Goal: Task Accomplishment & Management: Complete application form

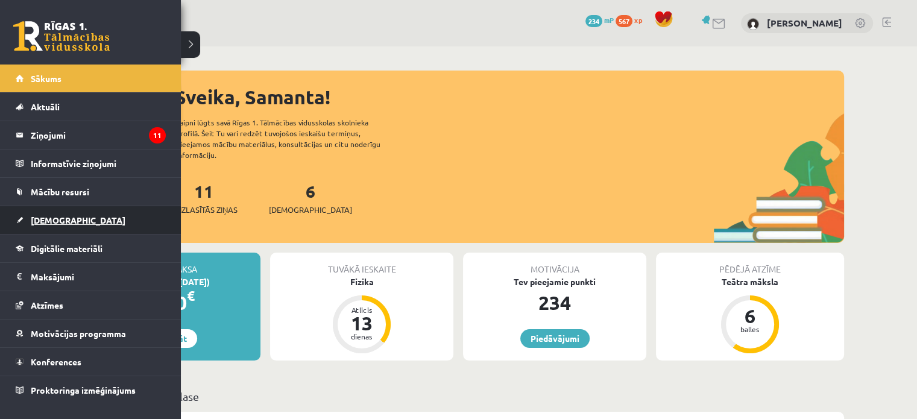
click at [39, 223] on span "[DEMOGRAPHIC_DATA]" at bounding box center [78, 220] width 95 height 11
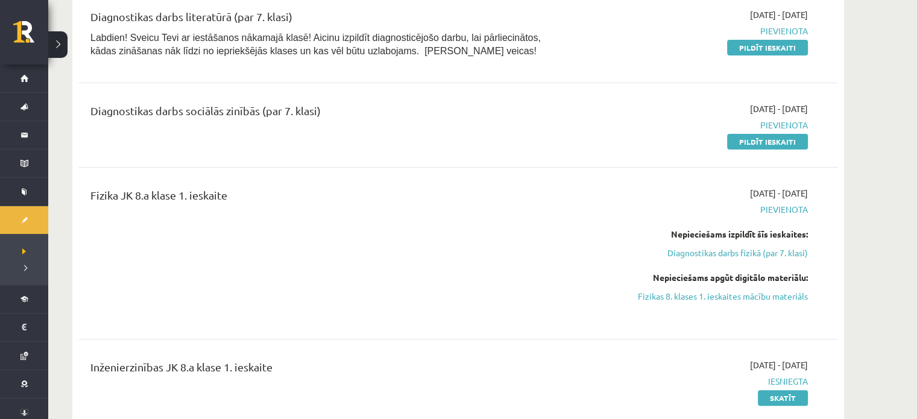
scroll to position [277, 0]
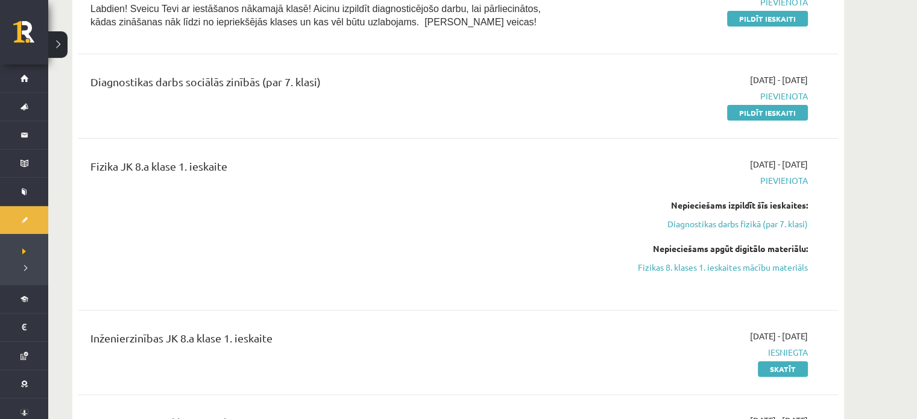
drag, startPoint x: 724, startPoint y: 269, endPoint x: 514, endPoint y: 45, distance: 307.4
click at [724, 269] on link "Fizikas 8. klases 1. ieskaites mācību materiāls" at bounding box center [693, 267] width 227 height 13
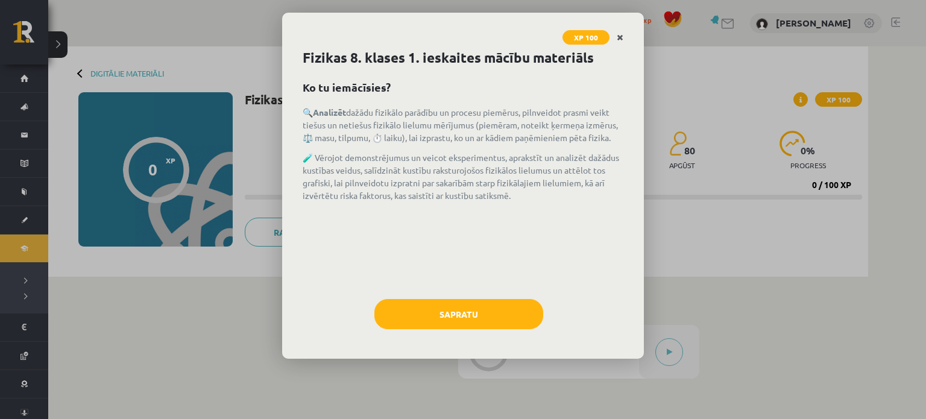
click at [617, 35] on icon "Close" at bounding box center [620, 38] width 7 height 8
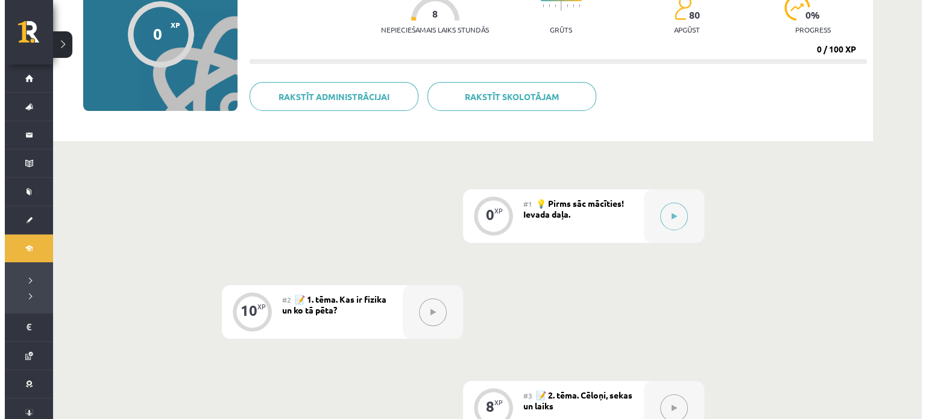
scroll to position [133, 0]
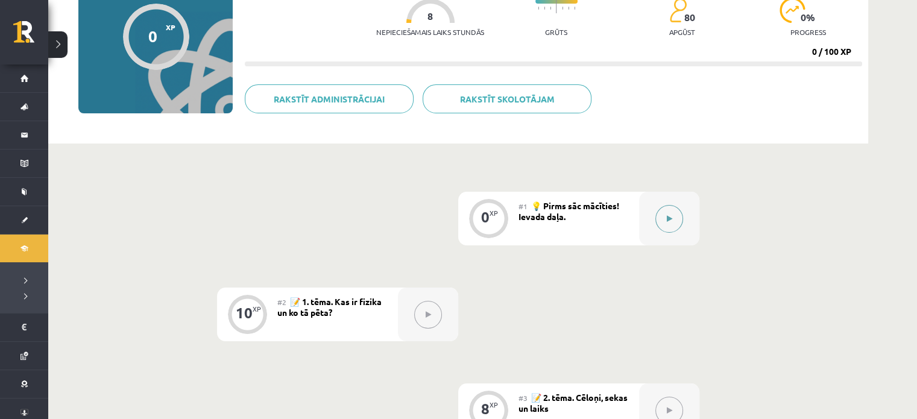
click at [661, 219] on button at bounding box center [669, 219] width 28 height 28
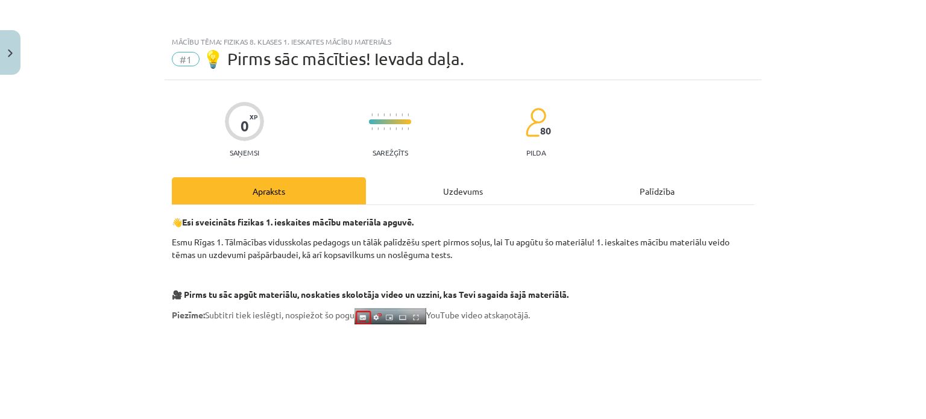
click at [474, 192] on div "Uzdevums" at bounding box center [463, 190] width 194 height 27
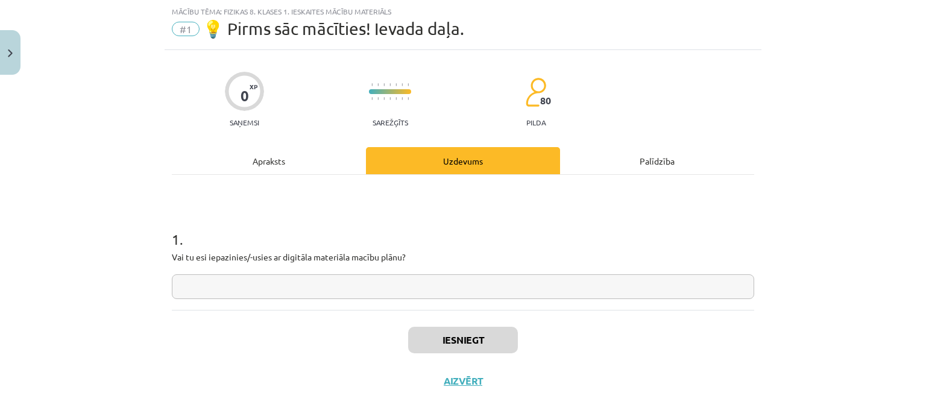
click at [476, 291] on input "text" at bounding box center [463, 286] width 582 height 25
type input "**"
click at [449, 335] on button "Iesniegt" at bounding box center [463, 340] width 110 height 27
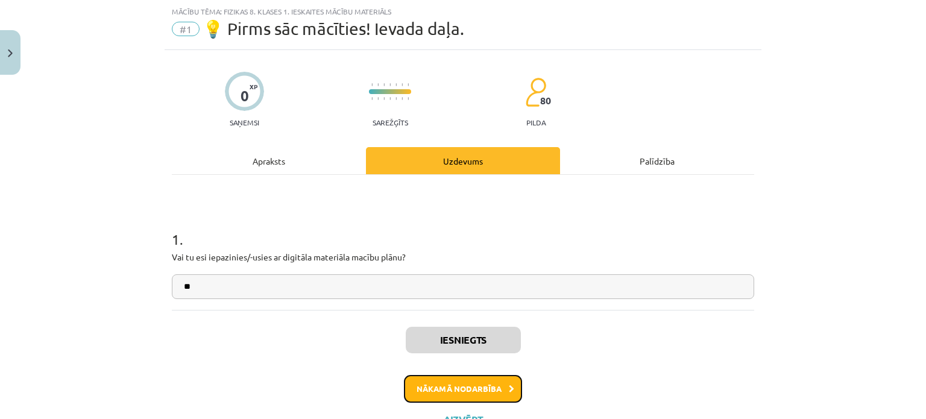
click at [422, 384] on button "Nākamā nodarbība" at bounding box center [463, 389] width 118 height 28
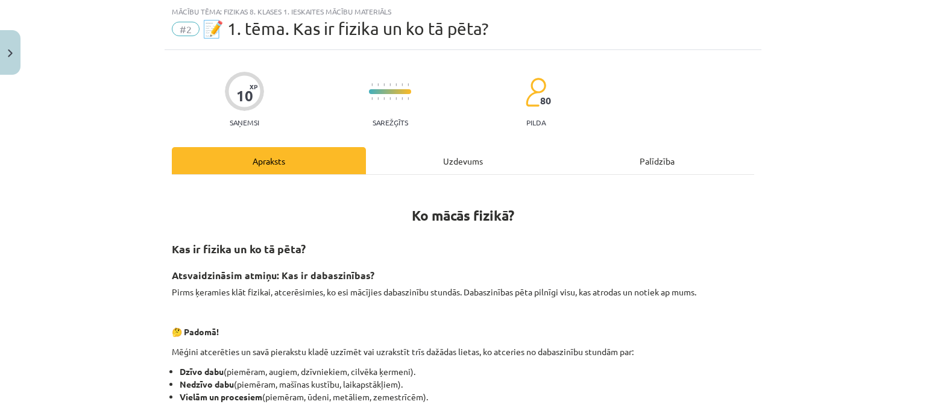
click at [451, 160] on div "Uzdevums" at bounding box center [463, 160] width 194 height 27
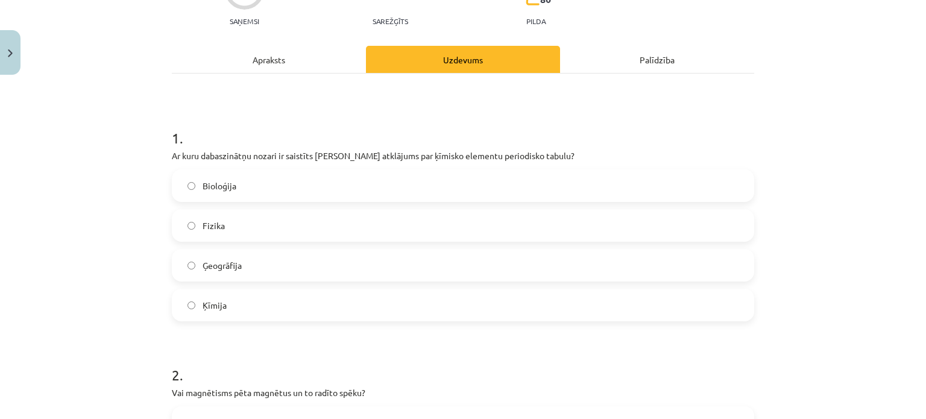
scroll to position [133, 0]
click at [530, 306] on label "Ķīmija" at bounding box center [463, 304] width 580 height 30
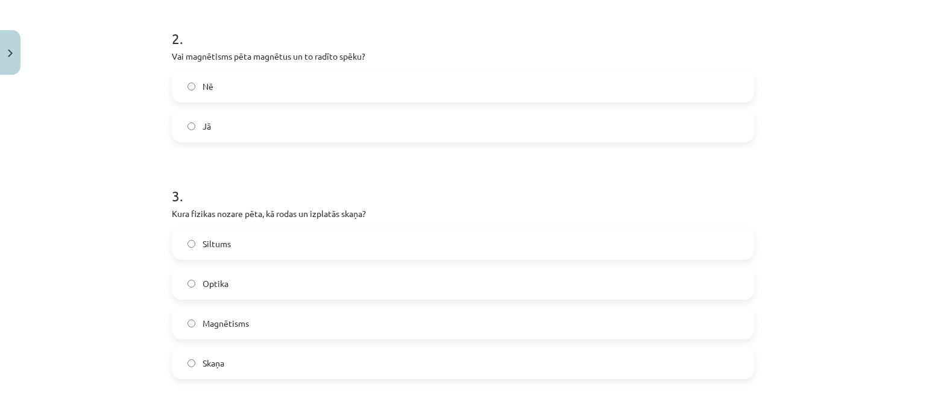
scroll to position [469, 0]
click at [583, 118] on label "Jā" at bounding box center [463, 125] width 580 height 30
click at [224, 367] on label "Skaņa" at bounding box center [463, 362] width 580 height 30
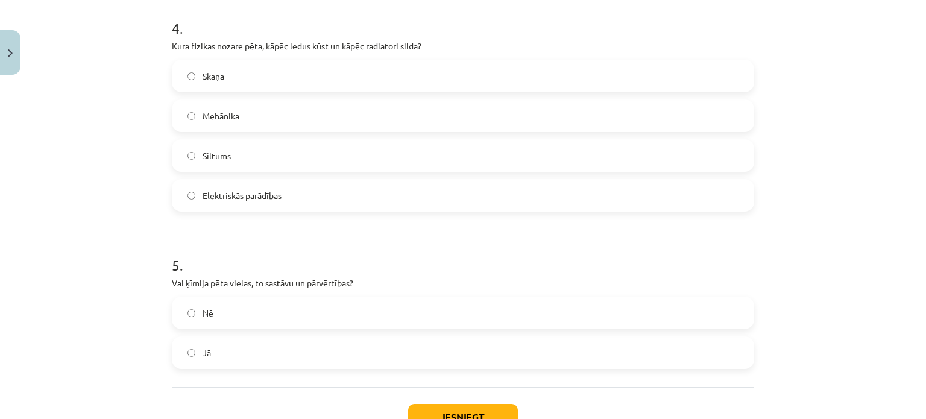
scroll to position [875, 0]
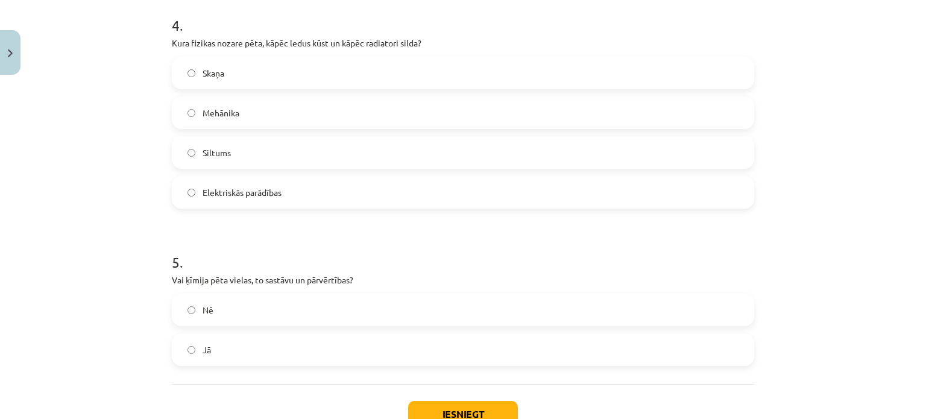
click at [626, 151] on label "Siltums" at bounding box center [463, 152] width 580 height 30
click at [416, 345] on label "Jā" at bounding box center [463, 350] width 580 height 30
click at [432, 407] on button "Iesniegt" at bounding box center [463, 414] width 110 height 27
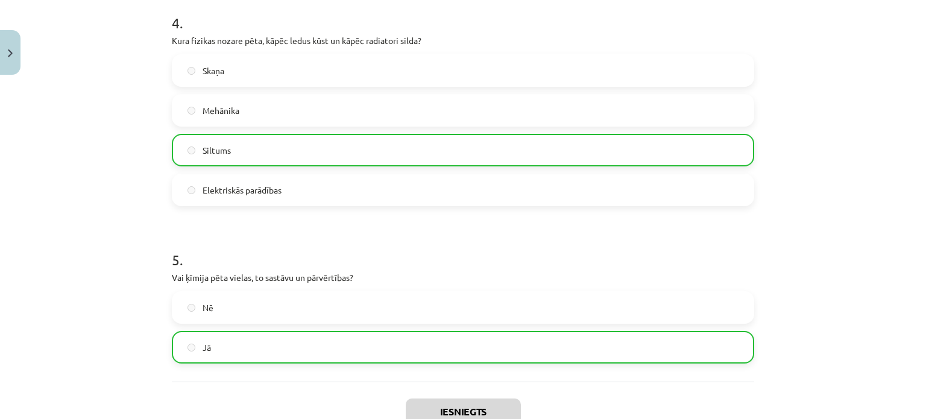
scroll to position [999, 0]
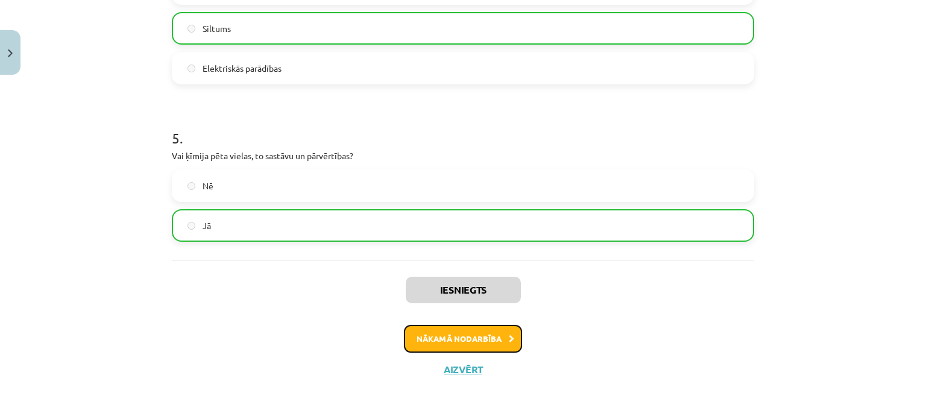
click at [479, 339] on button "Nākamā nodarbība" at bounding box center [463, 339] width 118 height 28
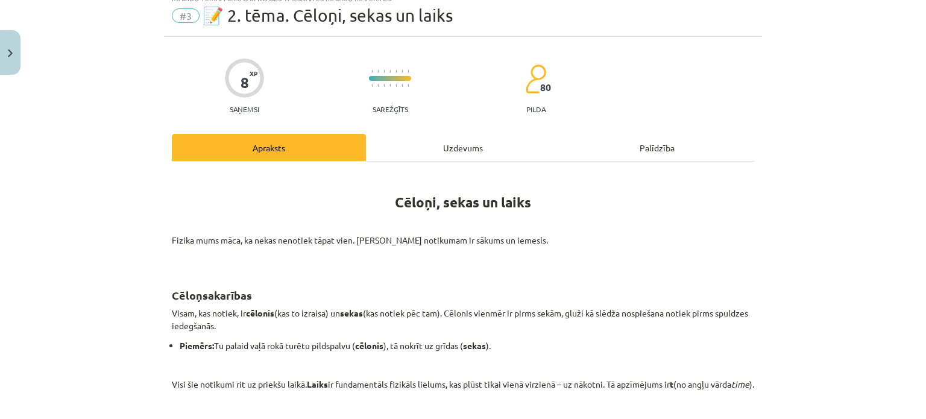
scroll to position [30, 0]
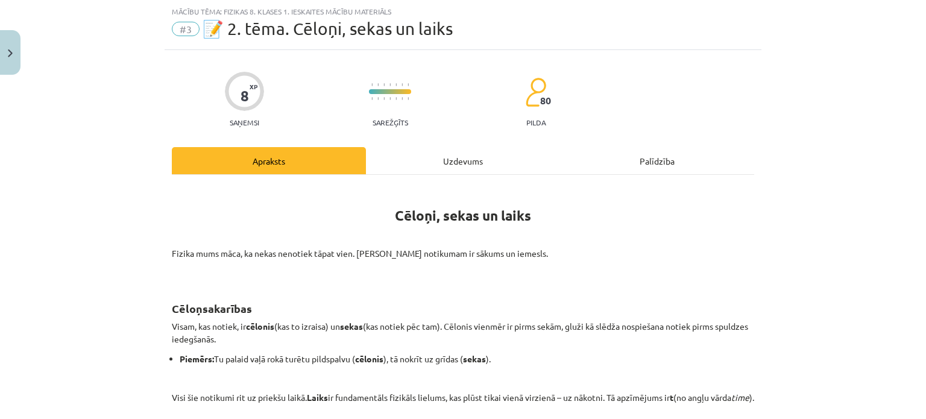
click at [433, 159] on div "Uzdevums" at bounding box center [463, 160] width 194 height 27
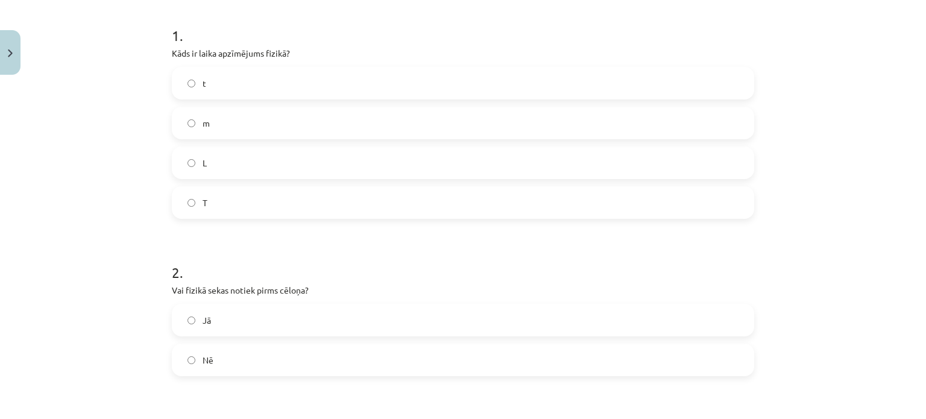
scroll to position [238, 0]
click at [796, 45] on div "Mācību tēma: Fizikas 8. klases 1. ieskaites mācību materiāls #3 📝 2. tēma. Cēlo…" at bounding box center [463, 209] width 926 height 419
click at [626, 86] on label "t" at bounding box center [463, 79] width 580 height 30
click at [425, 345] on label "Nē" at bounding box center [463, 356] width 580 height 30
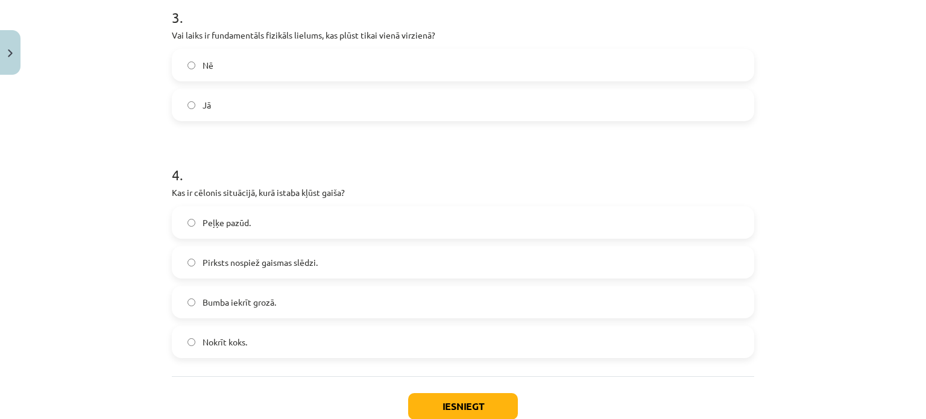
scroll to position [644, 0]
click at [668, 100] on label "Jā" at bounding box center [463, 107] width 580 height 30
click at [420, 259] on label "Pirksts nospiež gaismas slēdzi." at bounding box center [463, 264] width 580 height 30
click at [423, 401] on button "Iesniegt" at bounding box center [463, 408] width 110 height 27
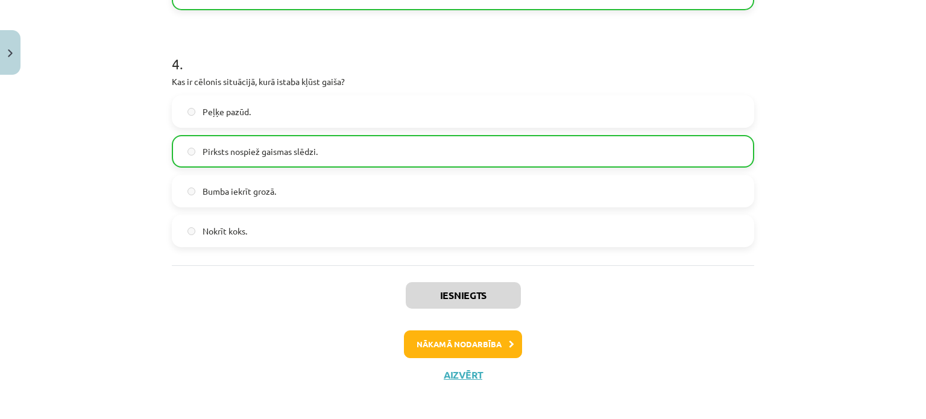
scroll to position [762, 0]
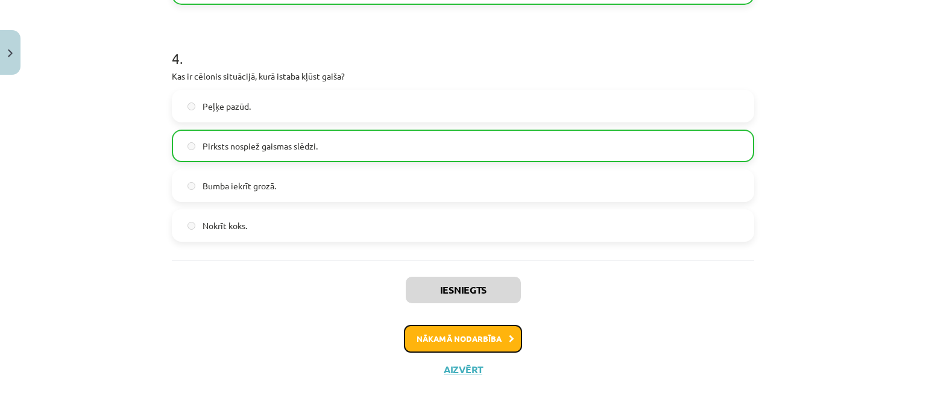
click at [440, 338] on button "Nākamā nodarbība" at bounding box center [463, 339] width 118 height 28
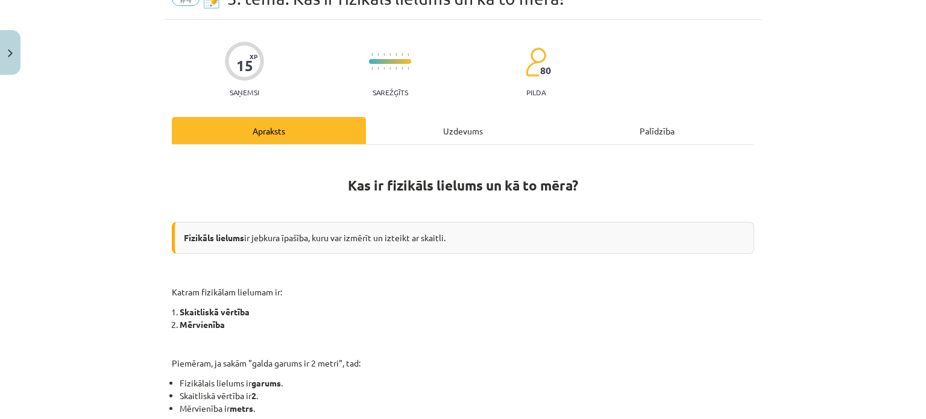
scroll to position [30, 0]
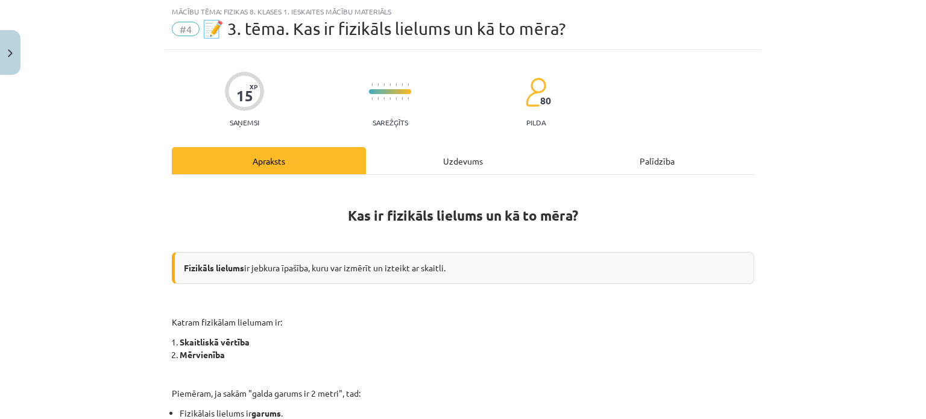
click at [451, 154] on div "Uzdevums" at bounding box center [463, 160] width 194 height 27
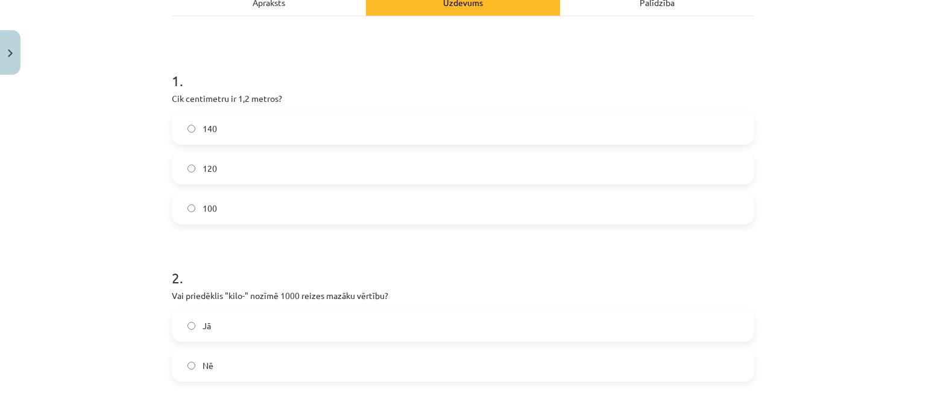
scroll to position [196, 0]
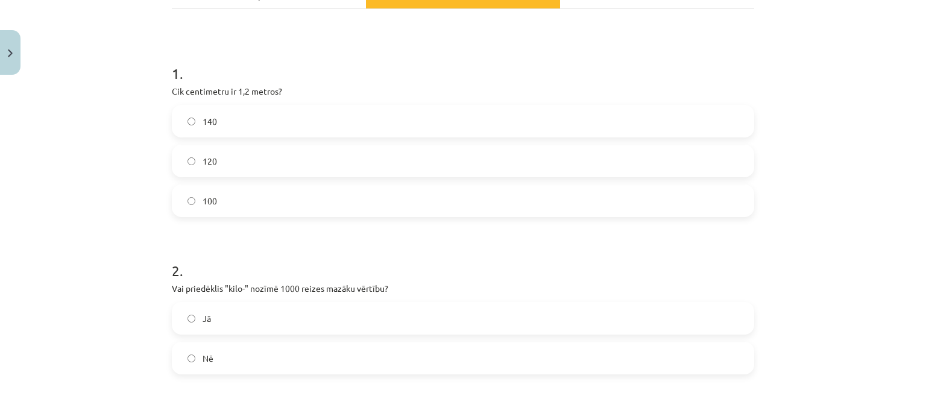
click at [528, 156] on label "120" at bounding box center [463, 161] width 580 height 30
click at [256, 363] on label "Nē" at bounding box center [463, 358] width 580 height 30
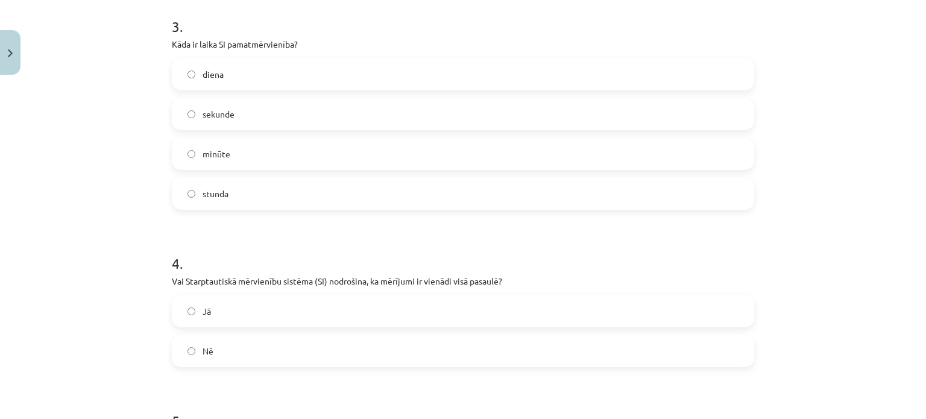
scroll to position [599, 0]
click at [641, 316] on label "Jā" at bounding box center [463, 310] width 580 height 30
click at [436, 116] on label "sekunde" at bounding box center [463, 113] width 580 height 30
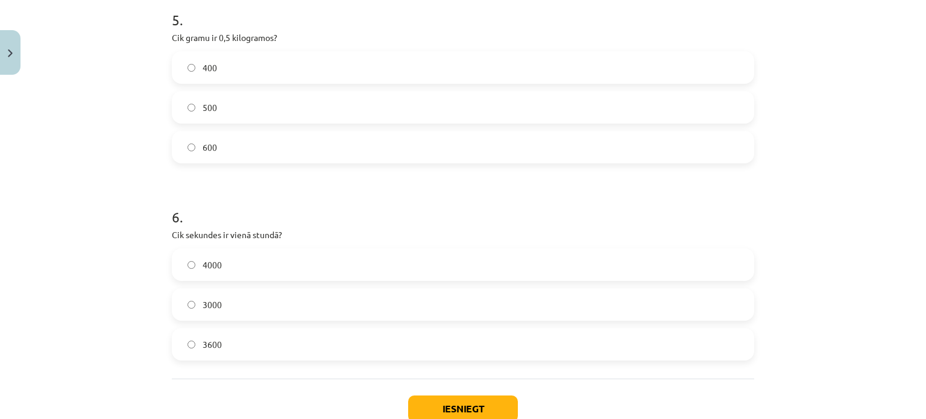
scroll to position [1000, 0]
click at [613, 90] on label "500" at bounding box center [463, 105] width 580 height 30
click at [400, 335] on label "3600" at bounding box center [463, 342] width 580 height 30
click at [447, 394] on button "Iesniegt" at bounding box center [463, 407] width 110 height 27
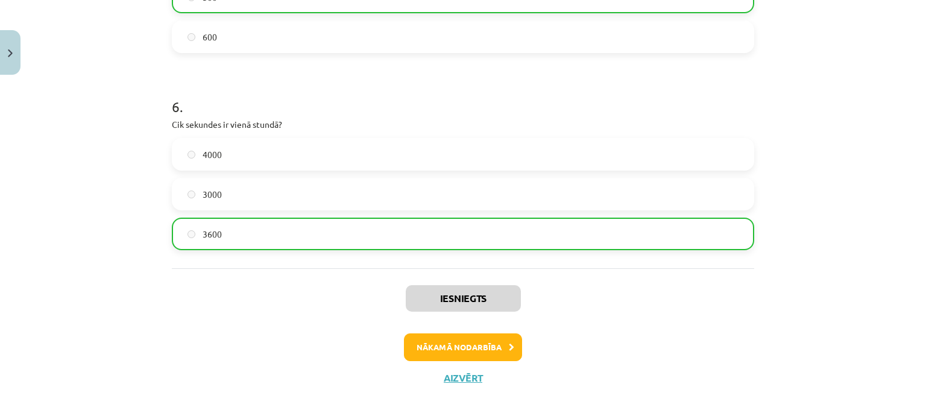
scroll to position [1110, 0]
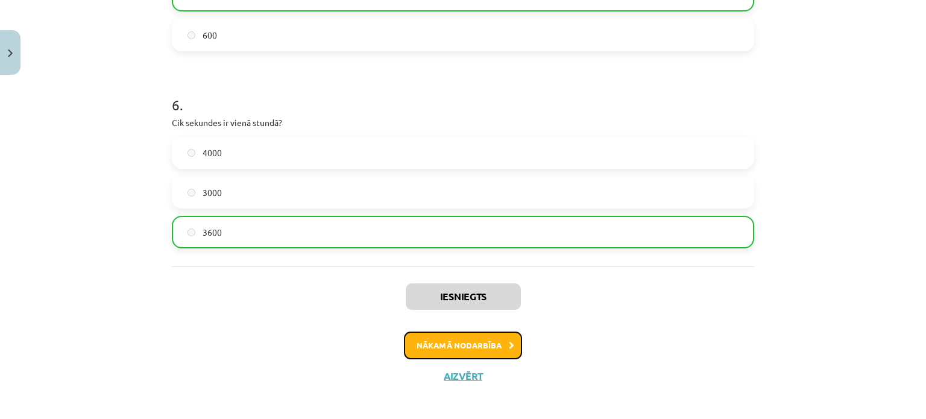
click at [509, 344] on icon at bounding box center [511, 346] width 5 height 8
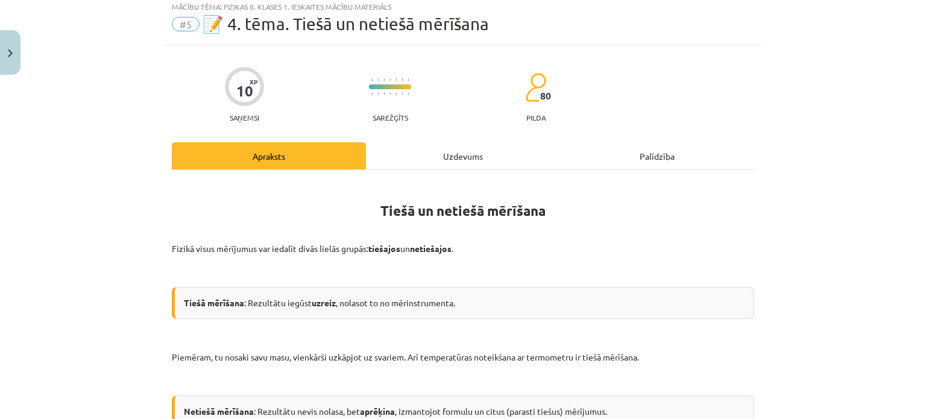
scroll to position [30, 0]
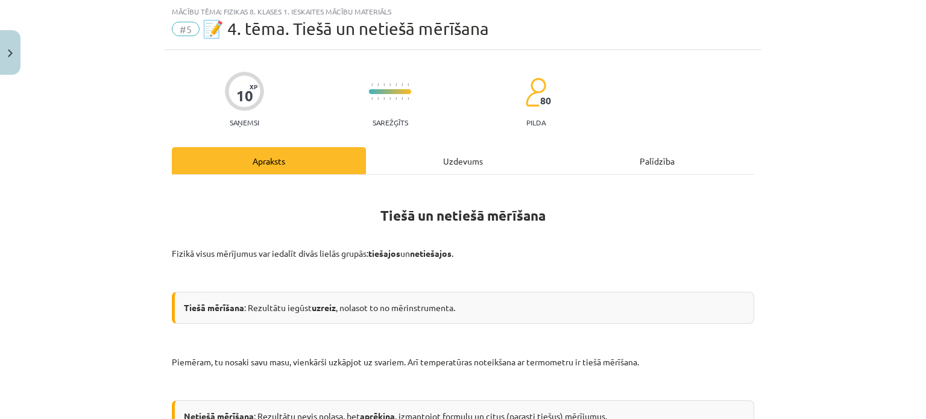
click at [451, 162] on div "Uzdevums" at bounding box center [463, 160] width 194 height 27
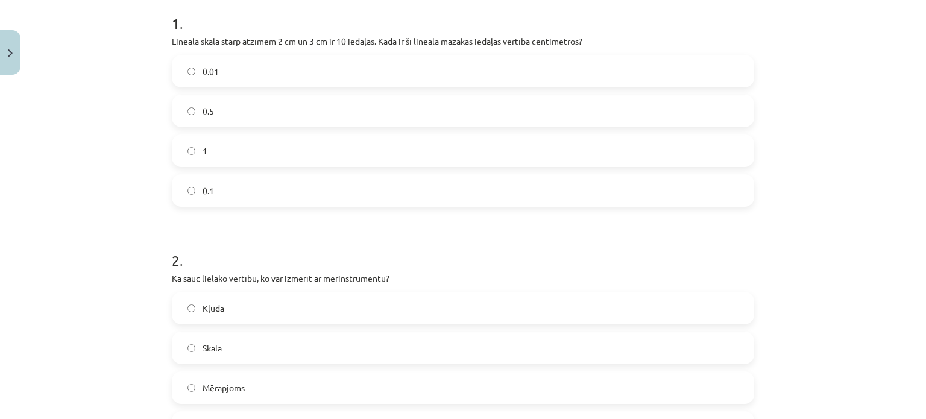
scroll to position [248, 0]
click at [462, 183] on label "0.1" at bounding box center [463, 189] width 580 height 30
click at [262, 380] on label "Mērapjoms" at bounding box center [463, 386] width 580 height 30
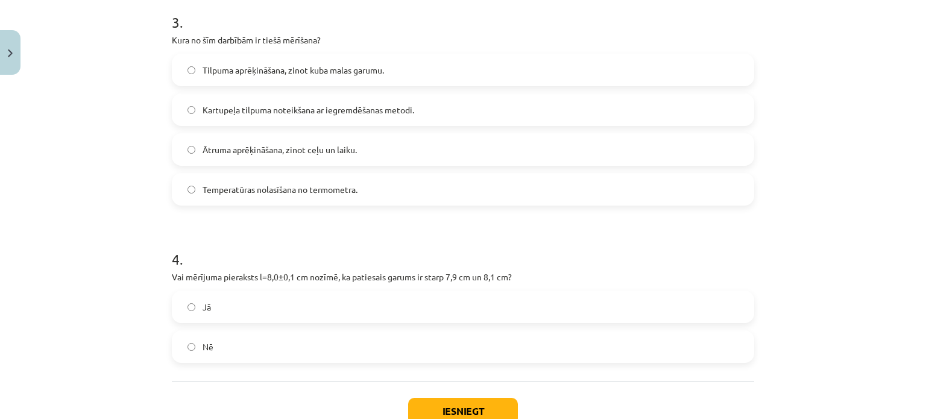
scroll to position [719, 0]
click at [500, 178] on label "Temperatūras nolasīšana no termometra." at bounding box center [463, 191] width 580 height 30
click at [300, 316] on label "Jā" at bounding box center [463, 309] width 580 height 30
click at [429, 404] on button "Iesniegt" at bounding box center [463, 413] width 110 height 27
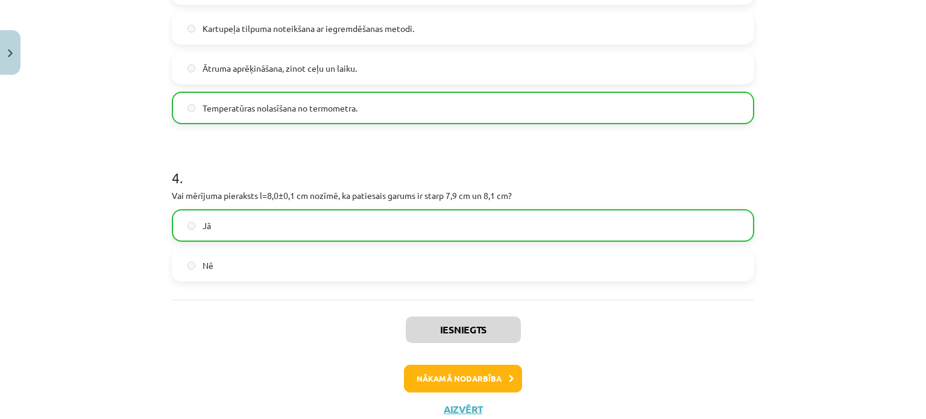
scroll to position [830, 0]
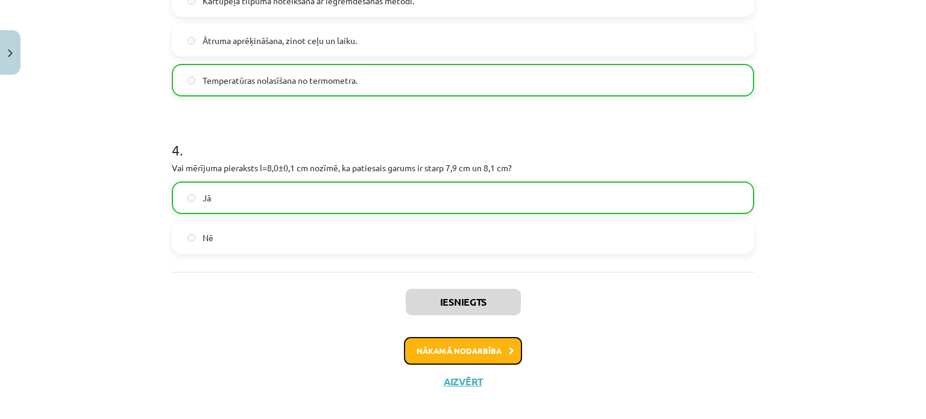
click at [495, 353] on button "Nākamā nodarbība" at bounding box center [463, 351] width 118 height 28
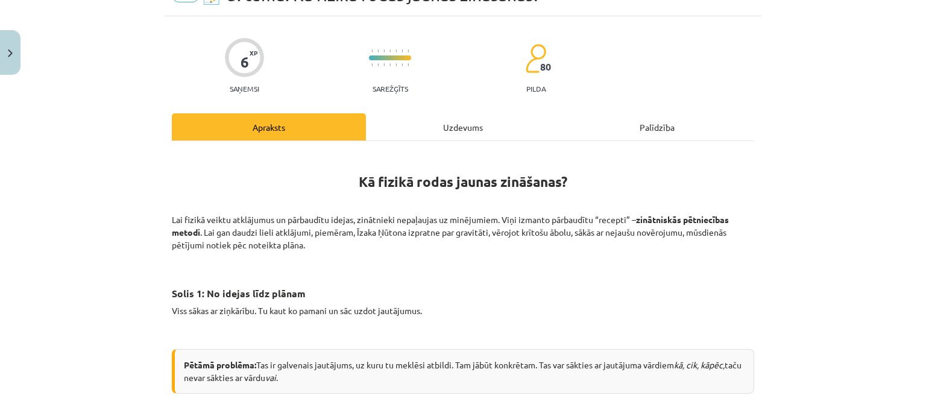
scroll to position [30, 0]
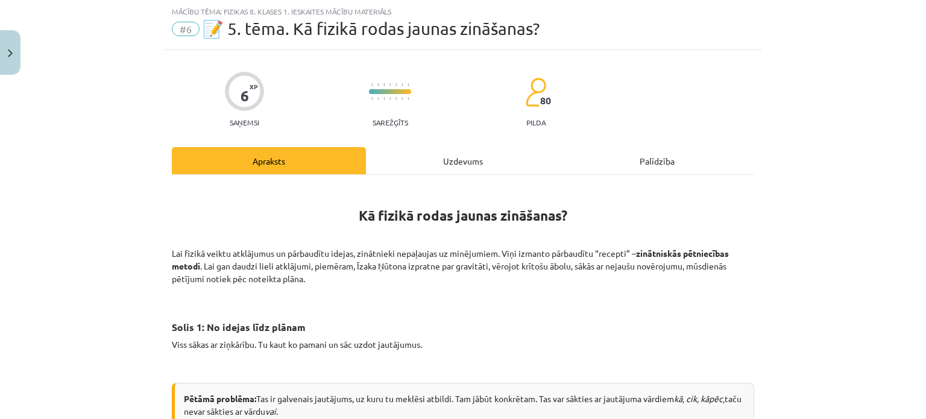
click at [477, 156] on div "Uzdevums" at bounding box center [463, 160] width 194 height 27
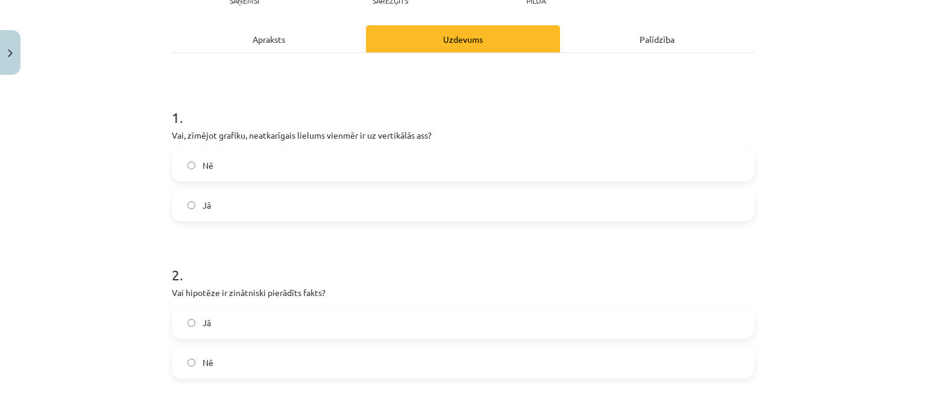
scroll to position [155, 0]
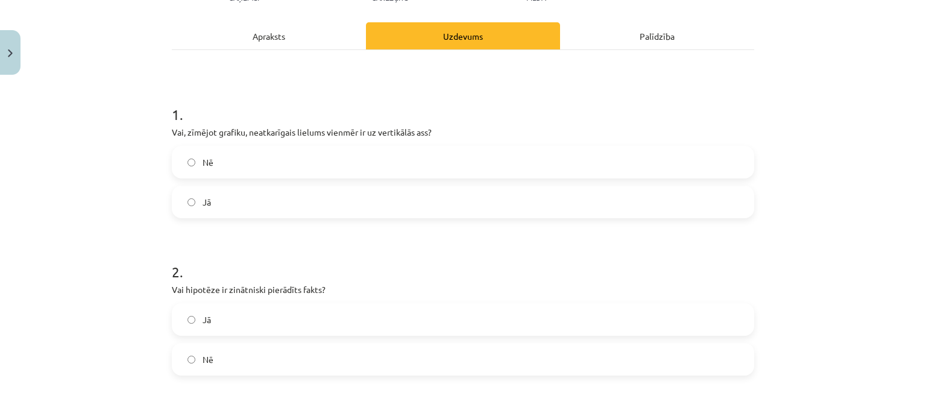
click at [593, 154] on label "Nē" at bounding box center [463, 162] width 580 height 30
click at [369, 339] on div "Jā Nē" at bounding box center [463, 339] width 582 height 72
click at [383, 350] on label "Nē" at bounding box center [463, 359] width 580 height 30
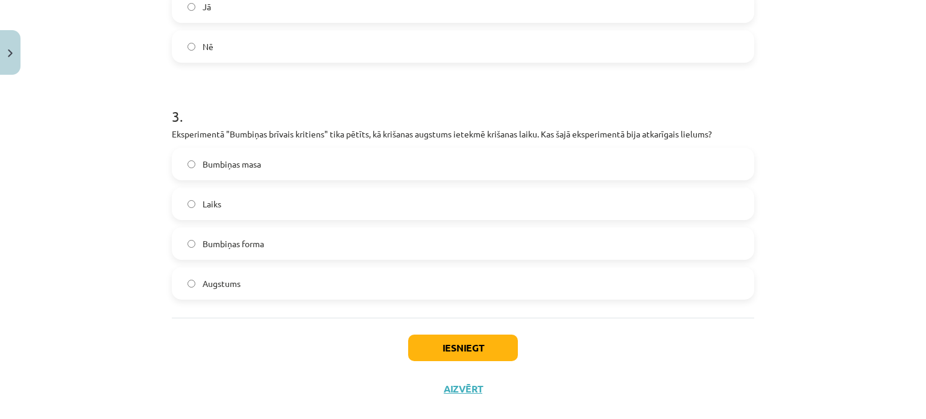
scroll to position [488, 0]
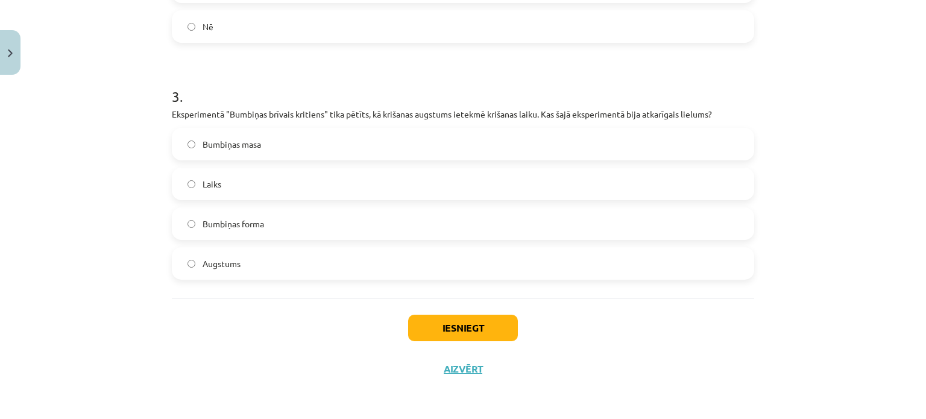
click at [627, 184] on label "Laiks" at bounding box center [463, 184] width 580 height 30
click at [465, 333] on button "Iesniegt" at bounding box center [463, 328] width 110 height 27
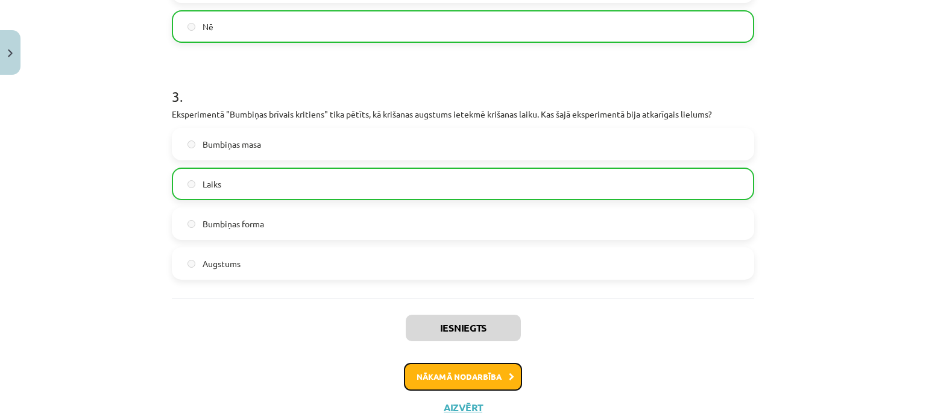
click at [462, 373] on button "Nākamā nodarbība" at bounding box center [463, 377] width 118 height 28
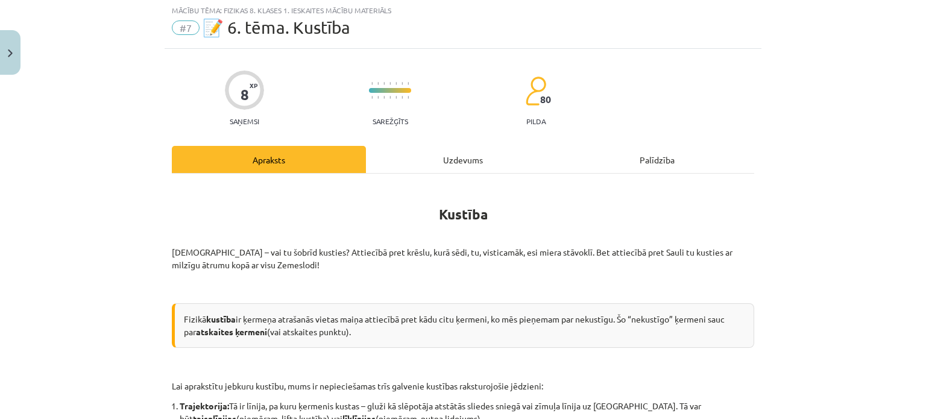
scroll to position [30, 0]
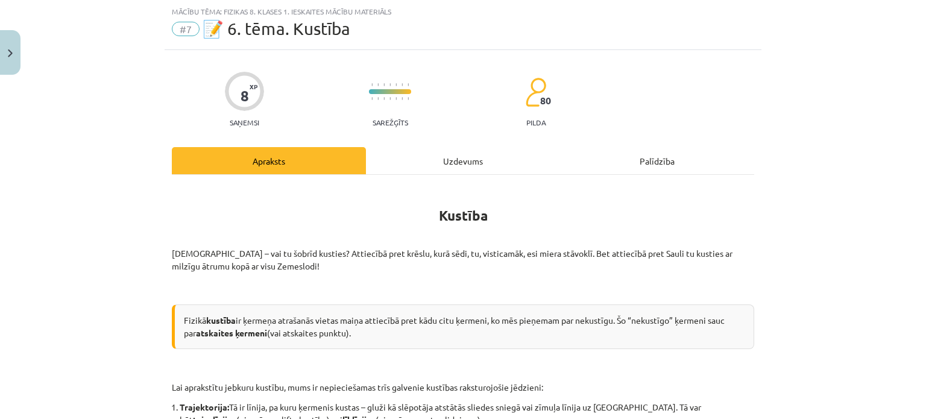
click at [443, 156] on div "Uzdevums" at bounding box center [463, 160] width 194 height 27
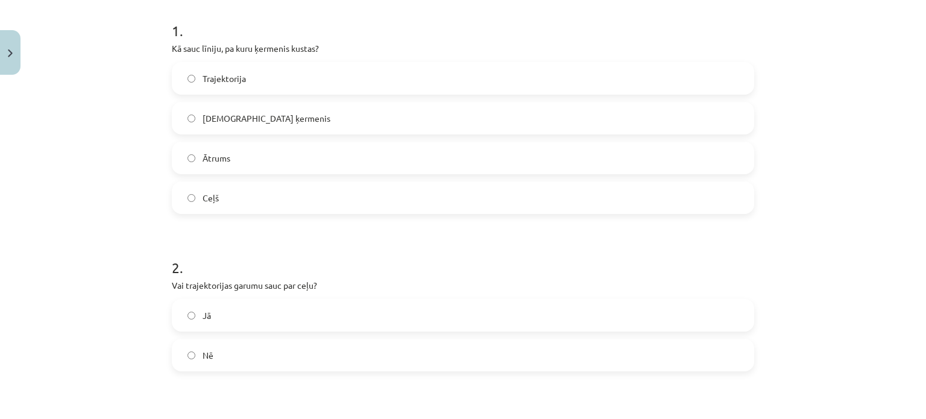
scroll to position [236, 0]
click at [656, 87] on label "Trajektorija" at bounding box center [463, 81] width 580 height 30
click at [322, 311] on label "Jā" at bounding box center [463, 318] width 580 height 30
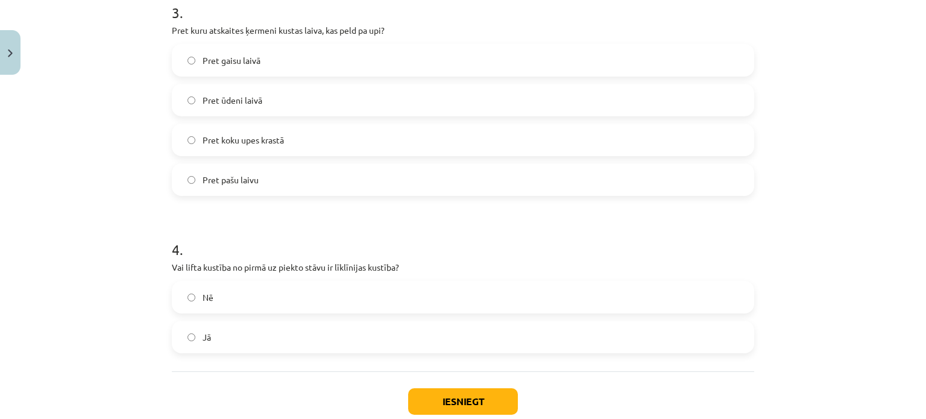
scroll to position [654, 0]
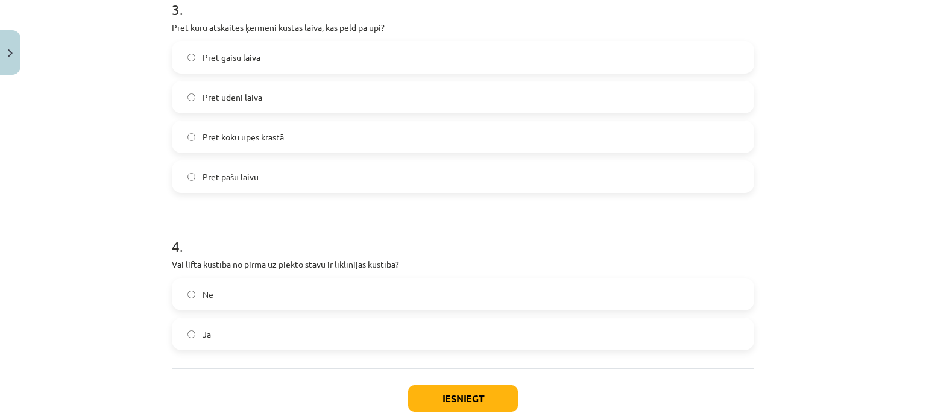
click at [366, 139] on label "Pret koku upes krastā" at bounding box center [463, 137] width 580 height 30
click at [189, 300] on label "Nē" at bounding box center [463, 294] width 580 height 30
click at [427, 400] on button "Iesniegt" at bounding box center [463, 398] width 110 height 27
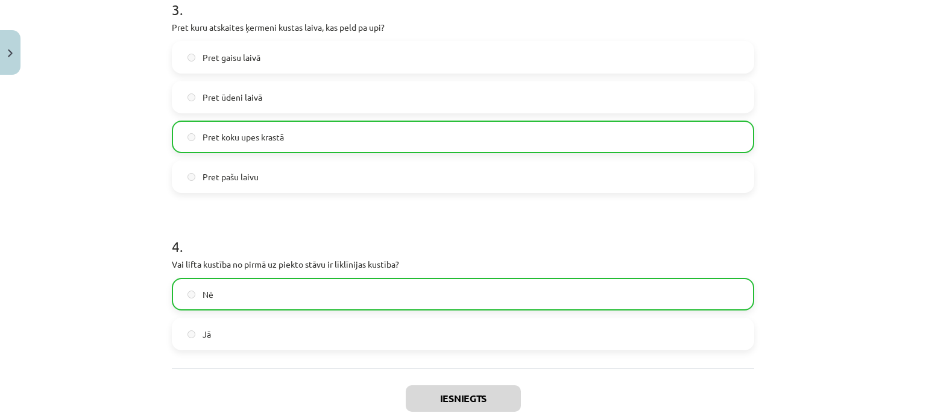
scroll to position [746, 0]
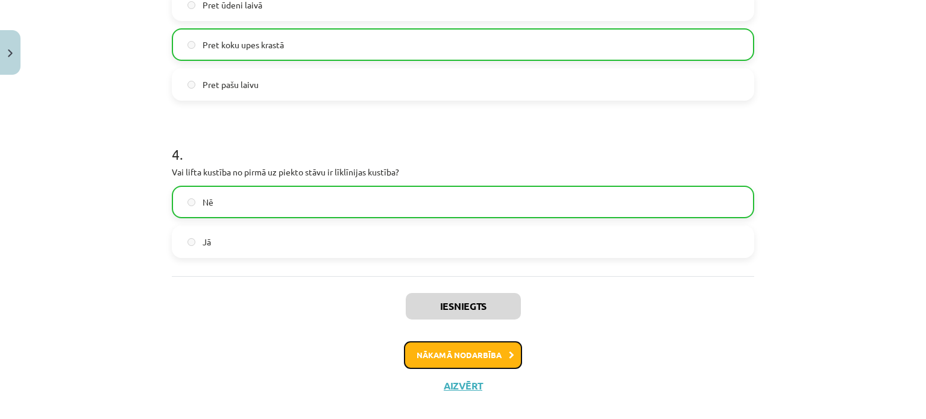
click at [501, 351] on button "Nākamā nodarbība" at bounding box center [463, 355] width 118 height 28
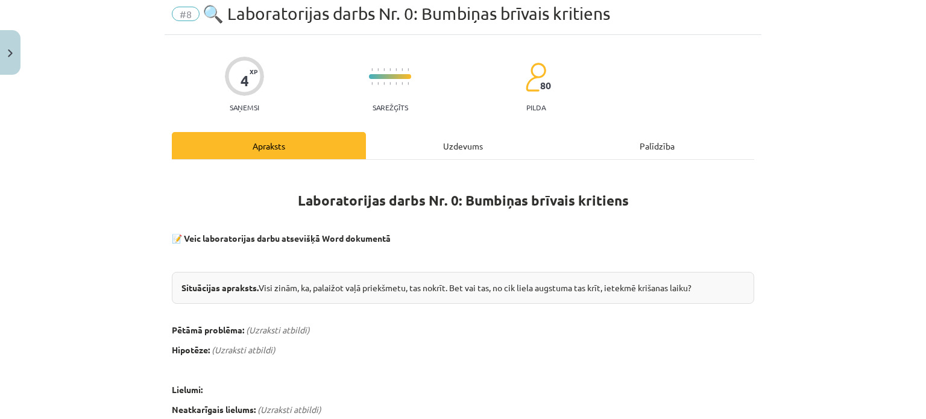
scroll to position [30, 0]
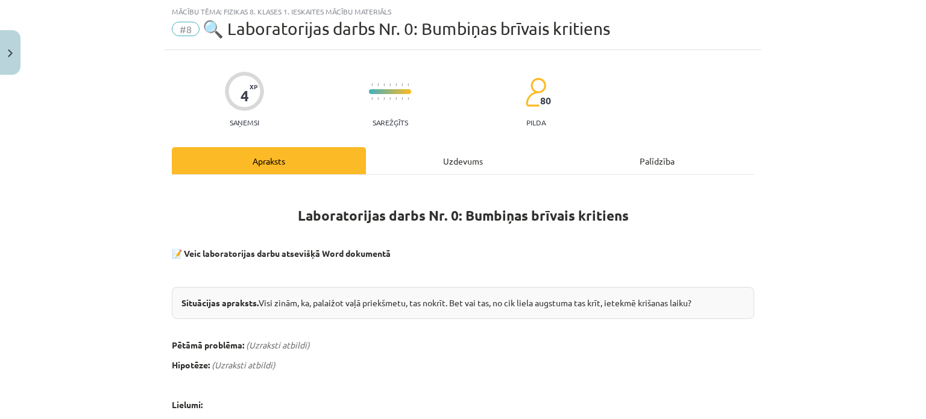
click at [469, 161] on div "Uzdevums" at bounding box center [463, 160] width 194 height 27
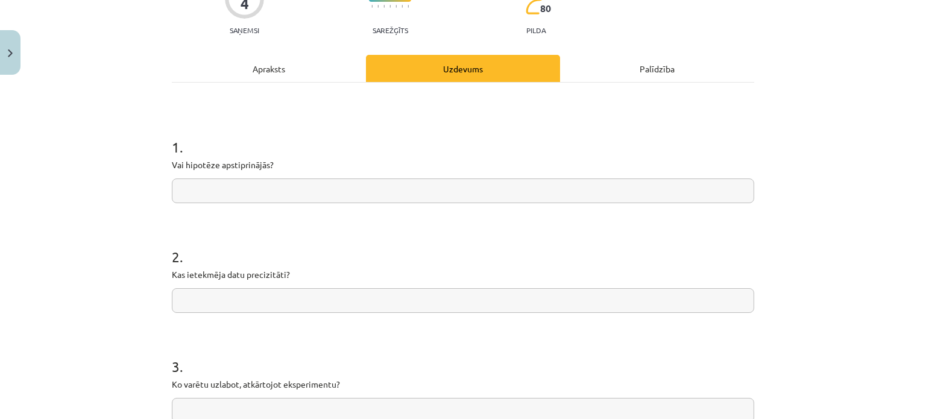
scroll to position [121, 0]
click at [294, 63] on div "Apraksts" at bounding box center [269, 69] width 194 height 27
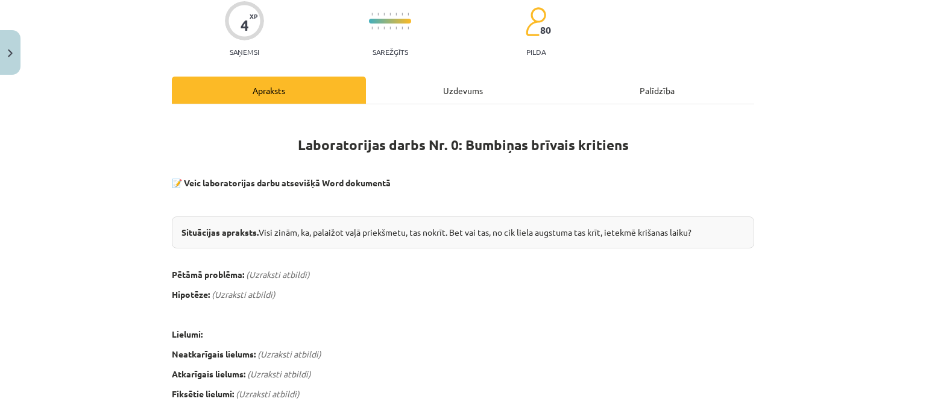
scroll to position [92, 0]
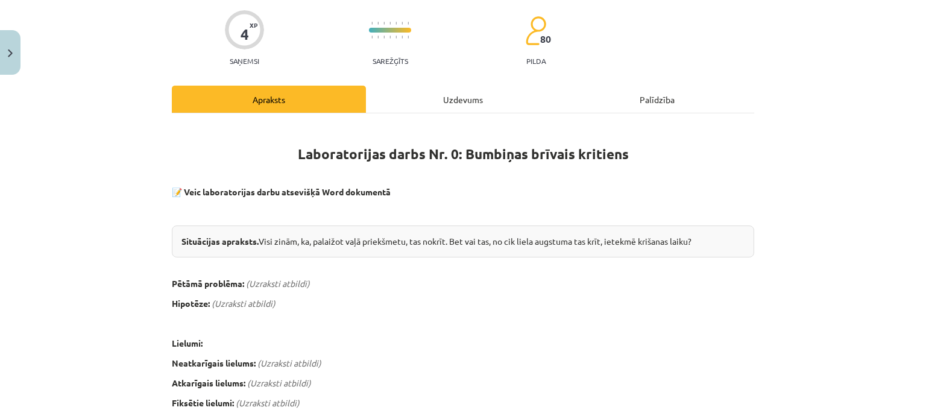
click at [462, 96] on div "Uzdevums" at bounding box center [463, 99] width 194 height 27
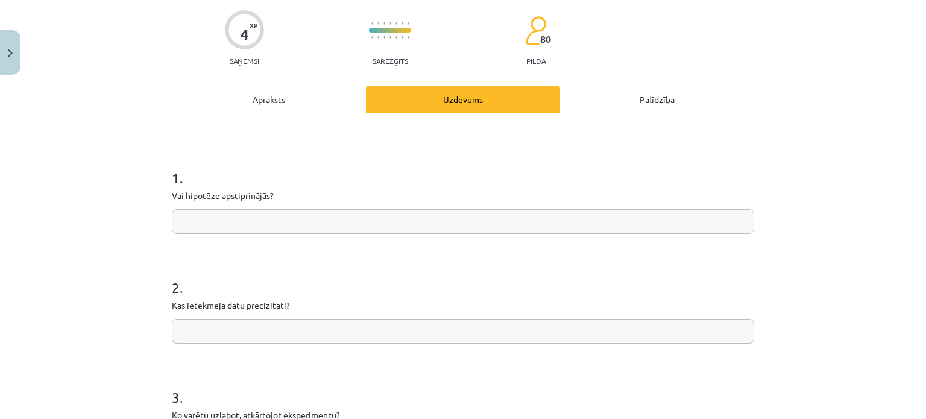
scroll to position [30, 0]
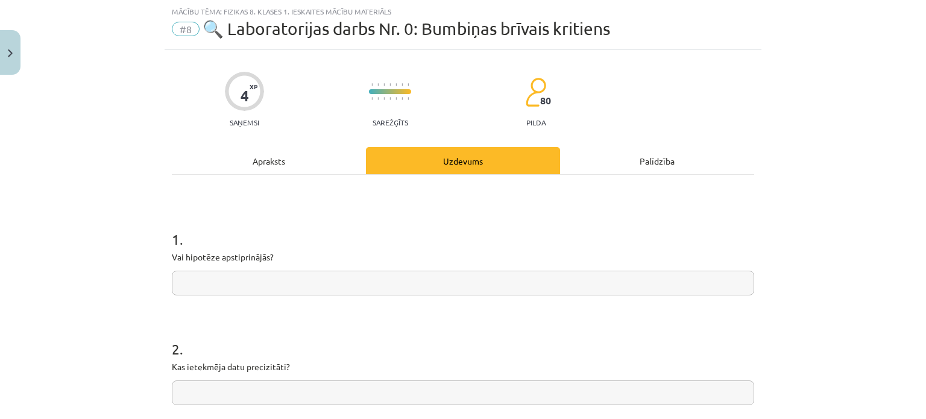
click at [252, 154] on div "Apraksts" at bounding box center [269, 160] width 194 height 27
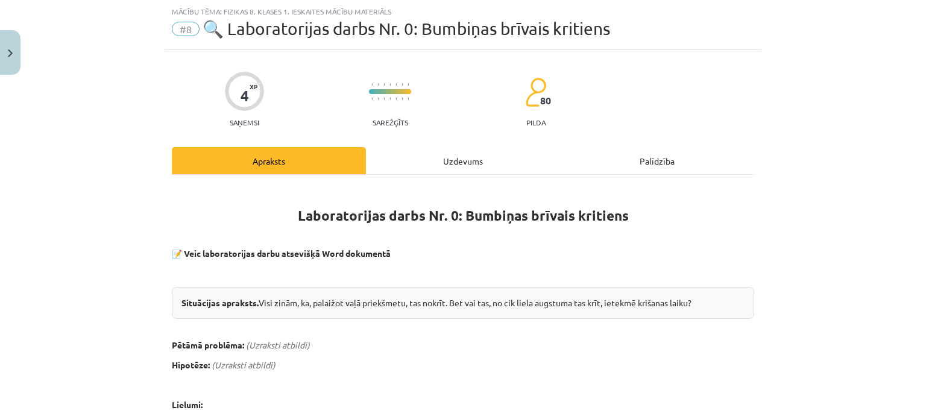
click at [438, 161] on div "Uzdevums" at bounding box center [463, 160] width 194 height 27
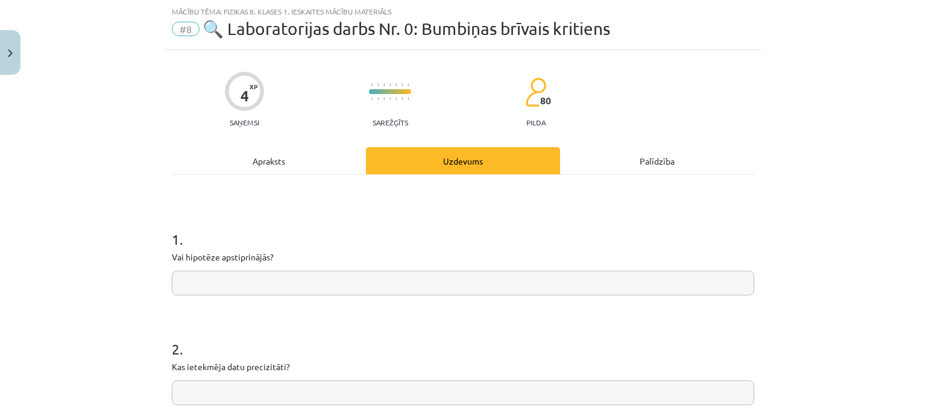
click at [280, 157] on div "Apraksts" at bounding box center [269, 160] width 194 height 27
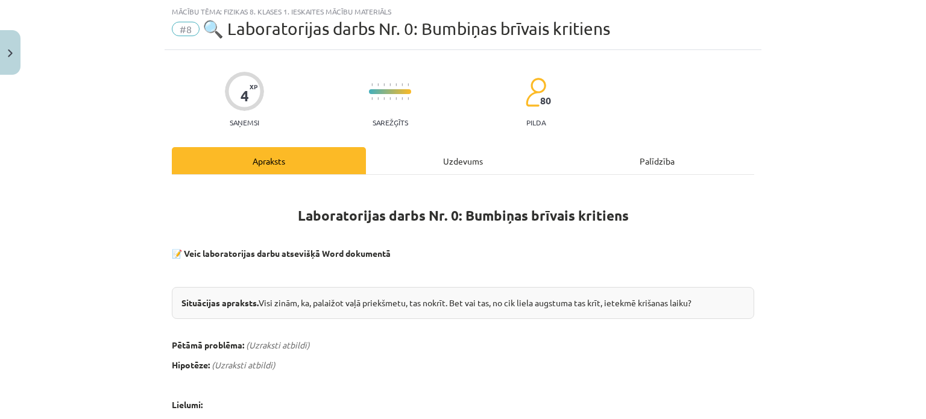
click at [457, 161] on div "Uzdevums" at bounding box center [463, 160] width 194 height 27
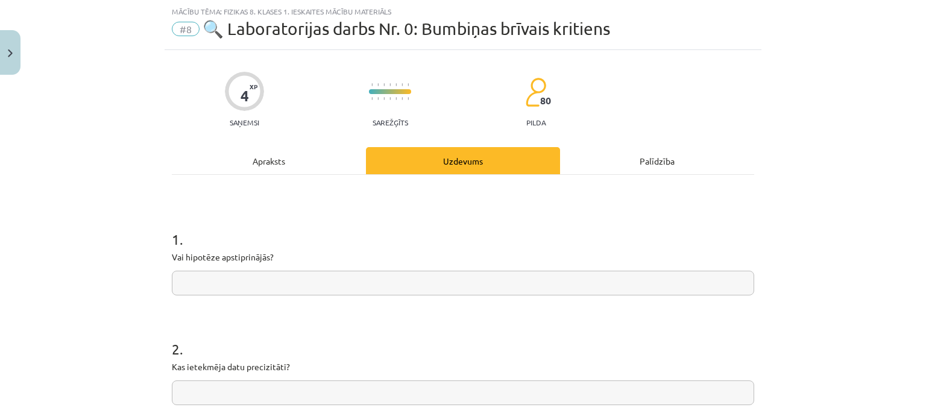
click at [293, 283] on input "text" at bounding box center [463, 283] width 582 height 25
type input "**********"
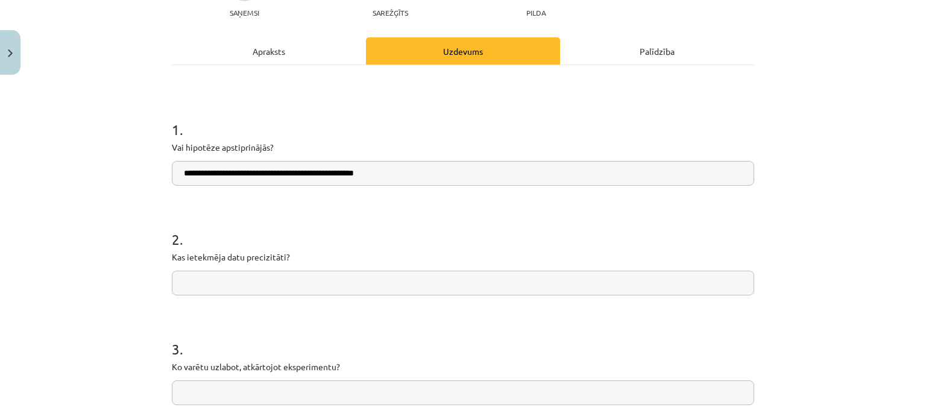
scroll to position [145, 0]
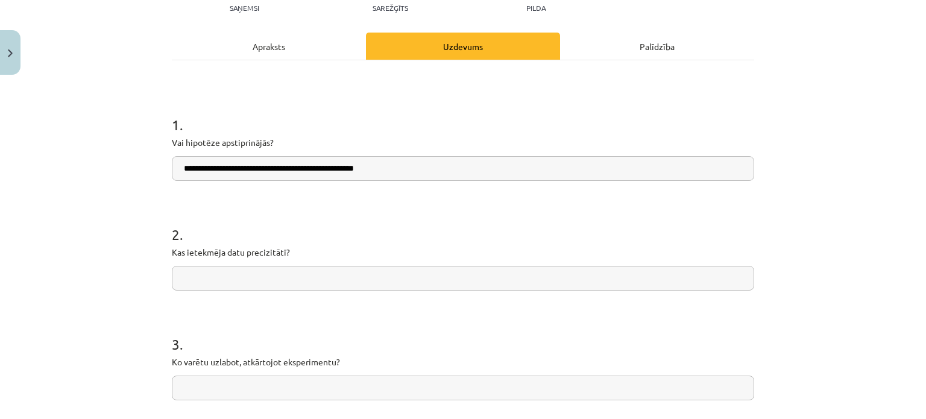
click at [578, 281] on input "text" at bounding box center [463, 278] width 582 height 25
type input "**********"
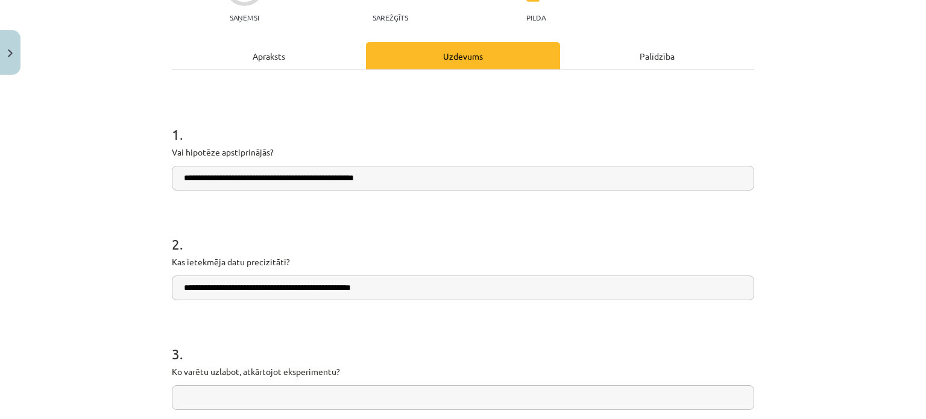
click at [325, 58] on div "Apraksts" at bounding box center [269, 55] width 194 height 27
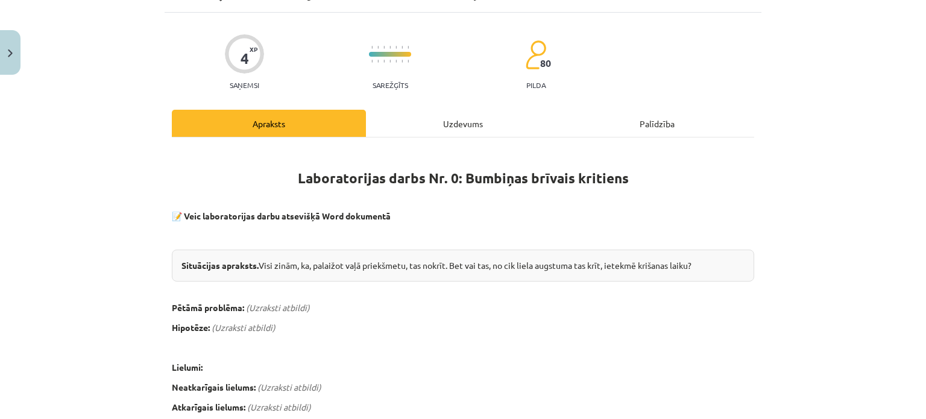
scroll to position [59, 0]
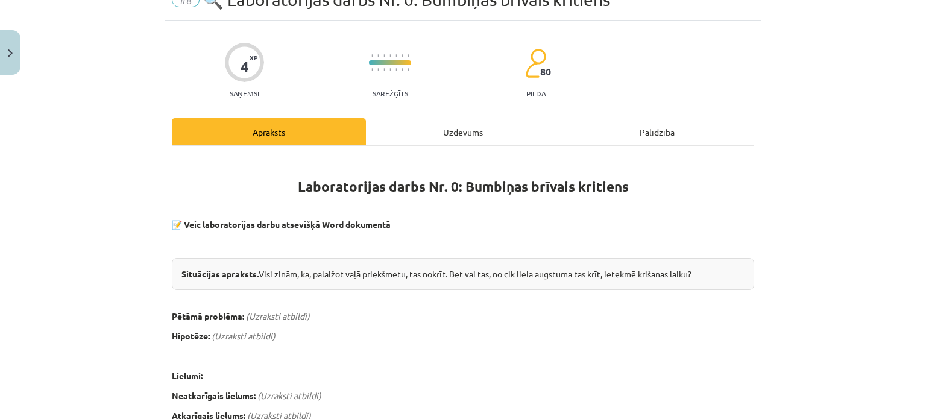
click at [446, 118] on div "Uzdevums" at bounding box center [463, 131] width 194 height 27
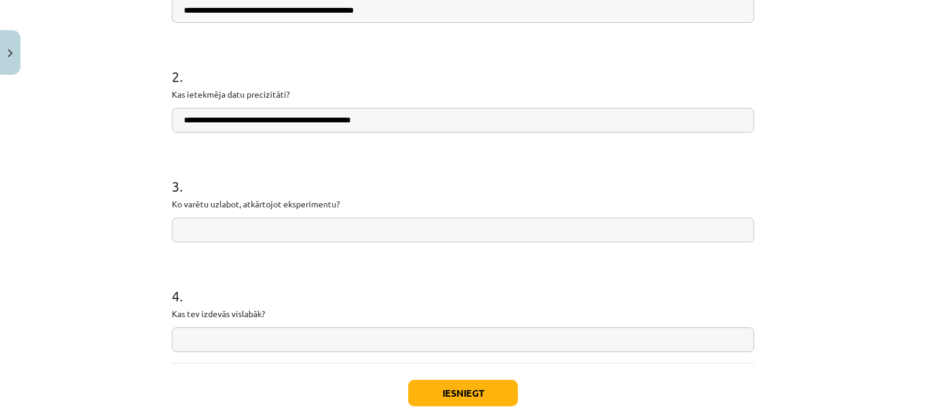
scroll to position [301, 0]
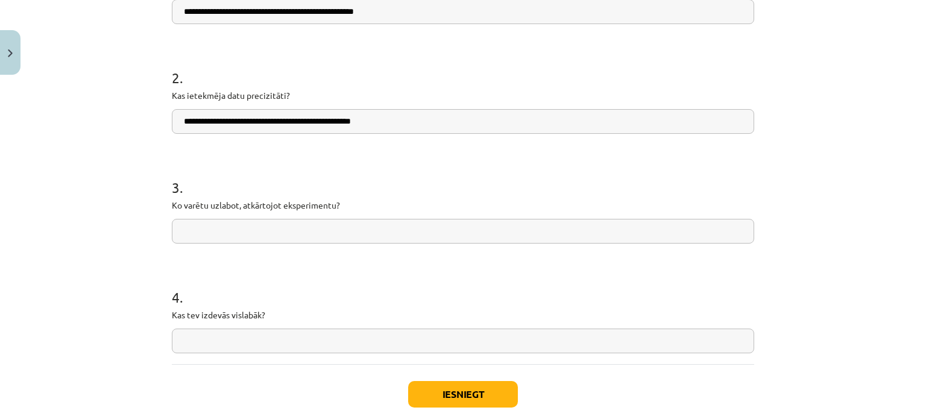
click at [612, 226] on input "text" at bounding box center [463, 231] width 582 height 25
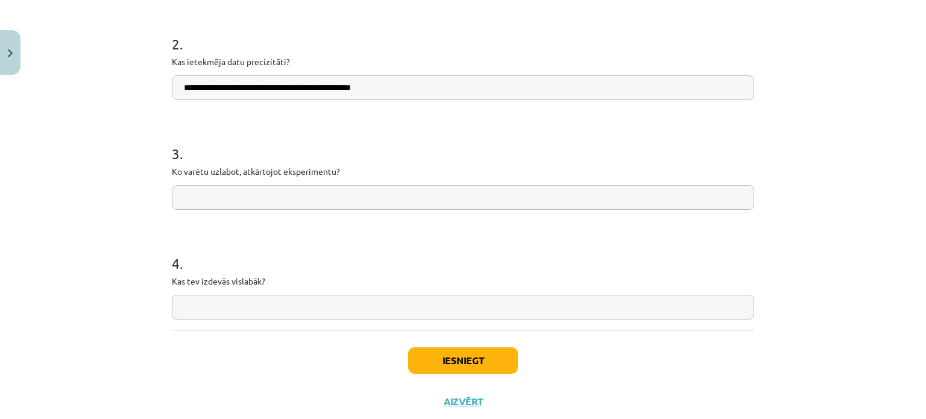
scroll to position [335, 0]
click at [689, 194] on input "text" at bounding box center [463, 198] width 582 height 25
type input "*******"
click at [362, 306] on input "text" at bounding box center [463, 307] width 582 height 25
type input "**********"
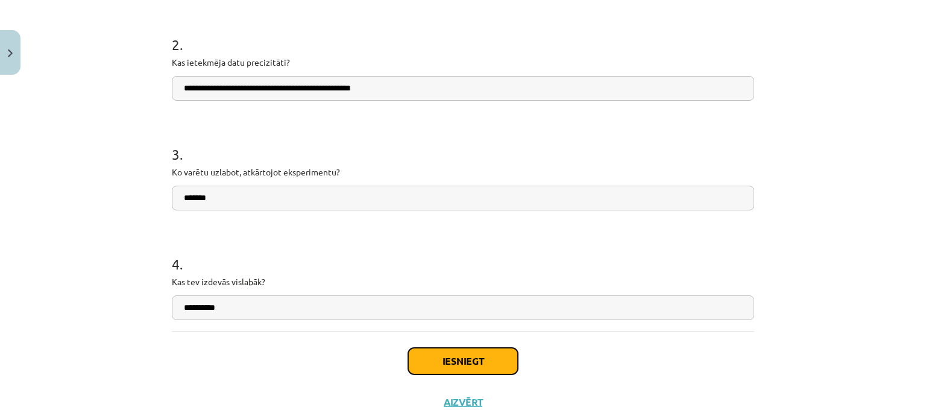
click at [429, 365] on button "Iesniegt" at bounding box center [463, 361] width 110 height 27
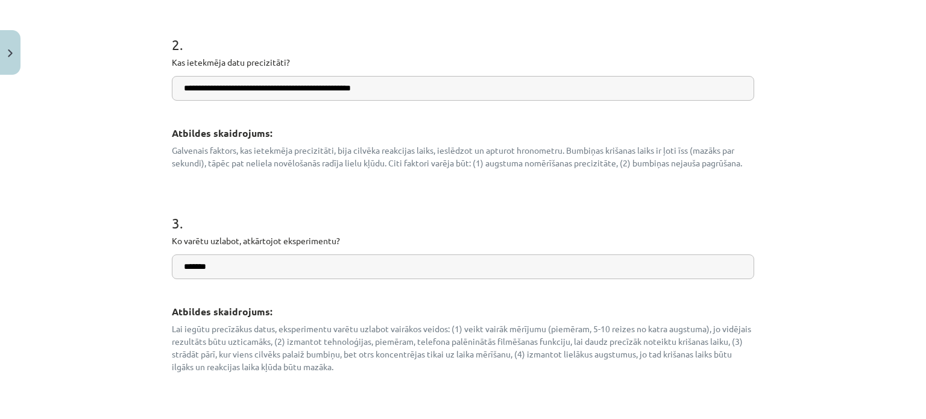
drag, startPoint x: 913, startPoint y: 214, endPoint x: 922, endPoint y: 219, distance: 10.5
click at [922, 219] on div "**********" at bounding box center [463, 209] width 926 height 419
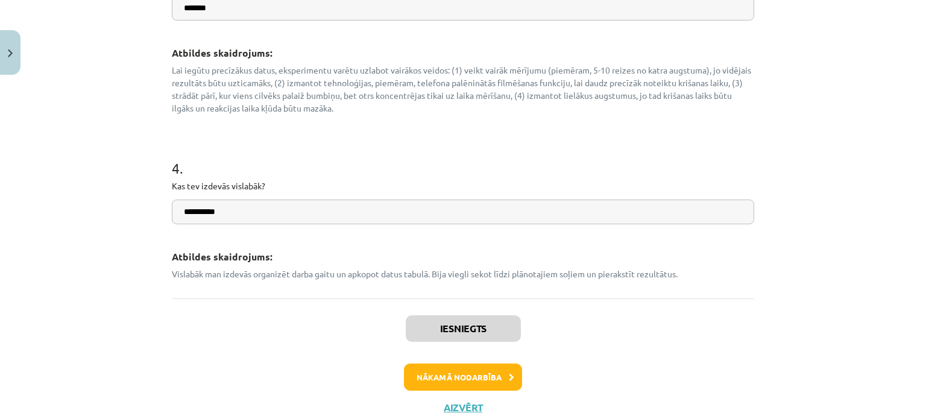
scroll to position [655, 0]
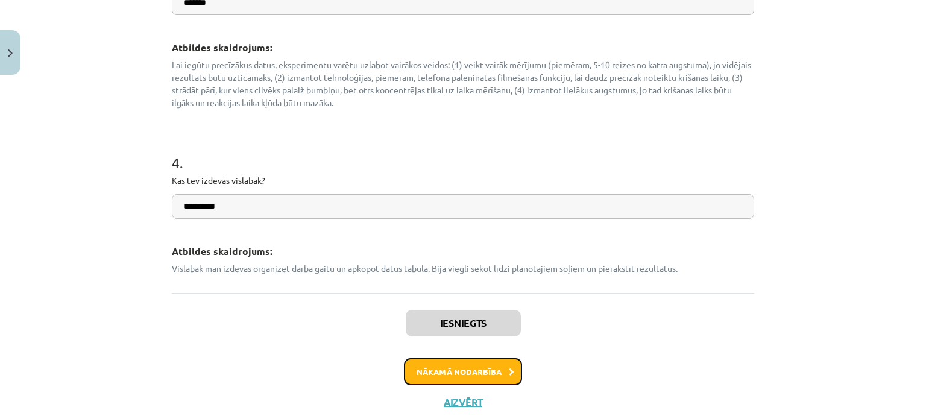
click at [487, 363] on button "Nākamā nodarbība" at bounding box center [463, 372] width 118 height 28
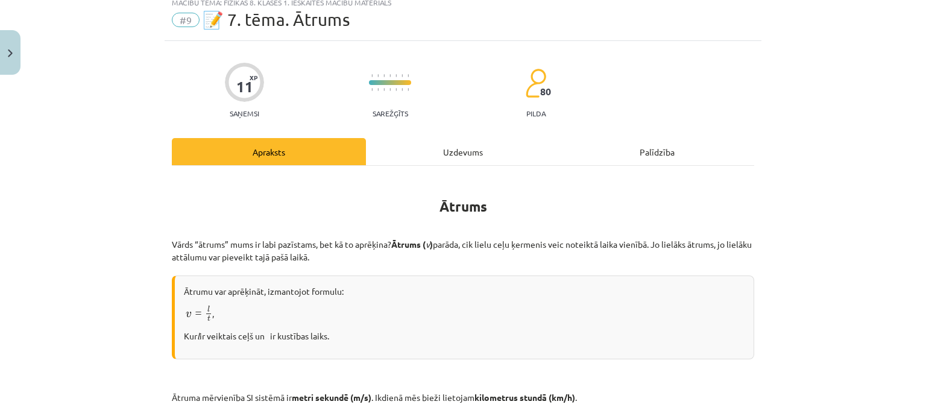
scroll to position [30, 0]
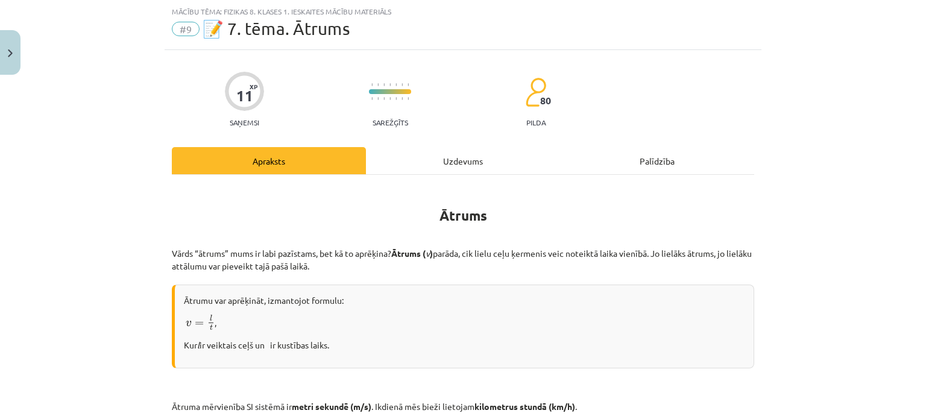
click at [460, 159] on div "Uzdevums" at bounding box center [463, 160] width 194 height 27
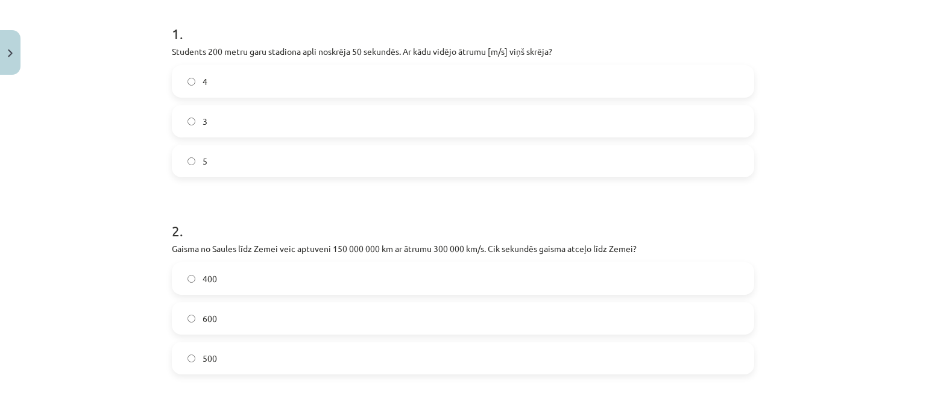
scroll to position [231, 0]
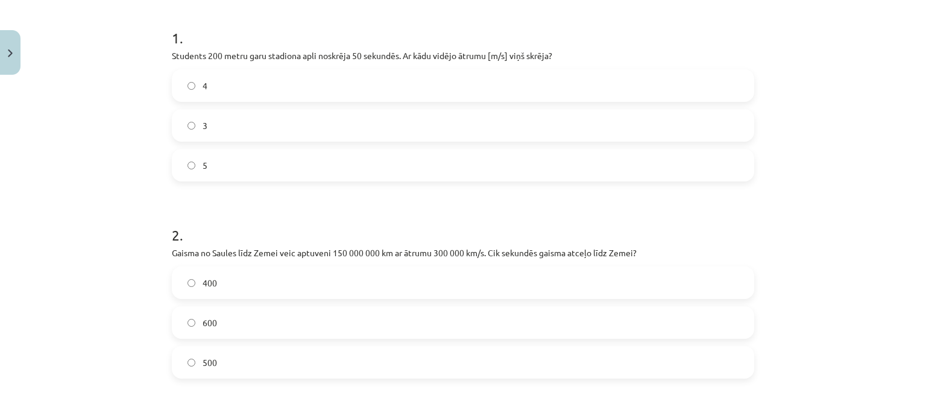
click at [512, 79] on label "4" at bounding box center [463, 86] width 580 height 30
click at [210, 362] on span "500" at bounding box center [210, 362] width 14 height 13
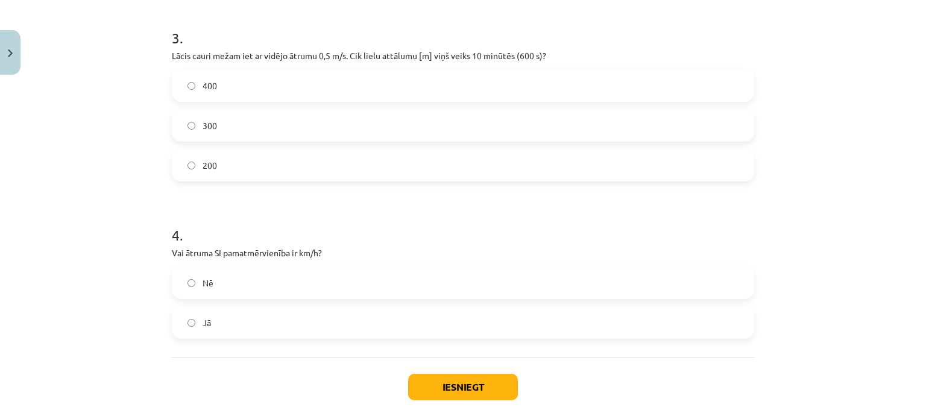
scroll to position [627, 0]
click at [485, 113] on label "300" at bounding box center [463, 124] width 580 height 30
click at [325, 274] on label "Nē" at bounding box center [463, 281] width 580 height 30
click at [457, 374] on button "Iesniegt" at bounding box center [463, 385] width 110 height 27
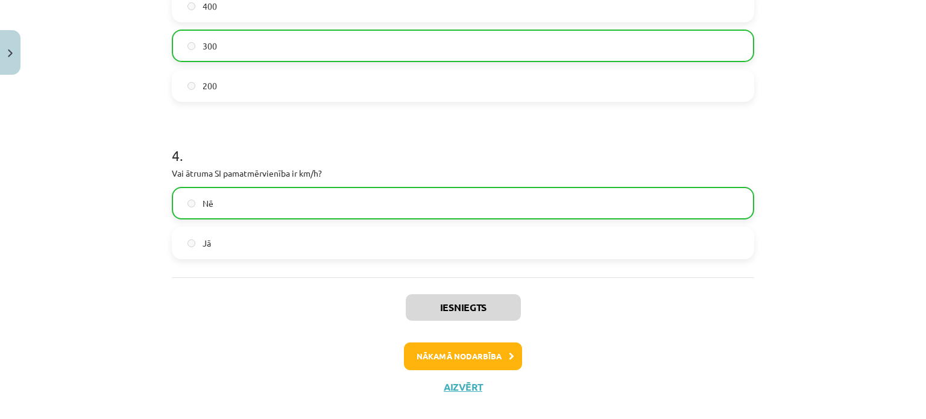
scroll to position [723, 0]
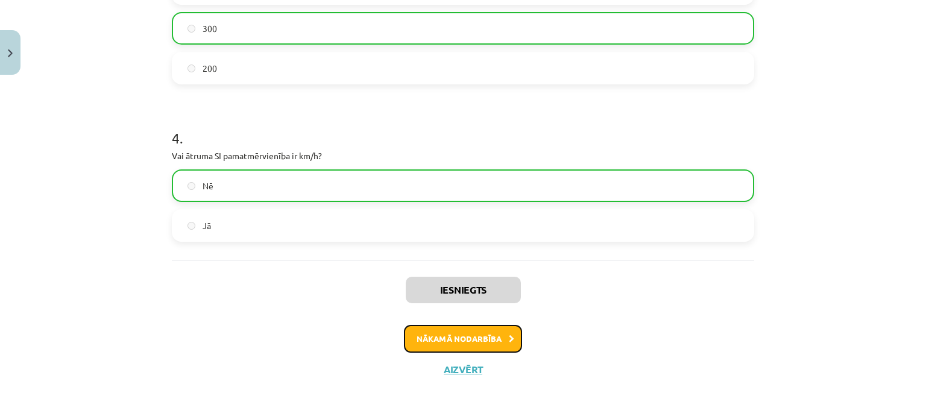
click at [489, 345] on button "Nākamā nodarbība" at bounding box center [463, 339] width 118 height 28
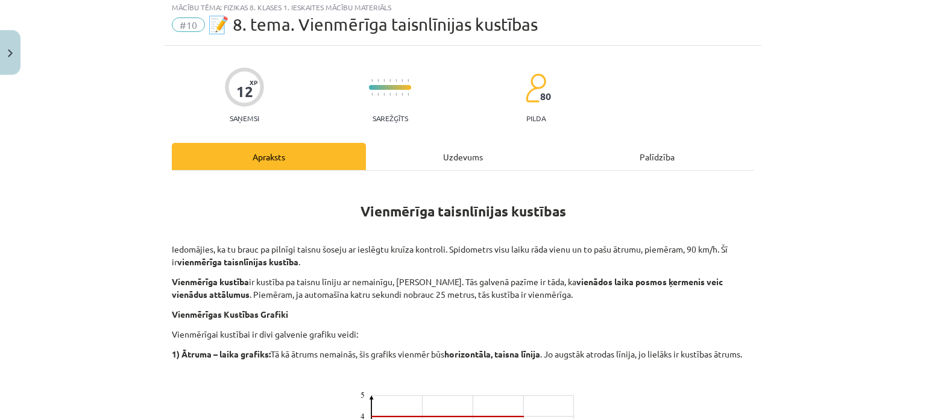
scroll to position [30, 0]
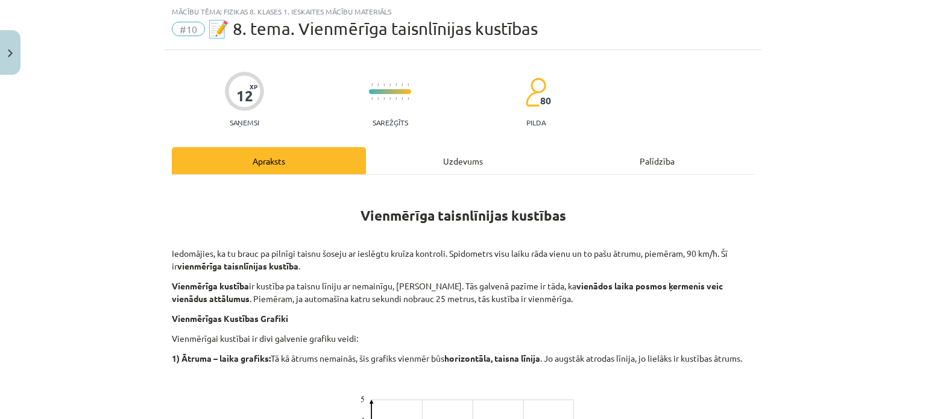
click at [451, 157] on div "Uzdevums" at bounding box center [463, 160] width 194 height 27
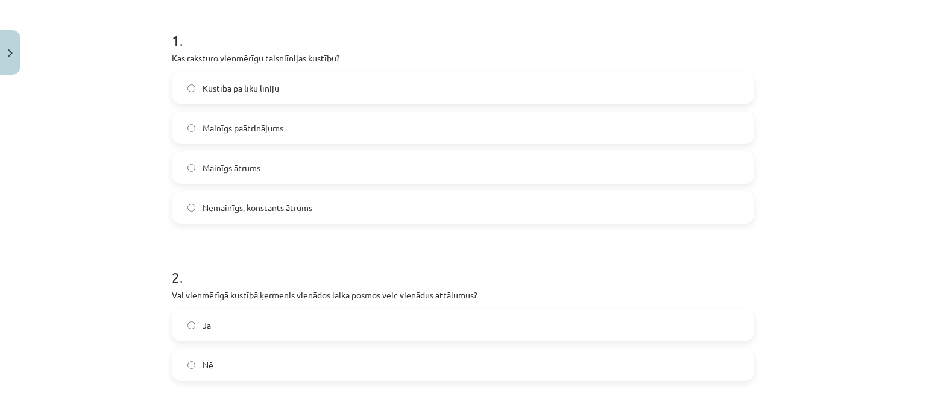
scroll to position [234, 0]
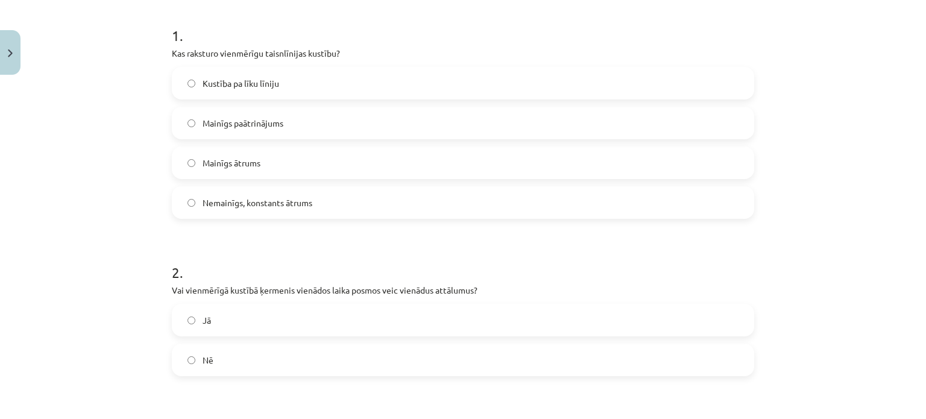
click at [403, 199] on label "Nemainīgs, konstants ātrums" at bounding box center [463, 202] width 580 height 30
click at [310, 322] on label "Jā" at bounding box center [463, 320] width 580 height 30
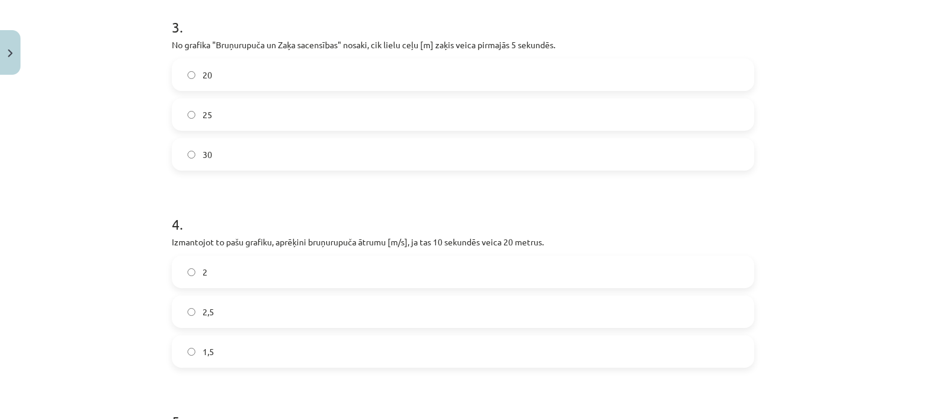
scroll to position [644, 0]
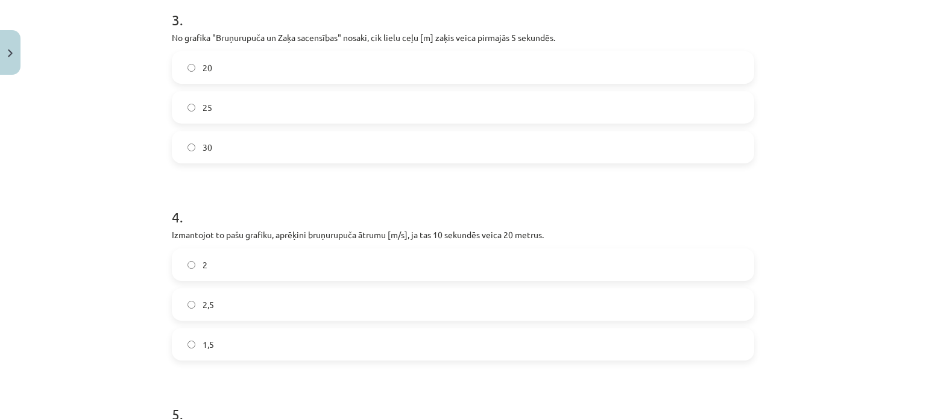
click at [602, 252] on label "2" at bounding box center [463, 265] width 580 height 30
click at [605, 116] on label "25" at bounding box center [463, 107] width 580 height 30
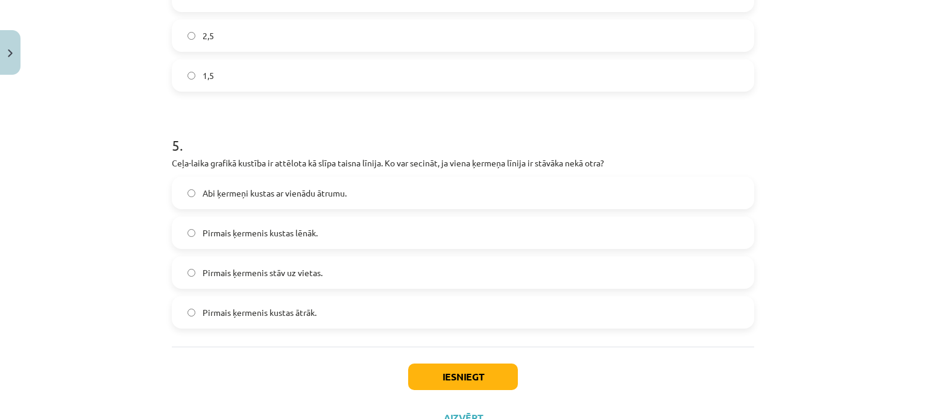
scroll to position [928, 0]
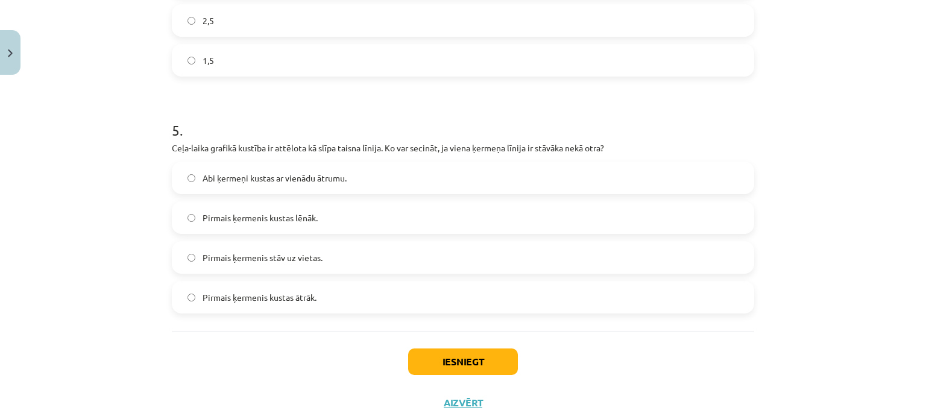
click at [594, 303] on label "Pirmais ķermenis kustas ātrāk." at bounding box center [463, 297] width 580 height 30
click at [492, 359] on button "Iesniegt" at bounding box center [463, 361] width 110 height 27
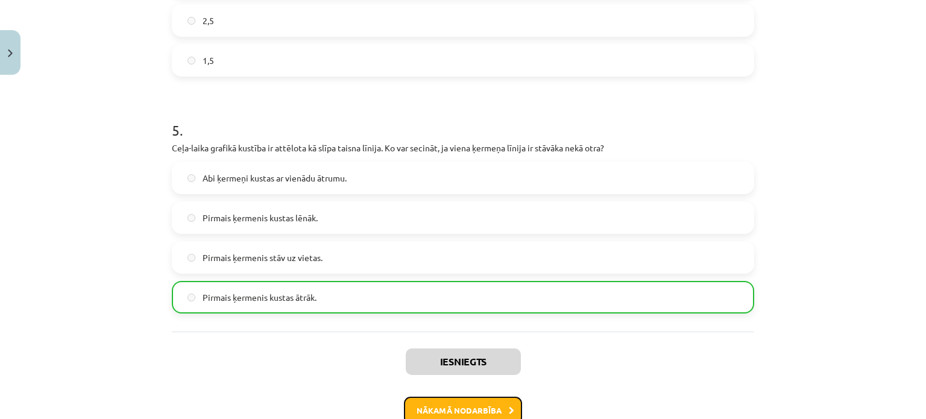
click at [474, 403] on button "Nākamā nodarbība" at bounding box center [463, 411] width 118 height 28
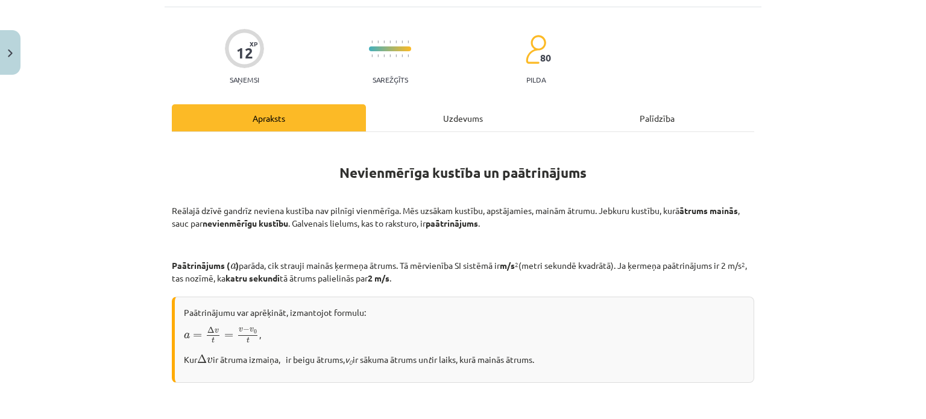
scroll to position [30, 0]
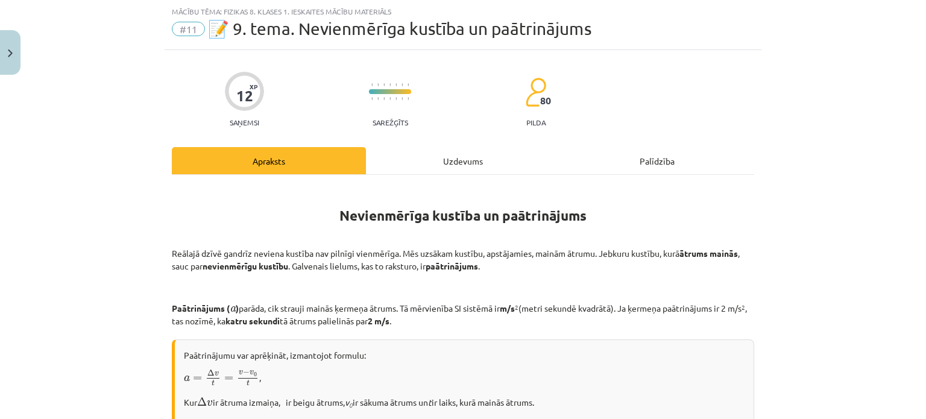
click at [450, 156] on div "Uzdevums" at bounding box center [463, 160] width 194 height 27
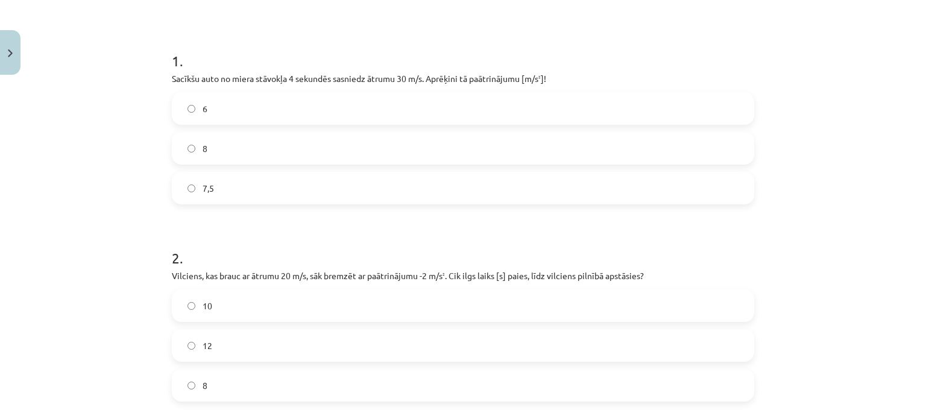
scroll to position [234, 0]
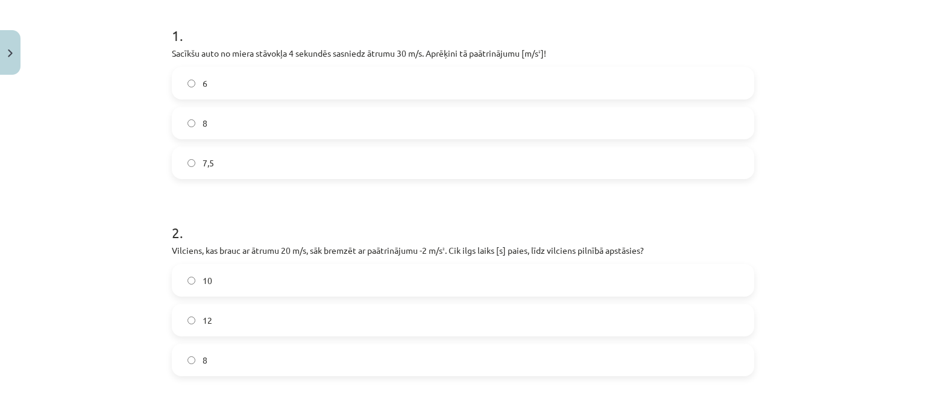
click at [603, 159] on label "7,5" at bounding box center [463, 163] width 580 height 30
click at [410, 286] on label "10" at bounding box center [463, 280] width 580 height 30
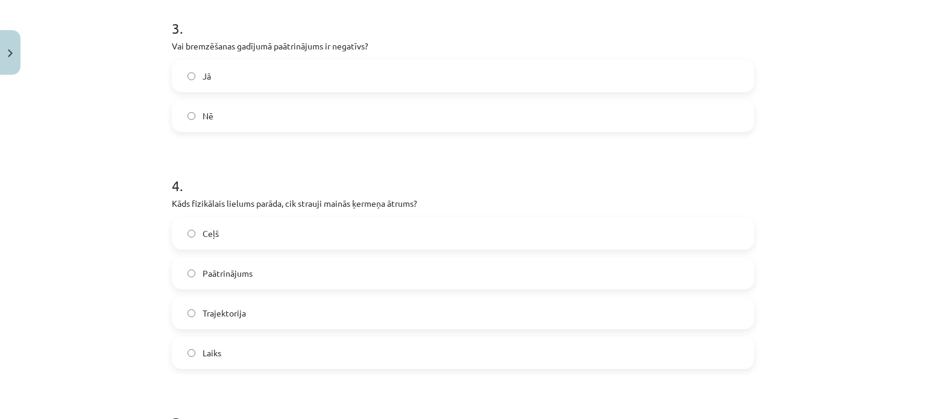
scroll to position [632, 0]
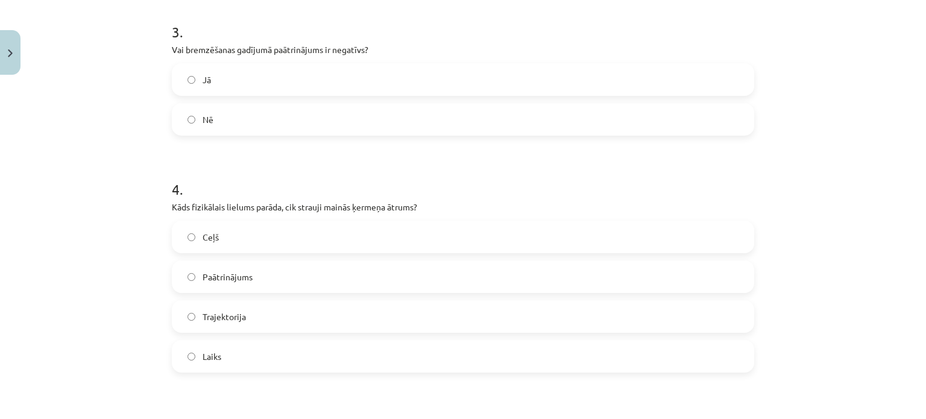
click at [704, 78] on label "Jā" at bounding box center [463, 79] width 580 height 30
click at [499, 277] on label "Paātrinājums" at bounding box center [463, 277] width 580 height 30
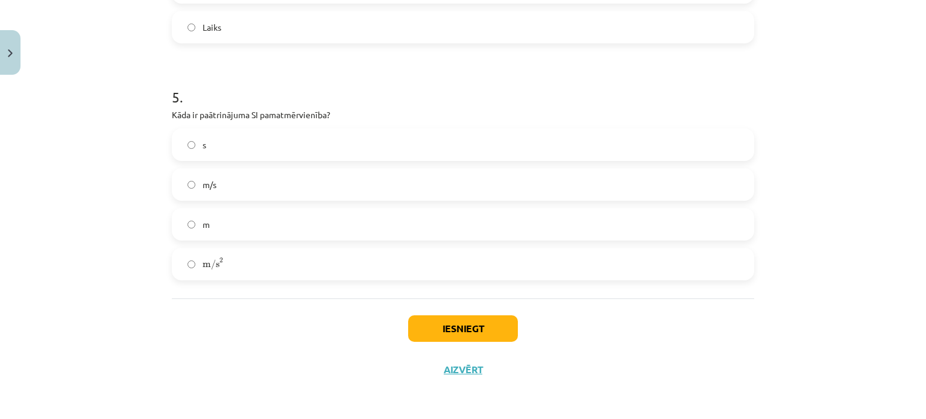
scroll to position [961, 0]
click at [602, 253] on label "m/s 2 m/s 2" at bounding box center [463, 263] width 580 height 30
click at [489, 327] on button "Iesniegt" at bounding box center [463, 328] width 110 height 27
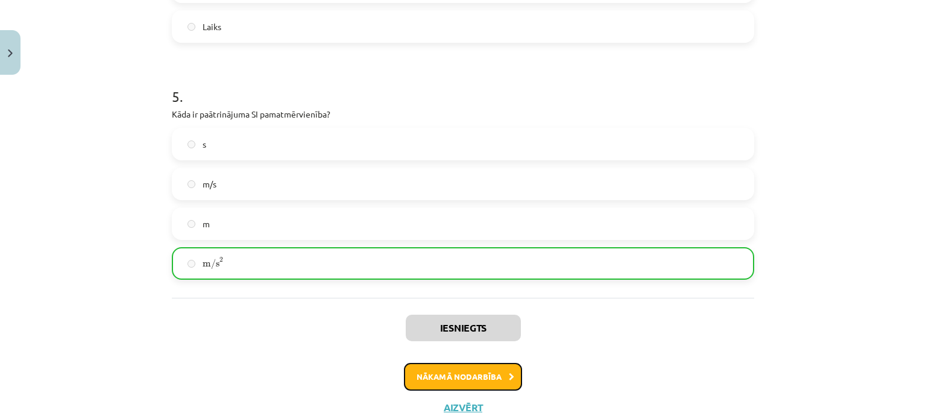
click at [457, 374] on button "Nākamā nodarbība" at bounding box center [463, 377] width 118 height 28
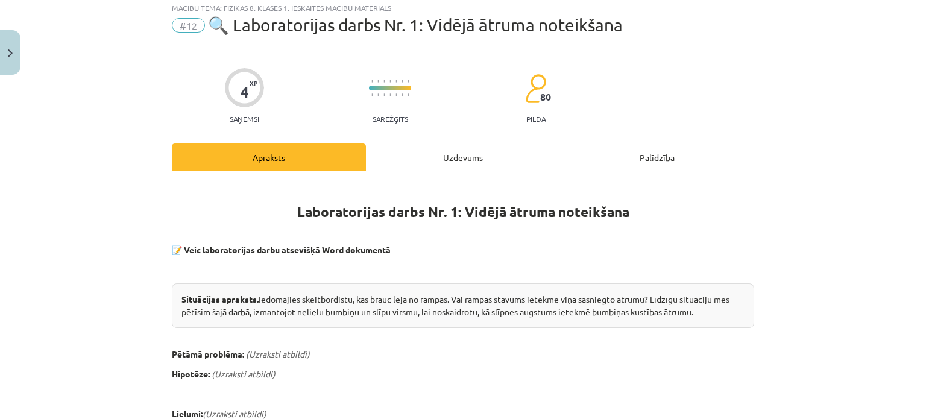
scroll to position [30, 0]
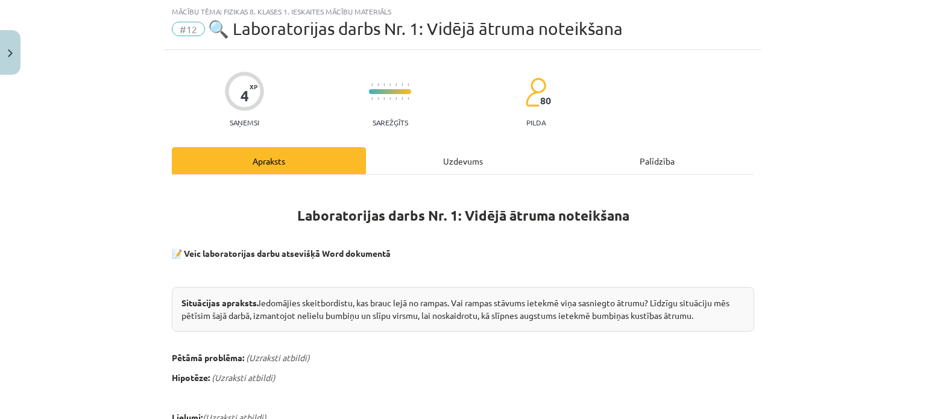
click at [459, 158] on div "Uzdevums" at bounding box center [463, 160] width 194 height 27
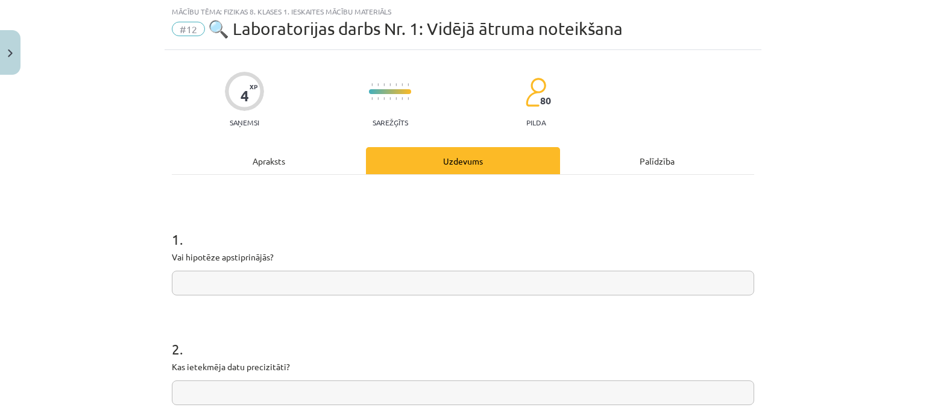
click at [327, 210] on h1 "1 ." at bounding box center [463, 228] width 582 height 37
click at [287, 158] on div "Apraksts" at bounding box center [269, 160] width 194 height 27
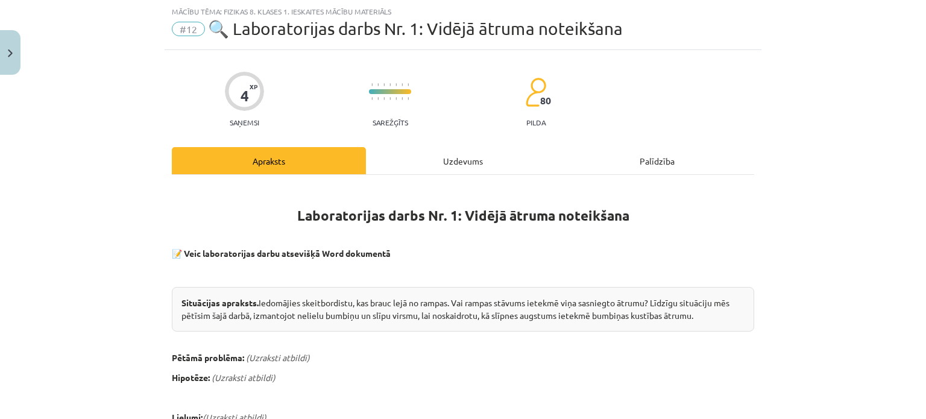
click at [465, 162] on div "Uzdevums" at bounding box center [463, 160] width 194 height 27
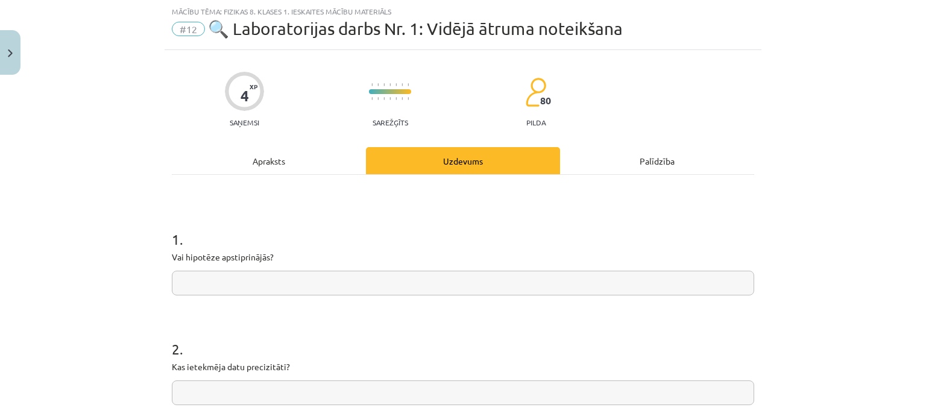
click at [335, 383] on input "text" at bounding box center [463, 392] width 582 height 25
type input "**********"
click at [316, 289] on input "text" at bounding box center [463, 283] width 582 height 25
click at [276, 162] on div "Apraksts" at bounding box center [269, 160] width 194 height 27
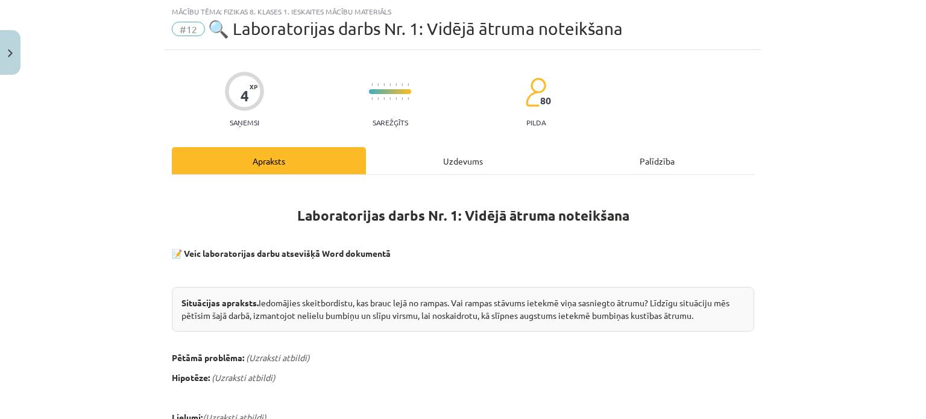
click at [432, 156] on div "Uzdevums" at bounding box center [463, 160] width 194 height 27
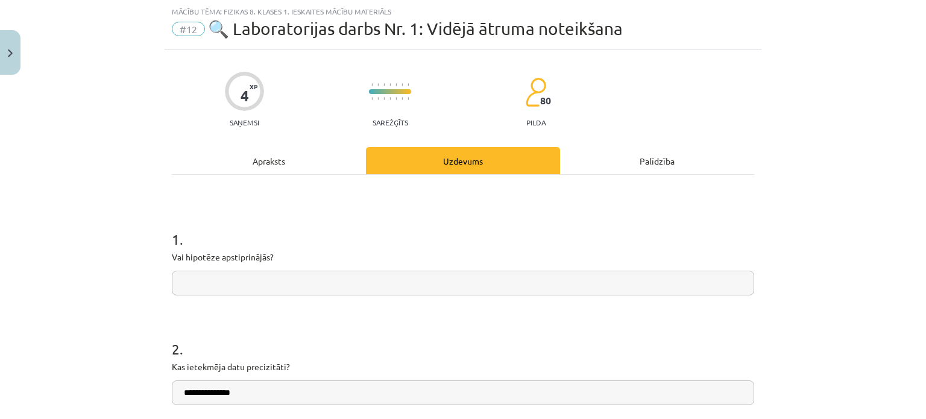
click at [366, 272] on input "text" at bounding box center [463, 283] width 582 height 25
type input "**********"
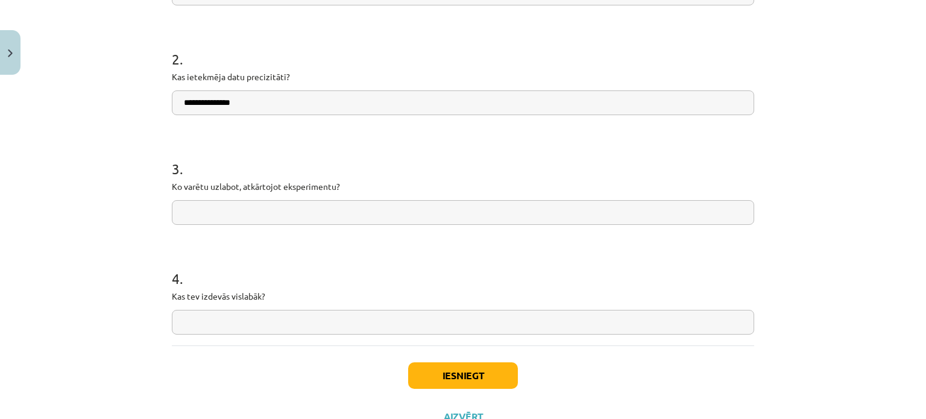
scroll to position [319, 0]
click at [648, 318] on input "text" at bounding box center [463, 323] width 582 height 25
type input "*"
type input "**********"
click at [544, 218] on input "text" at bounding box center [463, 213] width 582 height 25
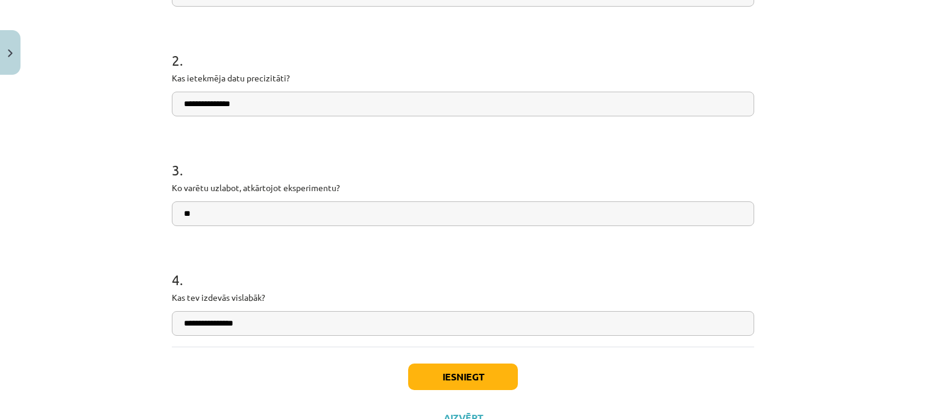
type input "*"
click at [491, 371] on button "Iesniegt" at bounding box center [463, 376] width 110 height 27
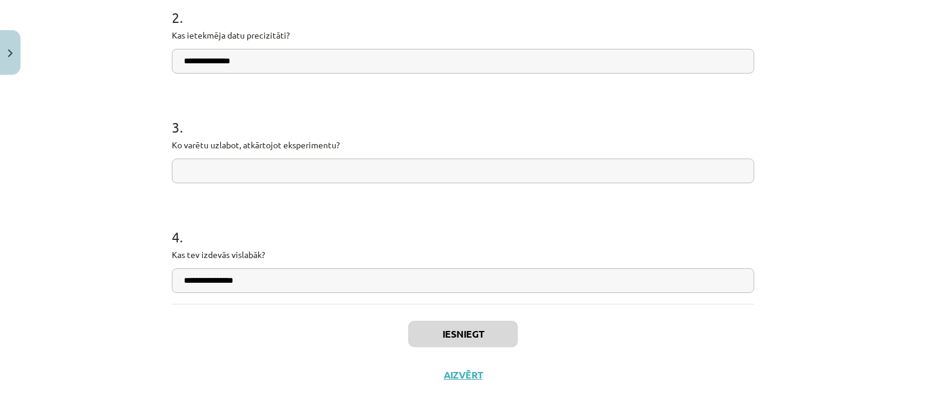
scroll to position [368, 0]
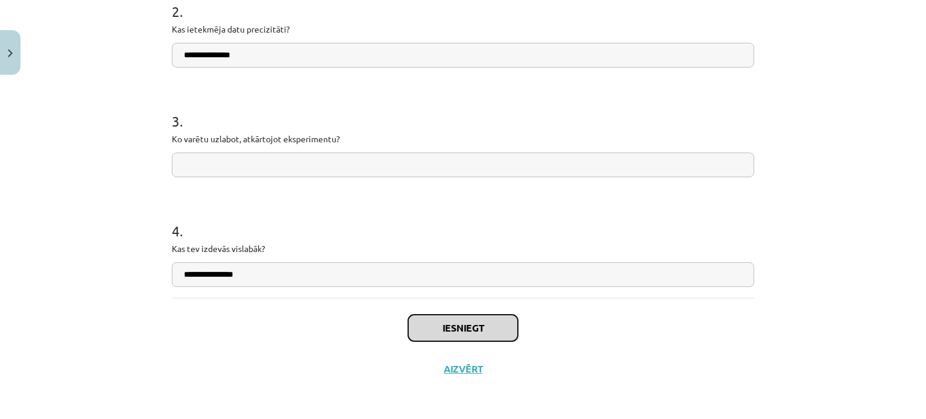
click at [484, 332] on button "Iesniegt" at bounding box center [463, 328] width 110 height 27
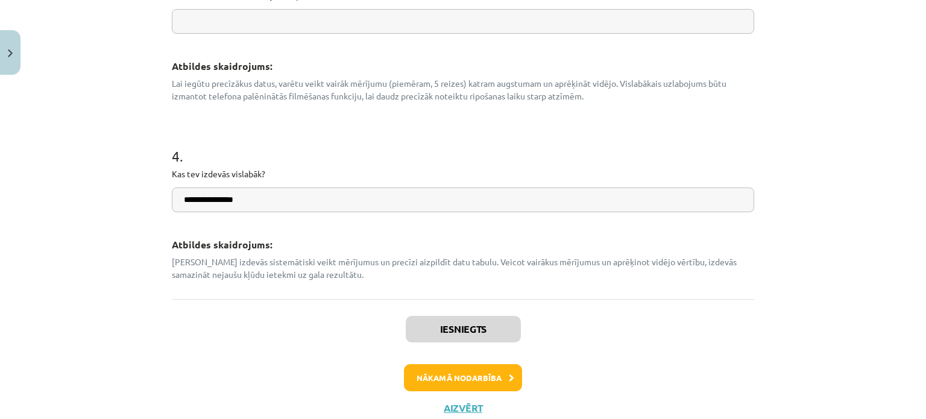
scroll to position [687, 0]
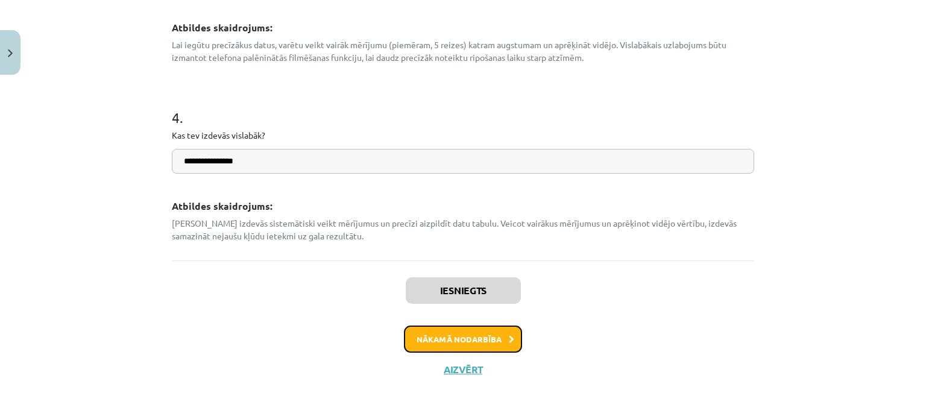
click at [480, 335] on button "Nākamā nodarbība" at bounding box center [463, 339] width 118 height 28
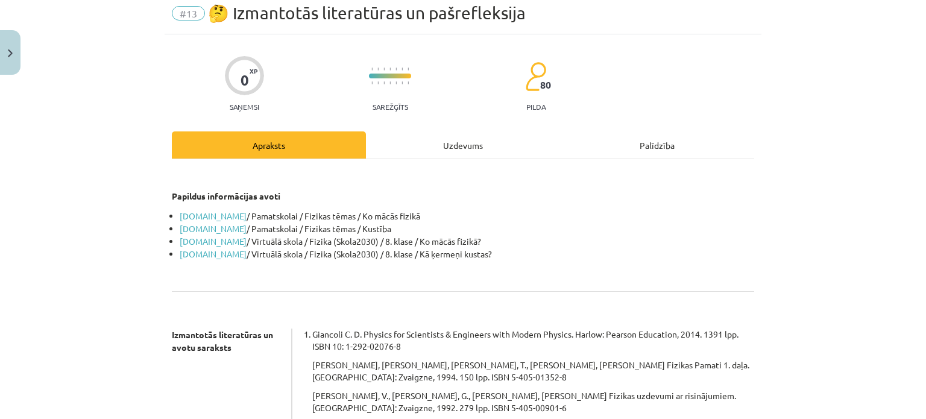
scroll to position [30, 0]
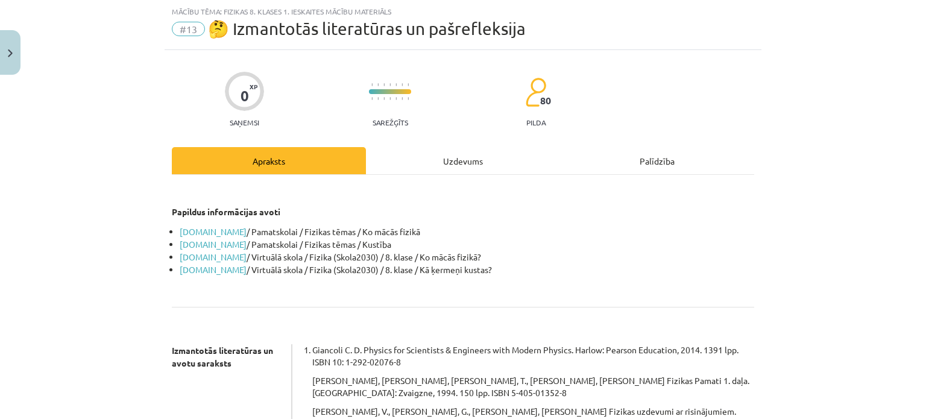
click at [473, 159] on div "Uzdevums" at bounding box center [463, 160] width 194 height 27
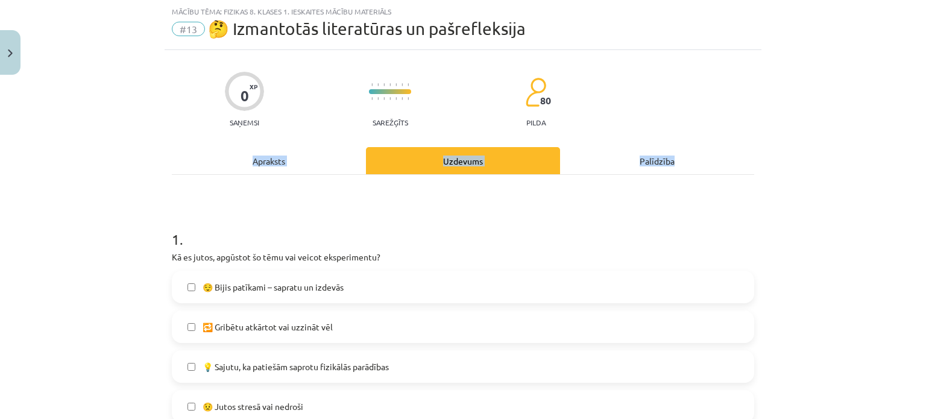
drag, startPoint x: 914, startPoint y: 122, endPoint x: 918, endPoint y: 134, distance: 12.6
click at [918, 134] on div "Mācību tēma: Fizikas 8. klases 1. ieskaites mācību materiāls #13 🤔 Izmantotās l…" at bounding box center [463, 209] width 926 height 419
click at [872, 156] on div "Mācību tēma: Fizikas 8. klases 1. ieskaites mācību materiāls #13 🤔 Izmantotās l…" at bounding box center [463, 209] width 926 height 419
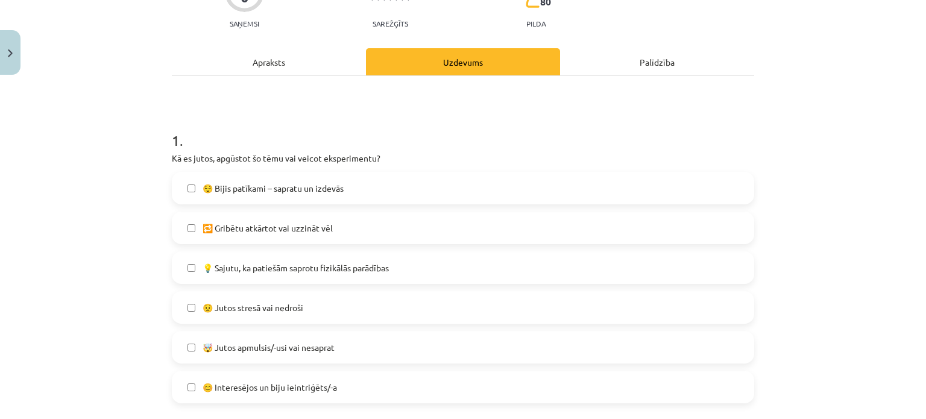
scroll to position [131, 0]
click at [494, 200] on label "😌 Bijis patīkami – sapratu un izdevās" at bounding box center [463, 186] width 580 height 30
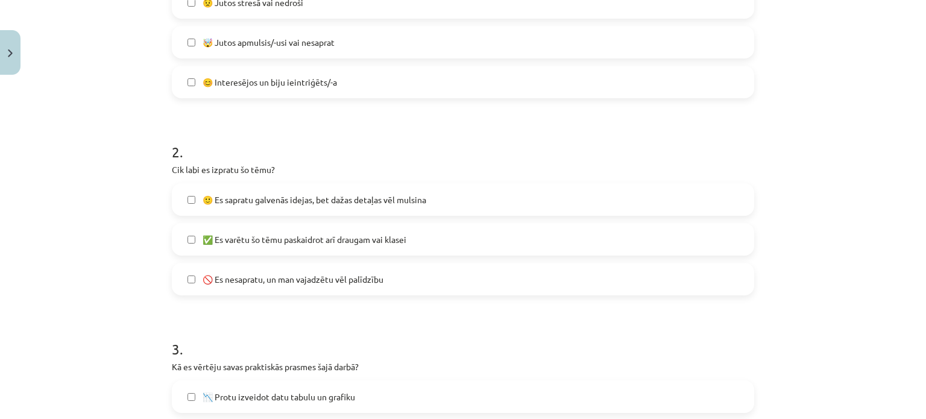
scroll to position [439, 0]
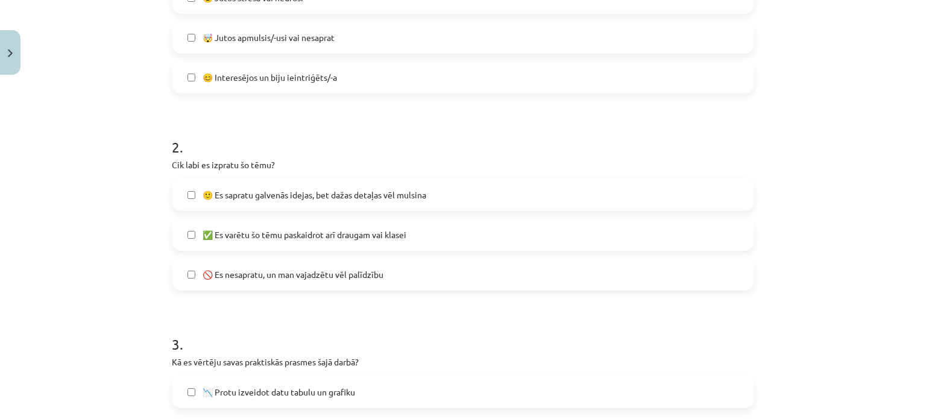
click at [478, 238] on label "✅ Es varētu šo tēmu paskaidrot arī draugam vai klasei" at bounding box center [463, 234] width 580 height 30
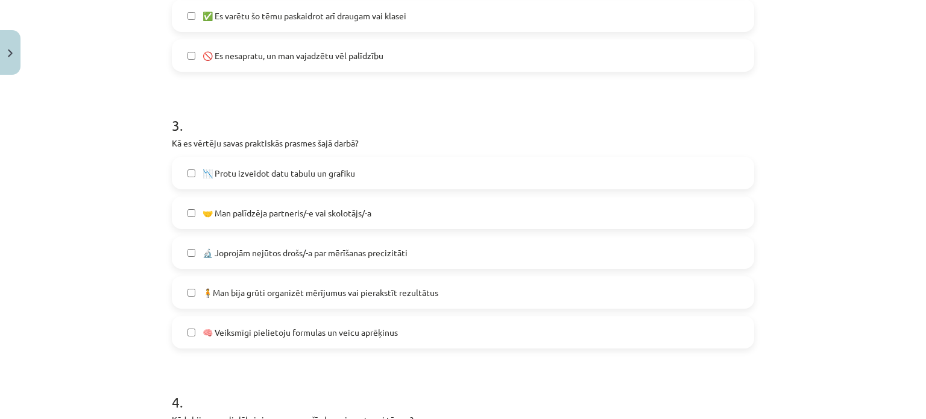
scroll to position [661, 0]
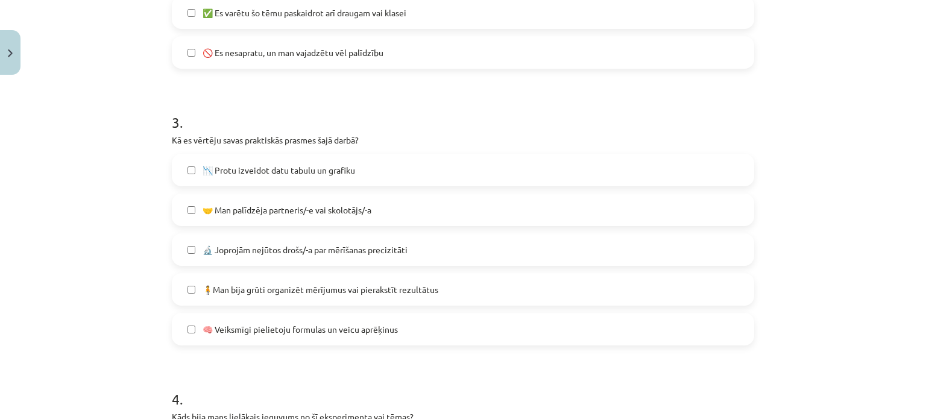
click at [365, 175] on label "📉 Protu izveidot datu tabulu un grafiku" at bounding box center [463, 170] width 580 height 30
click at [582, 177] on label "📉 Protu izveidot datu tabulu un grafiku" at bounding box center [463, 170] width 580 height 30
click at [424, 325] on label "🧠 Veiksmīgi pielietoju formulas un veicu aprēķinus" at bounding box center [463, 329] width 580 height 30
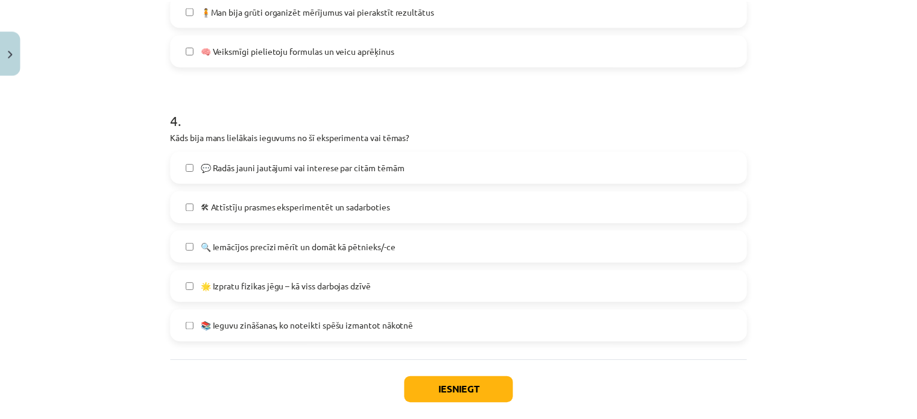
scroll to position [948, 0]
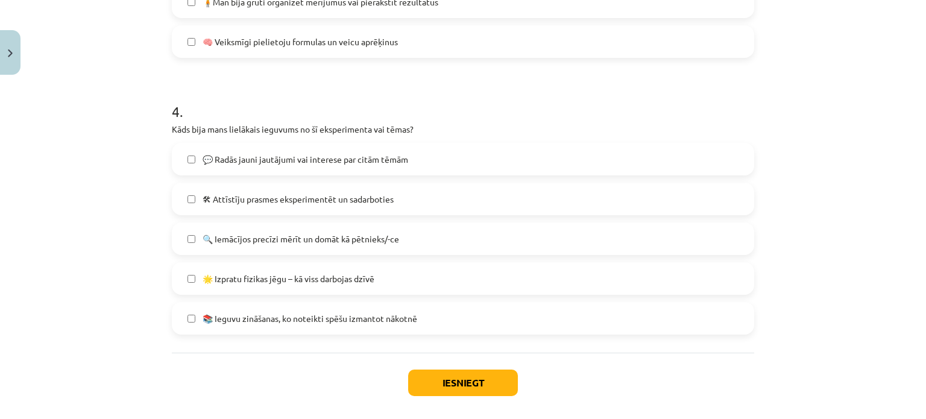
click at [441, 317] on label "📚 Ieguvu zināšanas, ko noteikti spēšu izmantot nākotnē" at bounding box center [463, 318] width 580 height 30
click at [420, 378] on button "Iesniegt" at bounding box center [463, 382] width 110 height 27
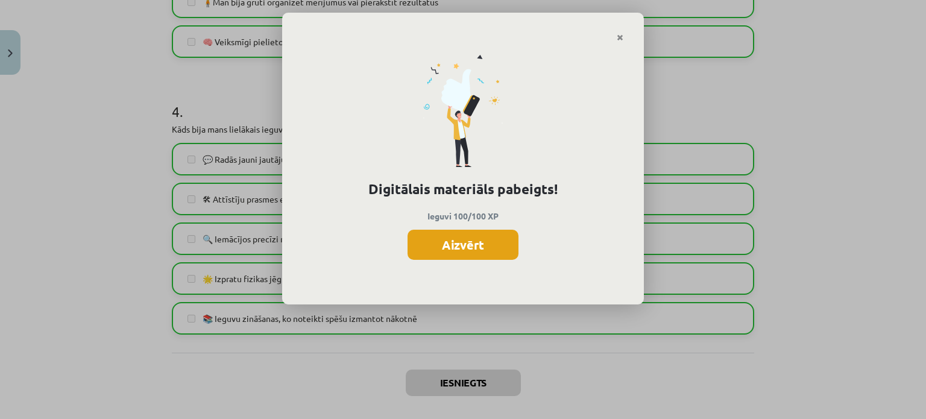
drag, startPoint x: 656, startPoint y: 243, endPoint x: 511, endPoint y: 247, distance: 145.9
click at [511, 247] on div "Digitālais materiāls pabeigts! Ieguvi 100/100 XP Aizvērt" at bounding box center [463, 209] width 926 height 419
click at [511, 247] on button "Aizvērt" at bounding box center [462, 245] width 111 height 30
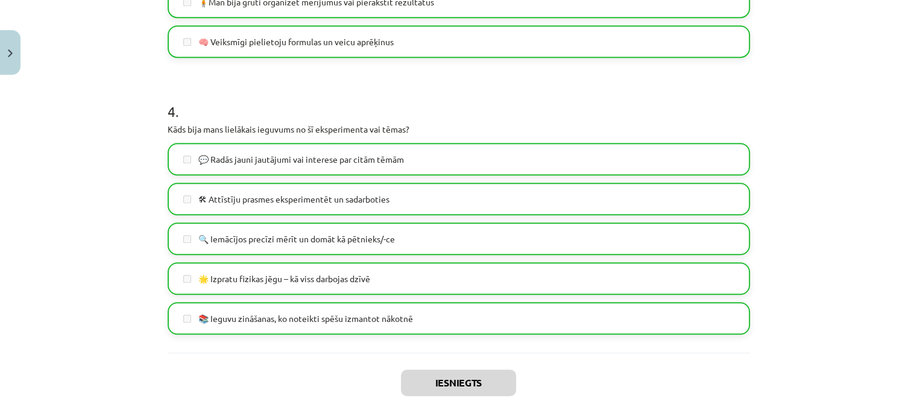
scroll to position [1003, 0]
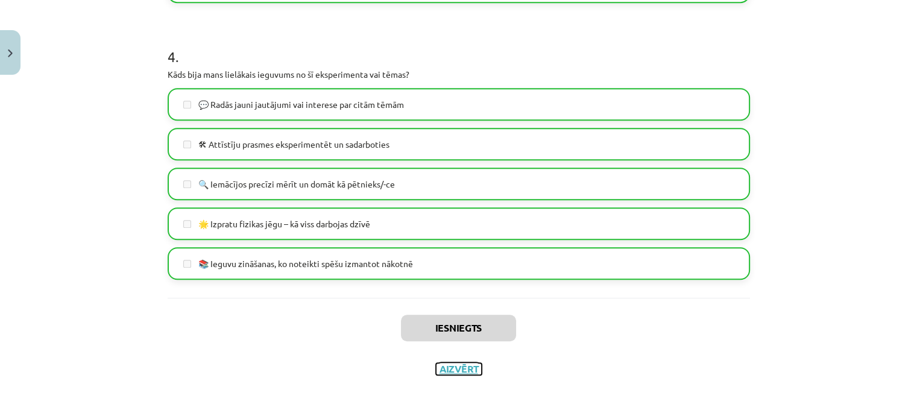
click at [460, 369] on button "Aizvērt" at bounding box center [459, 369] width 46 height 12
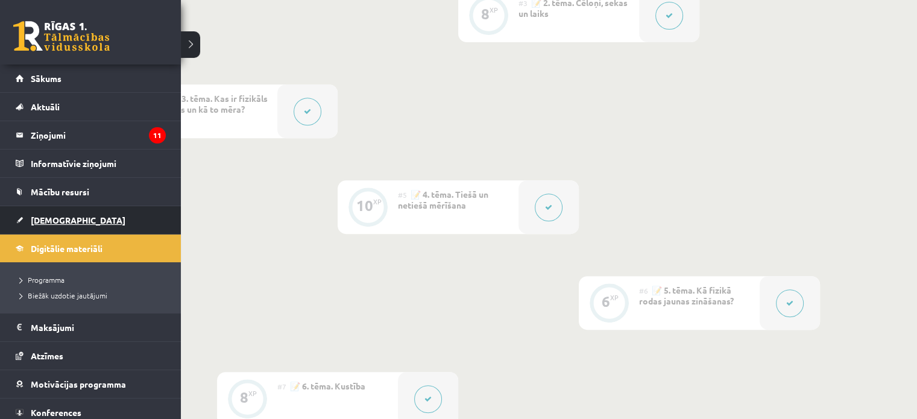
click at [61, 228] on link "[DEMOGRAPHIC_DATA]" at bounding box center [91, 220] width 150 height 28
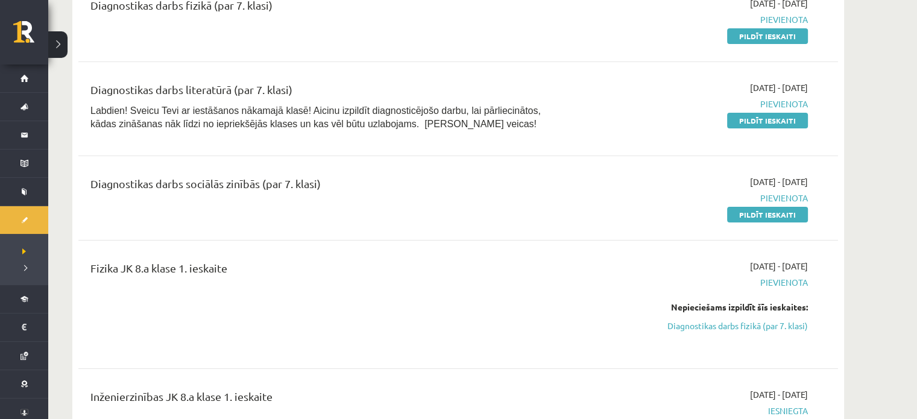
scroll to position [147, 0]
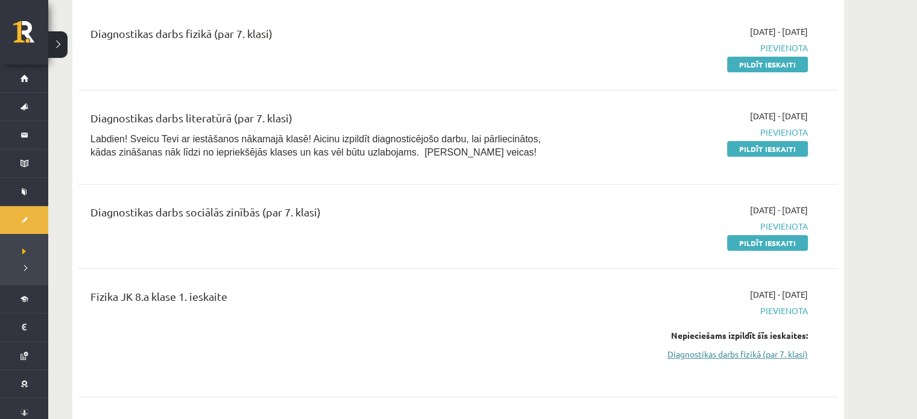
click at [710, 353] on link "Diagnostikas darbs fizikā (par 7. klasi)" at bounding box center [693, 354] width 227 height 13
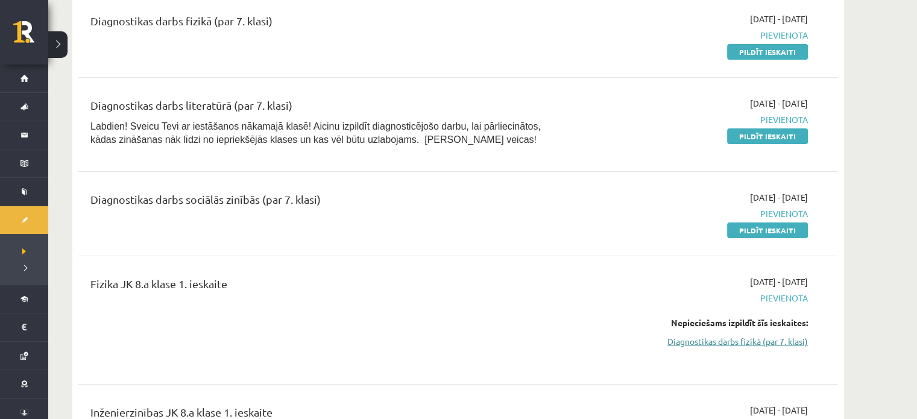
click at [705, 339] on link "Diagnostikas darbs fizikā (par 7. klasi)" at bounding box center [693, 341] width 227 height 13
click at [726, 344] on link "Diagnostikas darbs fizikā (par 7. klasi)" at bounding box center [693, 341] width 227 height 13
click at [723, 341] on link "Diagnostikas darbs fizikā (par 7. klasi)" at bounding box center [693, 341] width 227 height 13
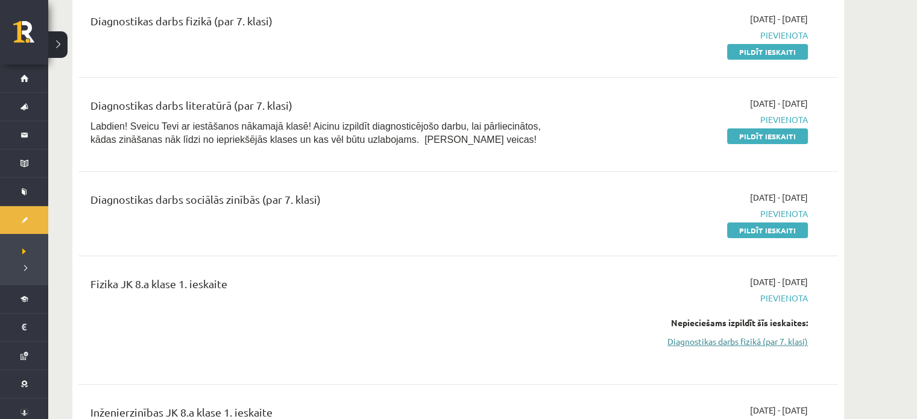
click at [723, 341] on link "Diagnostikas darbs fizikā (par 7. klasi)" at bounding box center [693, 341] width 227 height 13
click at [750, 344] on link "Diagnostikas darbs fizikā (par 7. klasi)" at bounding box center [693, 341] width 227 height 13
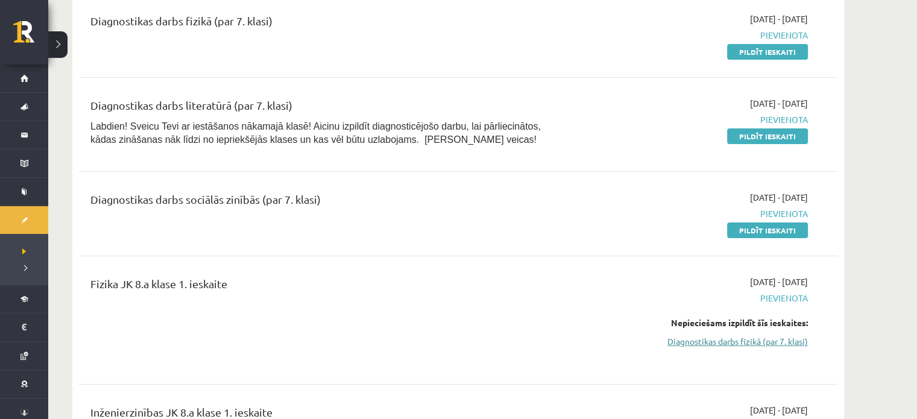
click at [744, 342] on link "Diagnostikas darbs fizikā (par 7. klasi)" at bounding box center [693, 341] width 227 height 13
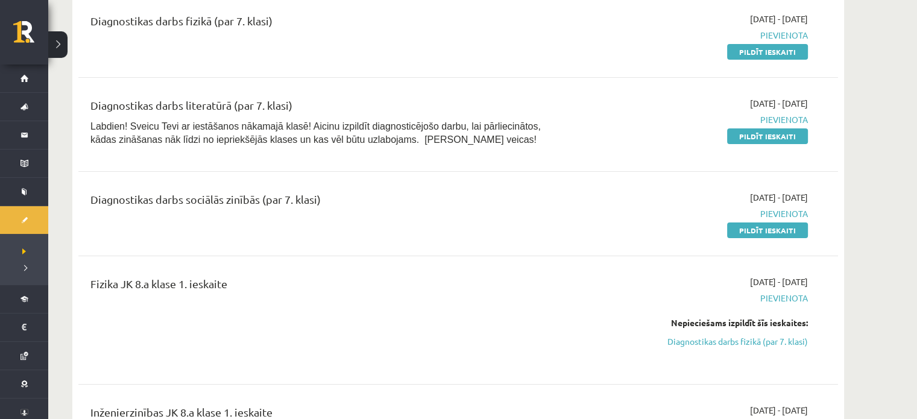
click at [800, 256] on div "Diagnostikas darbs fizikā (par 7. klasi) 2025-09-16 - 2025-09-30 Pievienota Pil…" at bounding box center [457, 411] width 759 height 820
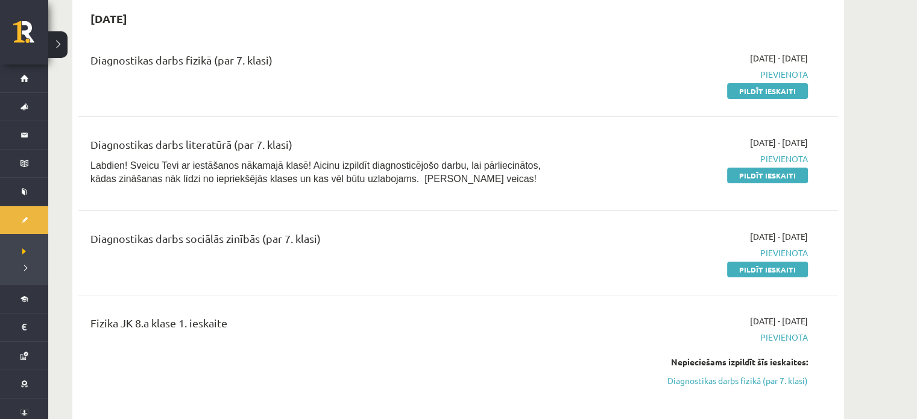
scroll to position [149, 0]
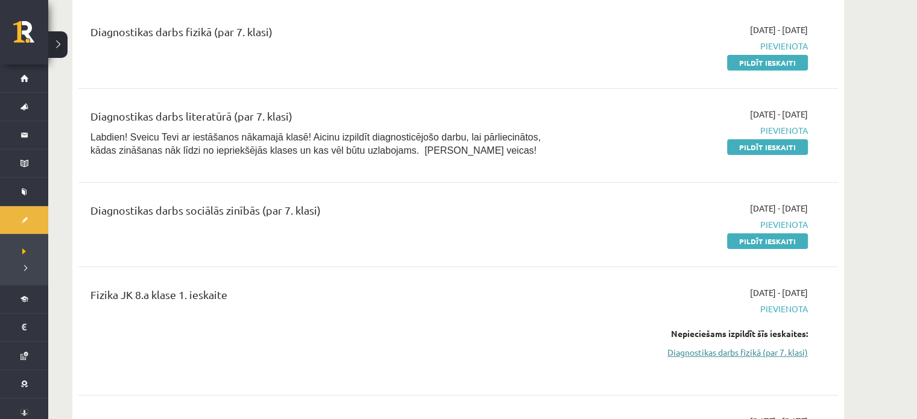
click at [703, 347] on link "Diagnostikas darbs fizikā (par 7. klasi)" at bounding box center [693, 352] width 227 height 13
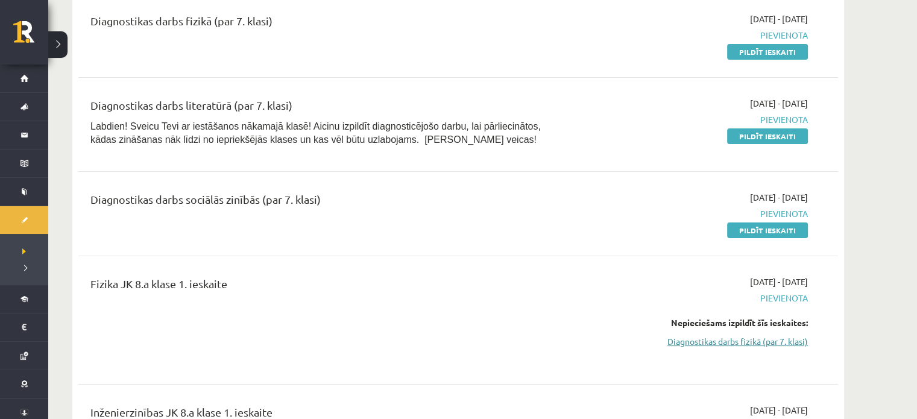
click at [711, 342] on link "Diagnostikas darbs fizikā (par 7. klasi)" at bounding box center [693, 341] width 227 height 13
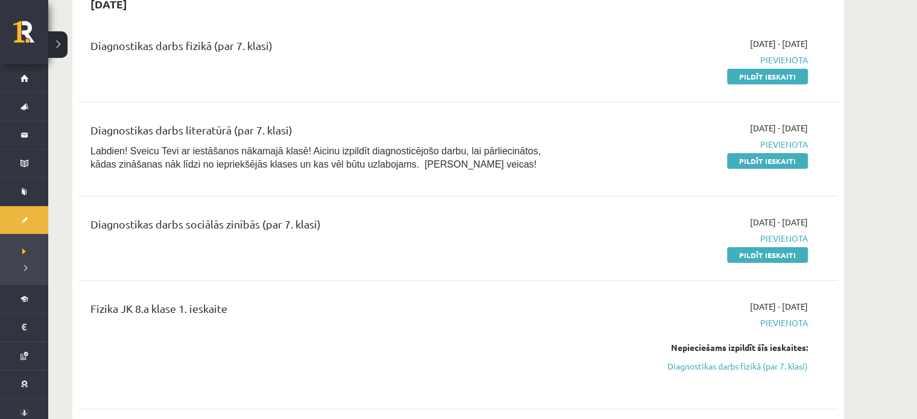
scroll to position [149, 0]
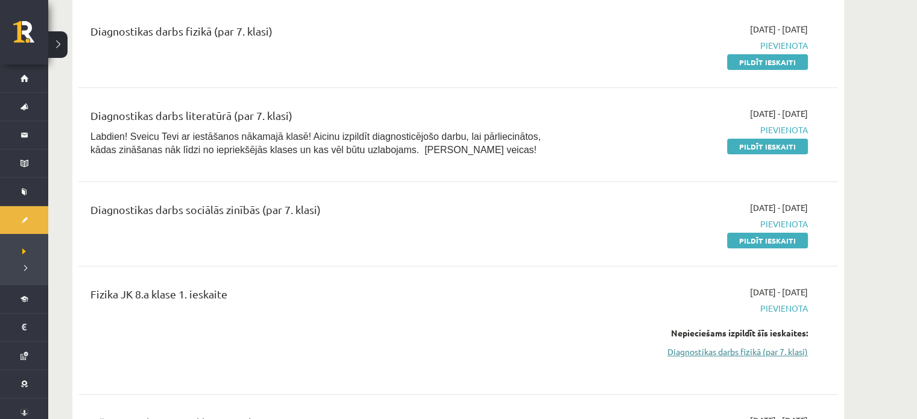
click at [718, 351] on link "Diagnostikas darbs fizikā (par 7. klasi)" at bounding box center [693, 351] width 227 height 13
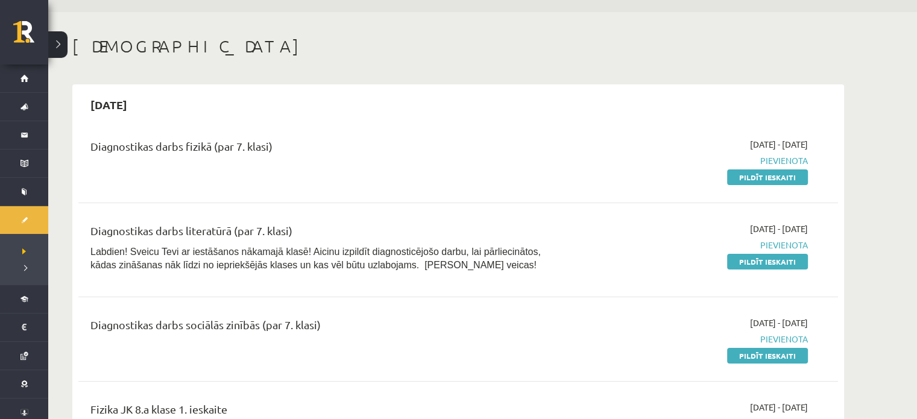
scroll to position [0, 0]
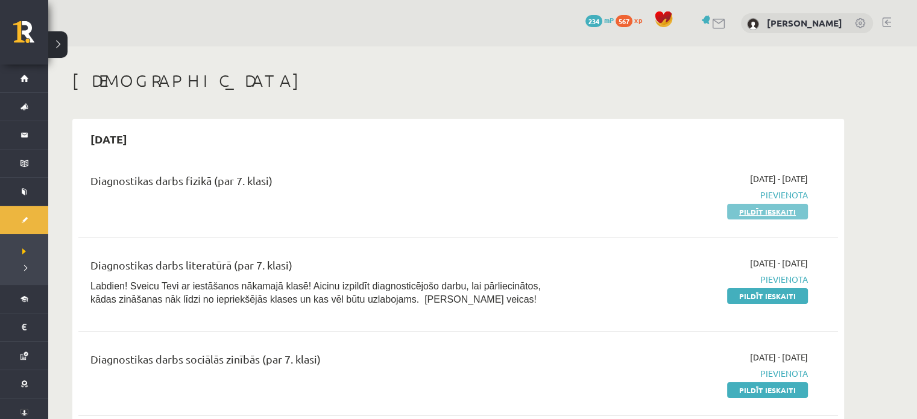
click at [760, 207] on link "Pildīt ieskaiti" at bounding box center [767, 212] width 81 height 16
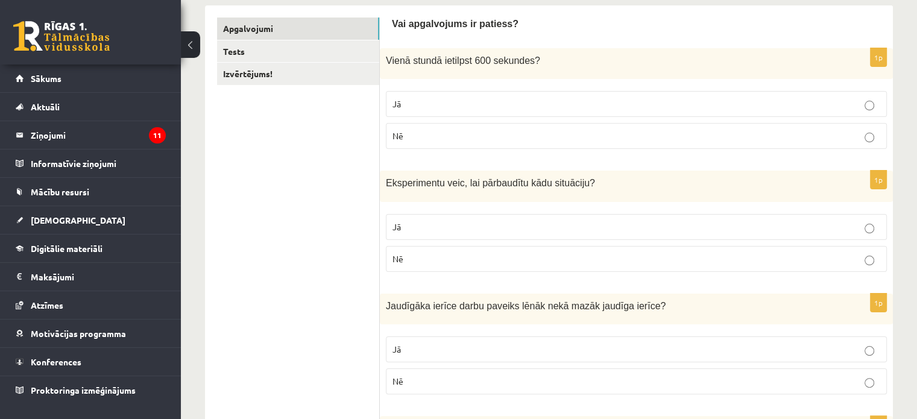
scroll to position [203, 0]
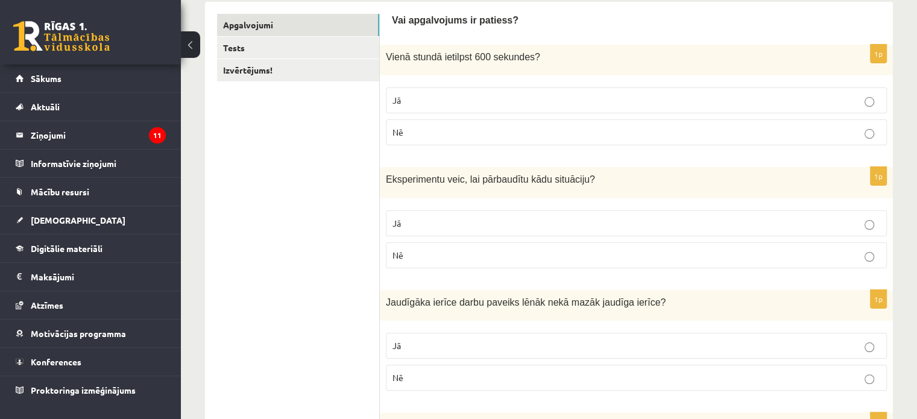
click at [817, 140] on label "Nē" at bounding box center [636, 132] width 501 height 26
click at [609, 223] on p "Jā" at bounding box center [636, 223] width 488 height 13
click at [633, 374] on p "Nē" at bounding box center [636, 377] width 488 height 13
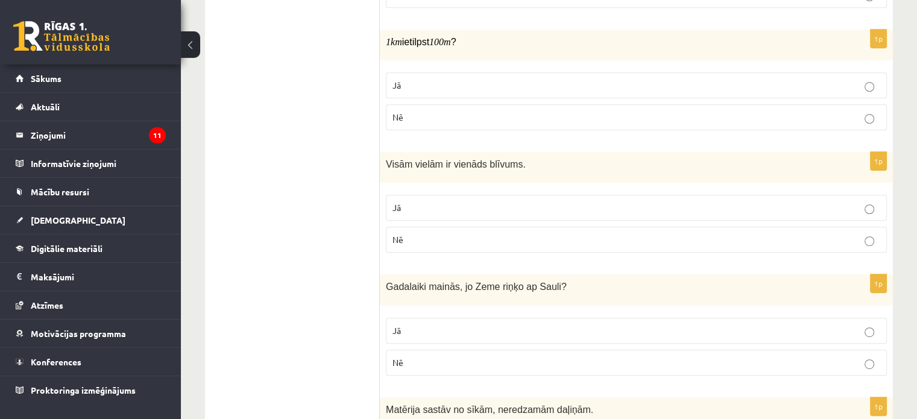
scroll to position [592, 0]
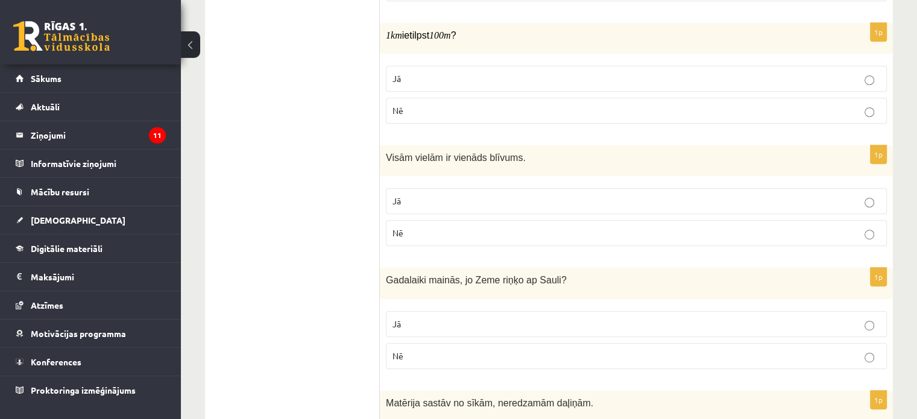
click at [808, 105] on p "Nē" at bounding box center [636, 110] width 488 height 13
click at [661, 239] on label "Nē" at bounding box center [636, 233] width 501 height 26
click at [599, 318] on p "Jā" at bounding box center [636, 324] width 488 height 13
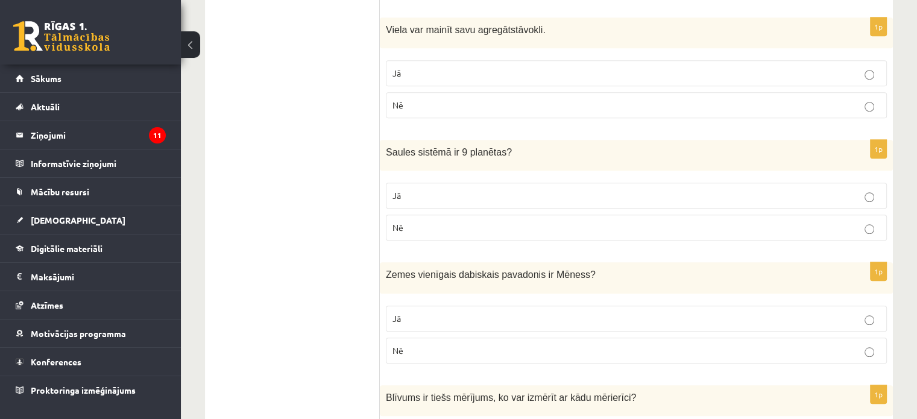
scroll to position [1084, 0]
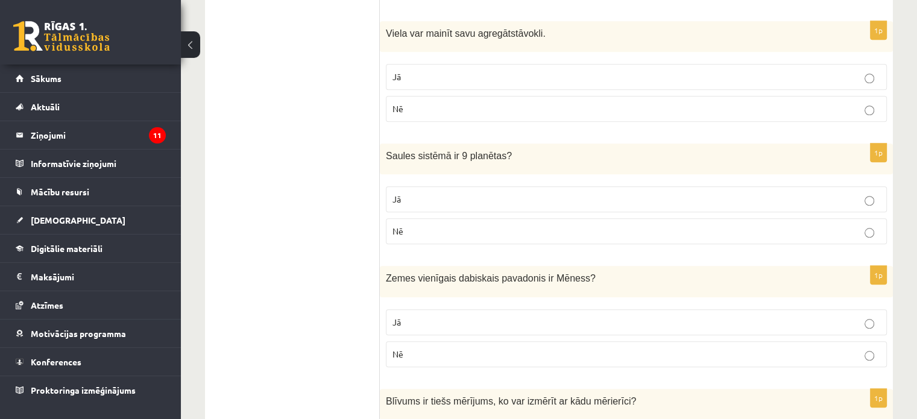
click at [834, 65] on label "Jā" at bounding box center [636, 77] width 501 height 26
click at [762, 226] on p "Nē" at bounding box center [636, 231] width 488 height 13
click at [723, 316] on p "Jā" at bounding box center [636, 322] width 488 height 13
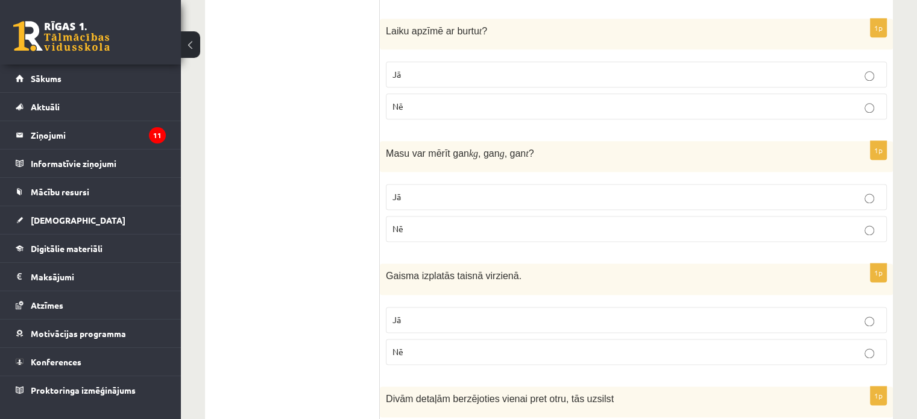
scroll to position [1579, 0]
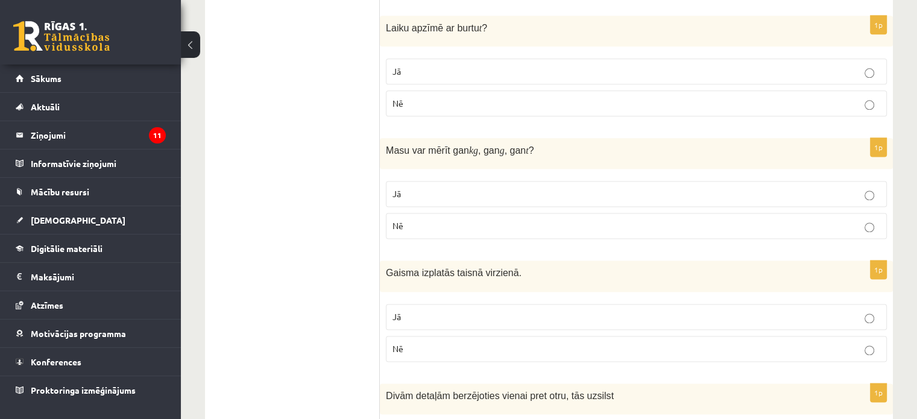
click at [856, 65] on p "Jā" at bounding box center [636, 71] width 488 height 13
click at [769, 222] on p "Nē" at bounding box center [636, 225] width 488 height 13
click at [744, 310] on p "Jā" at bounding box center [636, 316] width 488 height 13
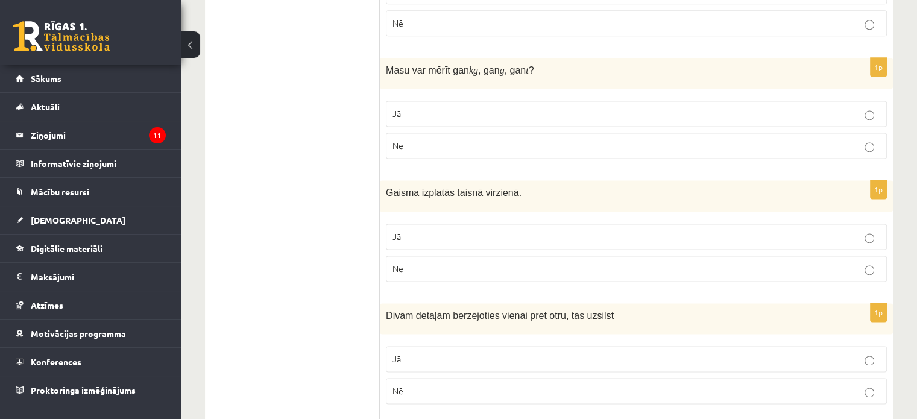
scroll to position [1709, 0]
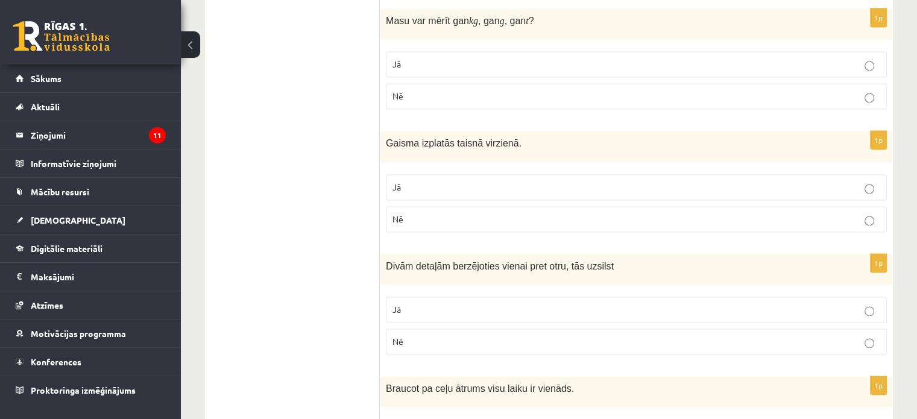
click at [874, 303] on p "Jā" at bounding box center [636, 309] width 488 height 13
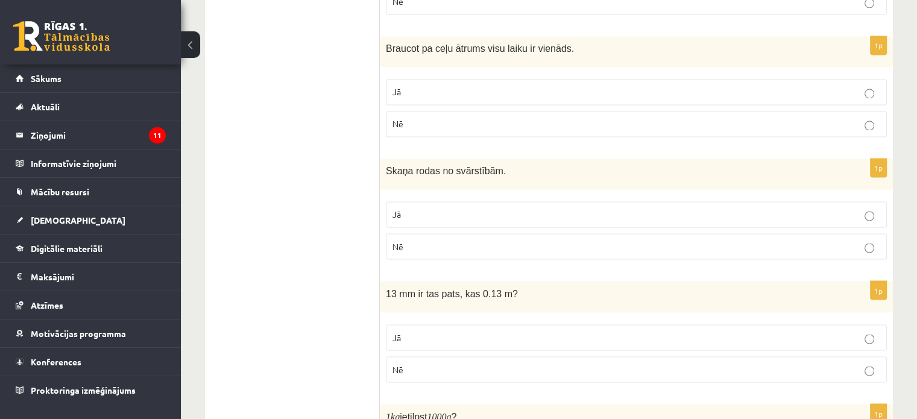
scroll to position [2052, 0]
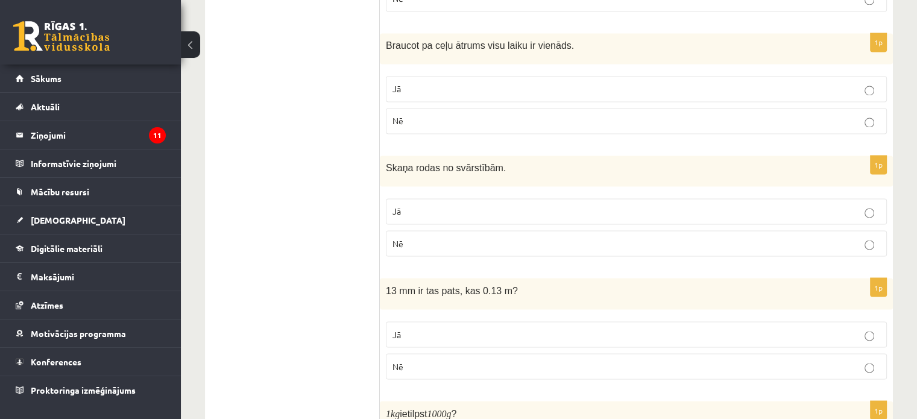
click at [854, 120] on label "Nē" at bounding box center [636, 121] width 501 height 26
click at [764, 213] on label "Jā" at bounding box center [636, 211] width 501 height 26
click at [624, 360] on p "Nē" at bounding box center [636, 366] width 488 height 13
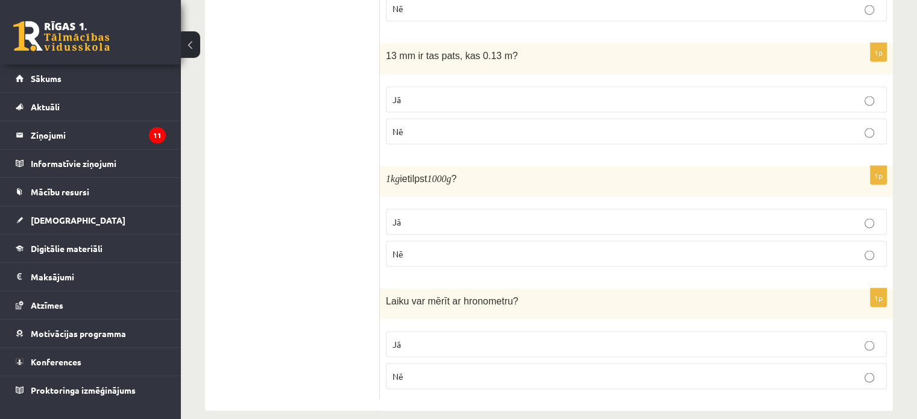
scroll to position [2292, 0]
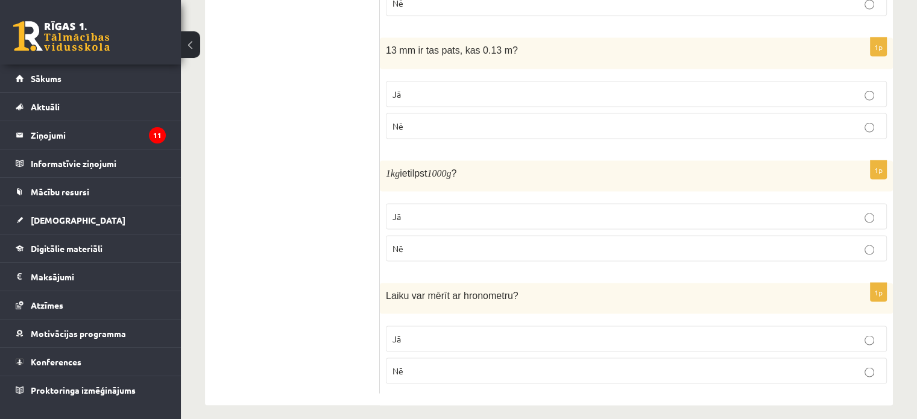
click at [793, 335] on p "Jā" at bounding box center [636, 339] width 488 height 13
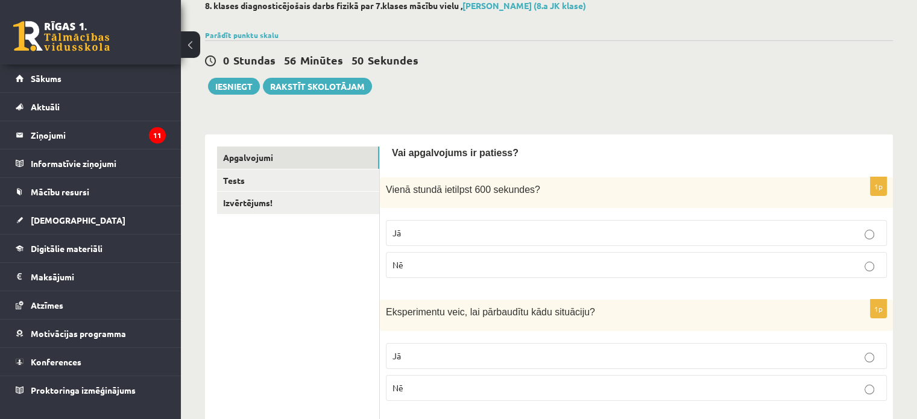
scroll to position [66, 0]
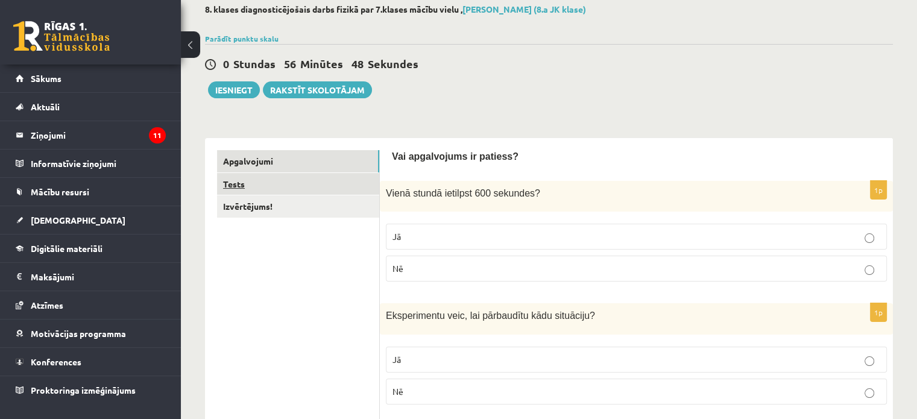
click at [352, 174] on link "Tests" at bounding box center [298, 184] width 162 height 22
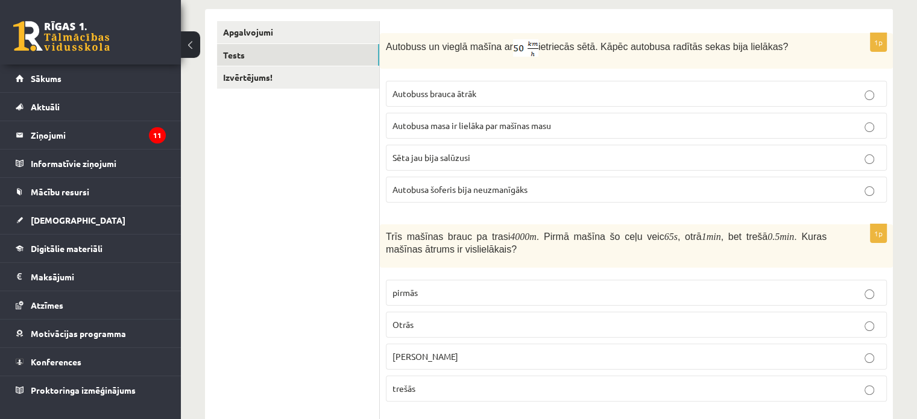
scroll to position [200, 0]
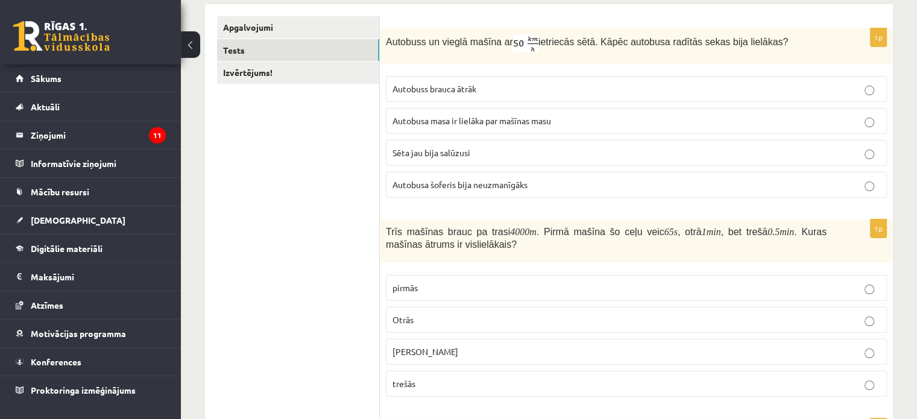
click at [632, 374] on label "trešās" at bounding box center [636, 384] width 501 height 26
click at [659, 120] on p "Autobusa masa ir lielāka par mašīnas masu" at bounding box center [636, 121] width 488 height 13
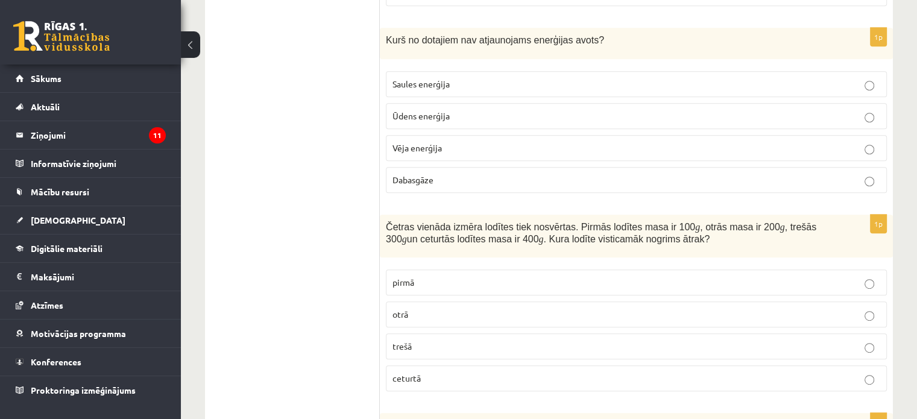
scroll to position [586, 0]
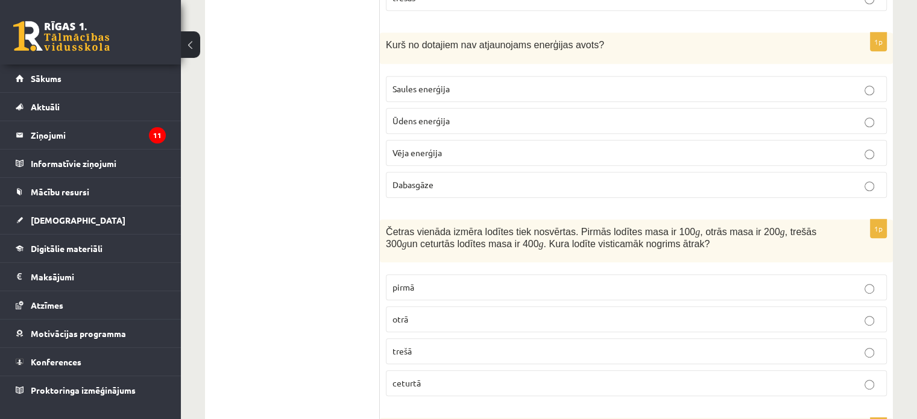
click at [662, 181] on p "Dabasgāze" at bounding box center [636, 184] width 488 height 13
click at [506, 377] on p "ceturtā" at bounding box center [636, 383] width 488 height 13
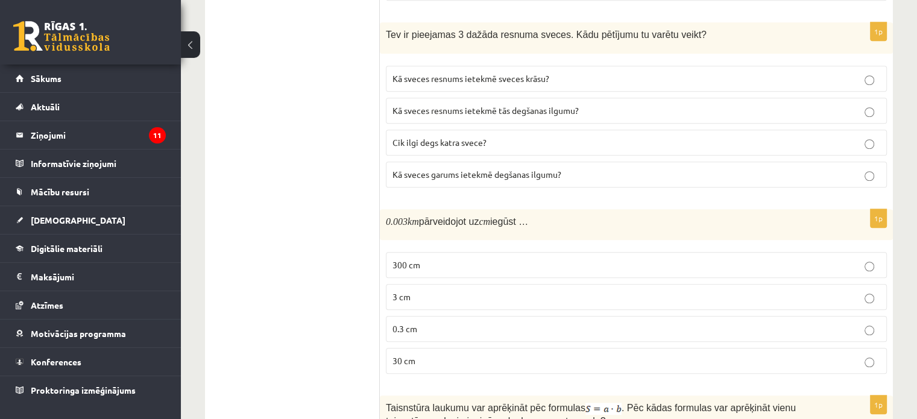
scroll to position [984, 0]
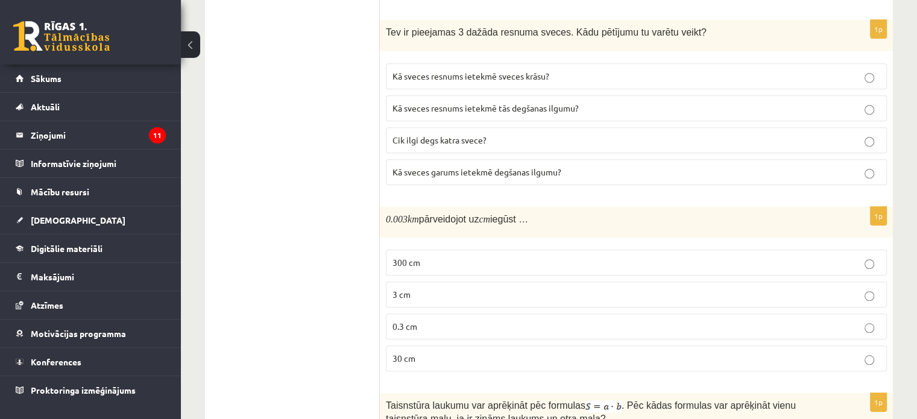
click at [835, 108] on p "Kā sveces resnums ietekmē tās degšanas ilgumu?" at bounding box center [636, 108] width 488 height 13
click at [682, 256] on p "300 cm" at bounding box center [636, 262] width 488 height 13
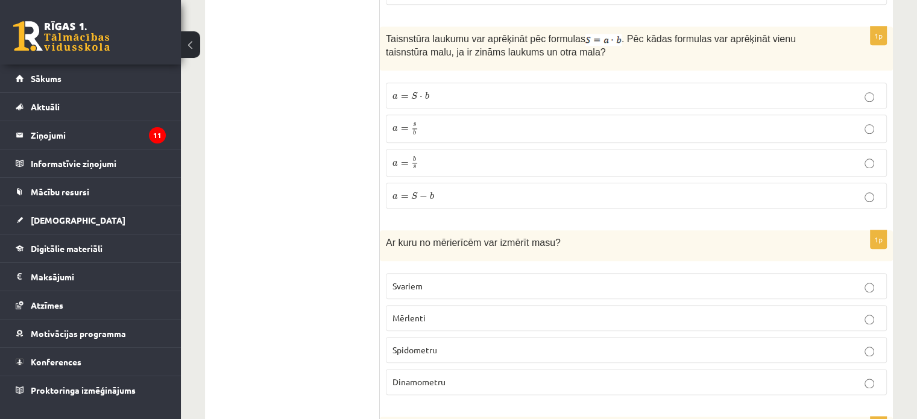
scroll to position [1348, 0]
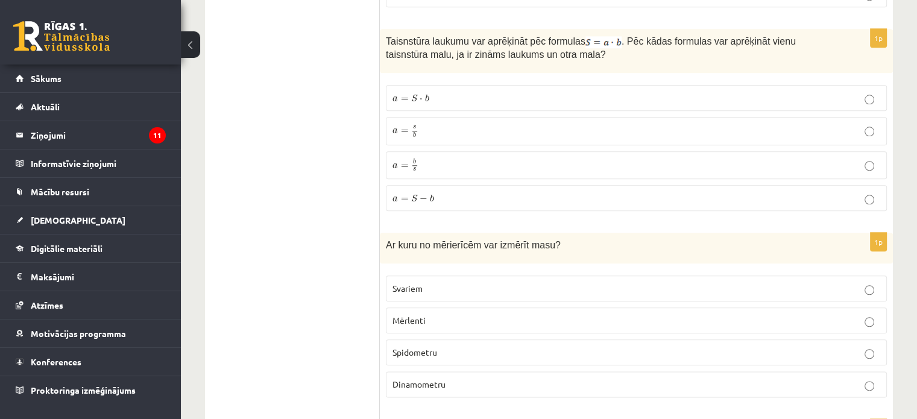
click at [771, 132] on label "a = s b a = s b" at bounding box center [636, 131] width 501 height 28
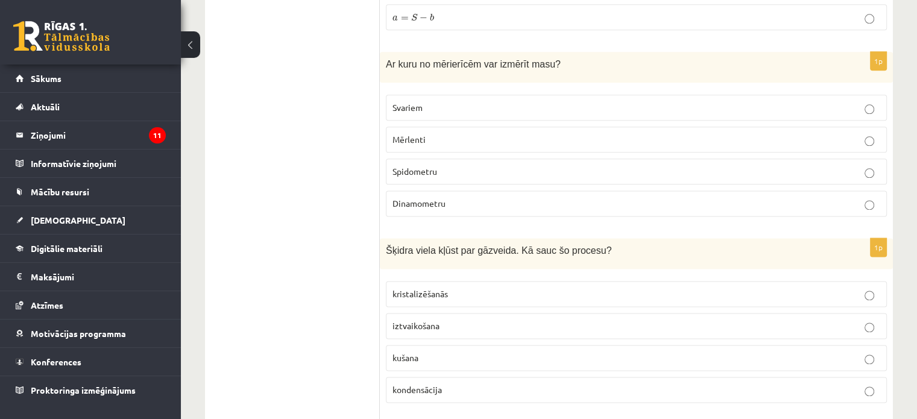
scroll to position [1526, 0]
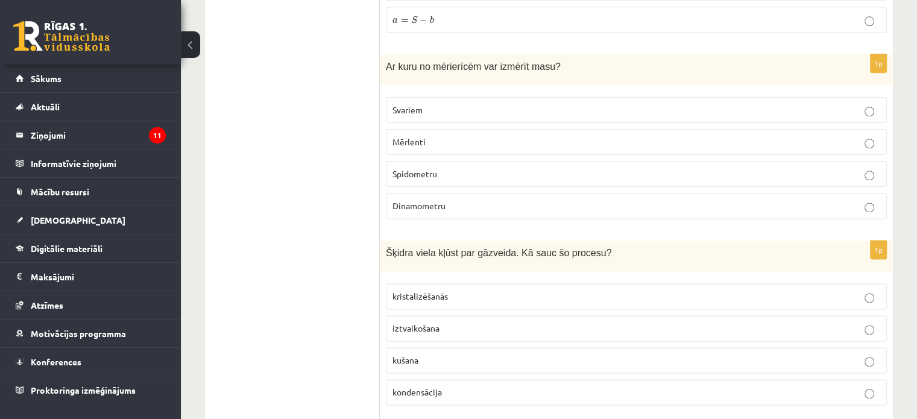
click at [831, 104] on p "Svariem" at bounding box center [636, 110] width 488 height 13
click at [557, 322] on p "iztvaikošana" at bounding box center [636, 328] width 488 height 13
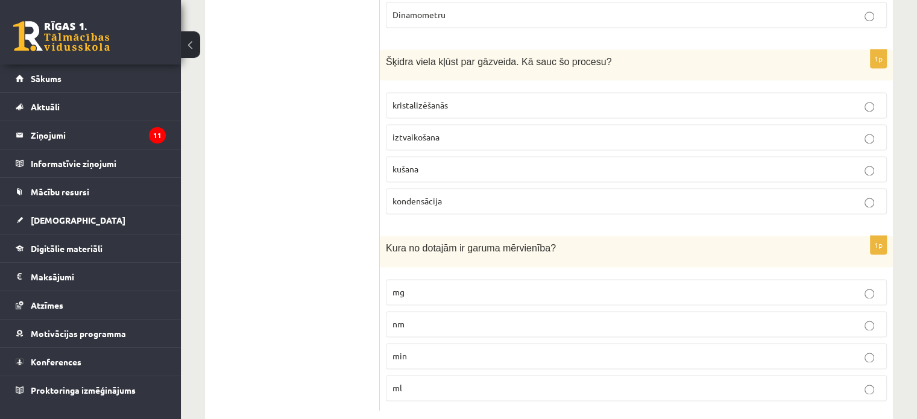
scroll to position [1733, 0]
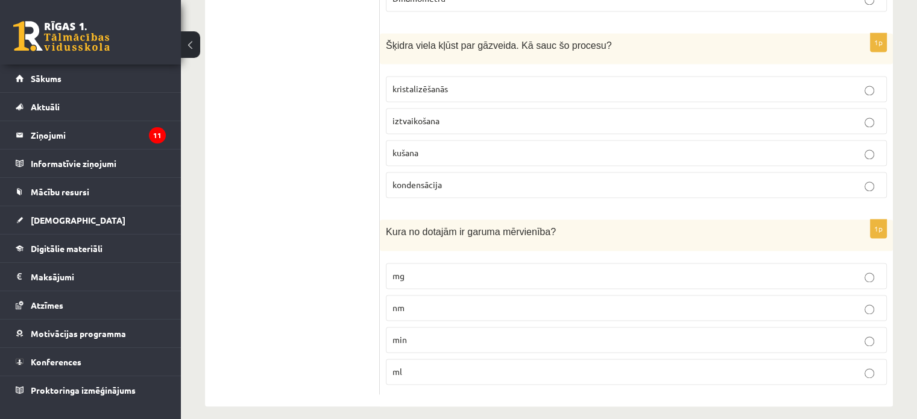
click at [765, 337] on label "min" at bounding box center [636, 340] width 501 height 26
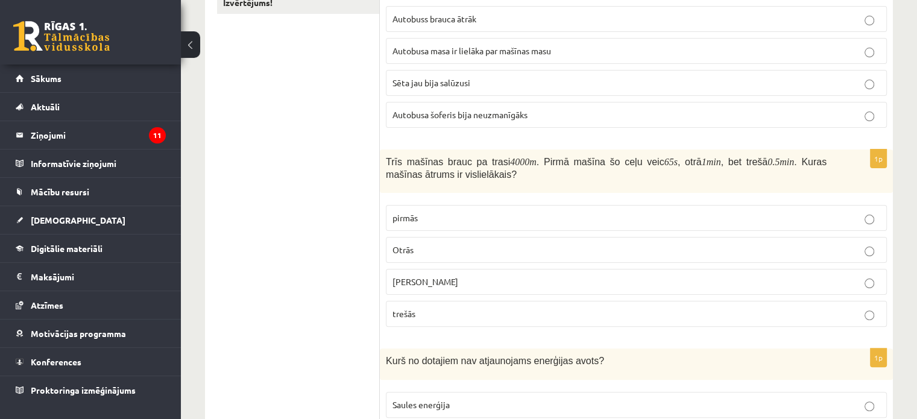
scroll to position [0, 0]
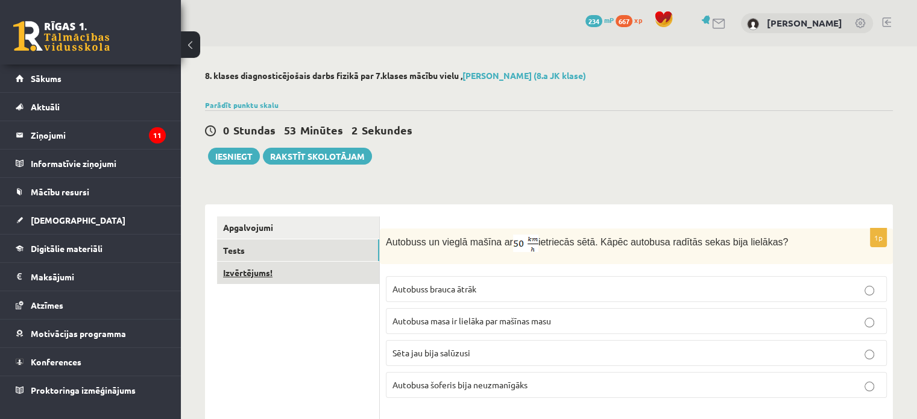
click at [348, 281] on link "Izvērtējums!" at bounding box center [298, 273] width 162 height 22
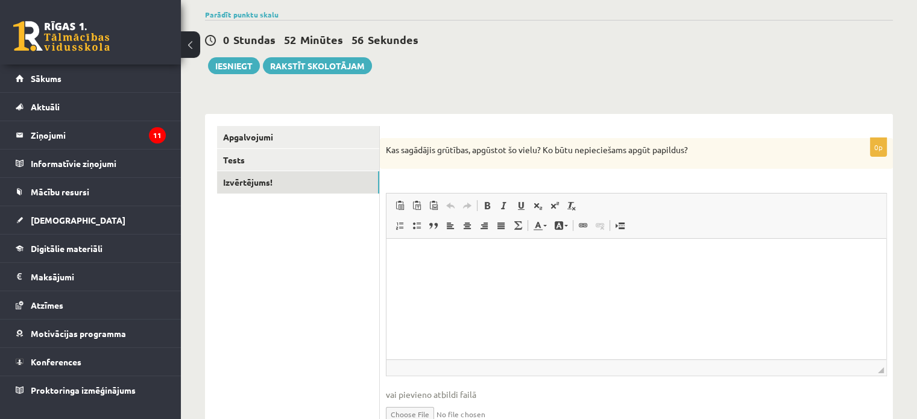
scroll to position [91, 0]
click at [632, 246] on html at bounding box center [636, 256] width 500 height 37
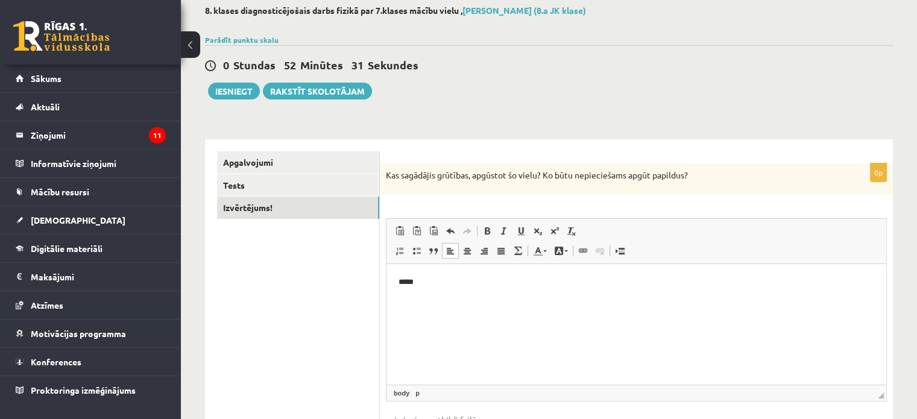
scroll to position [130, 0]
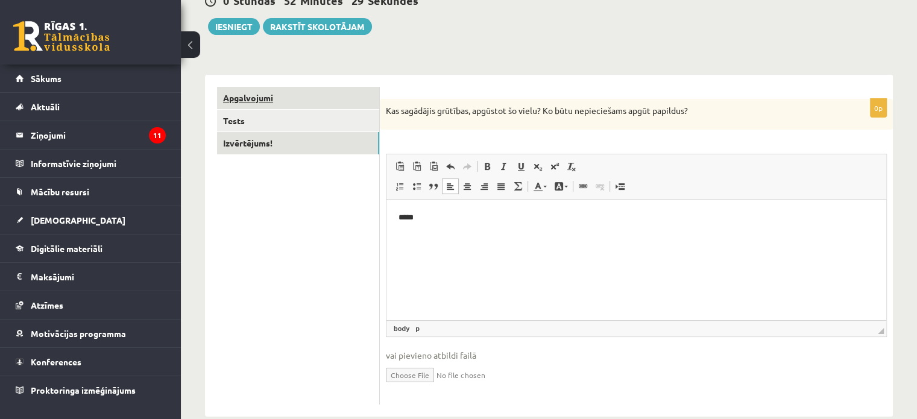
click at [331, 104] on link "Apgalvojumi" at bounding box center [298, 98] width 162 height 22
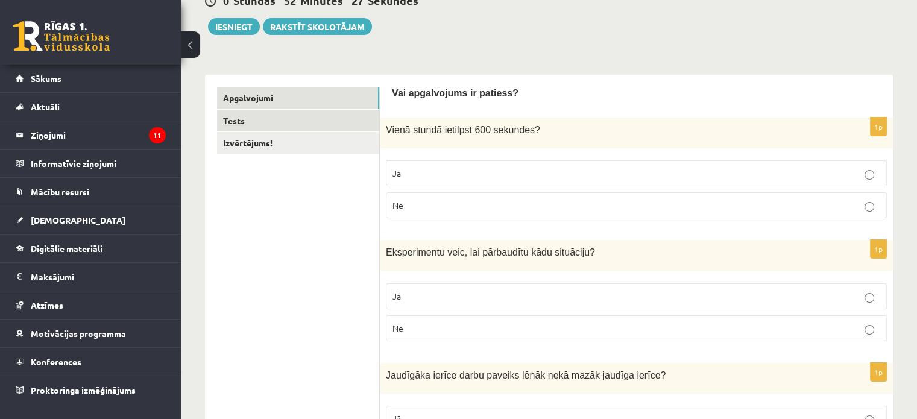
click at [318, 120] on link "Tests" at bounding box center [298, 121] width 162 height 22
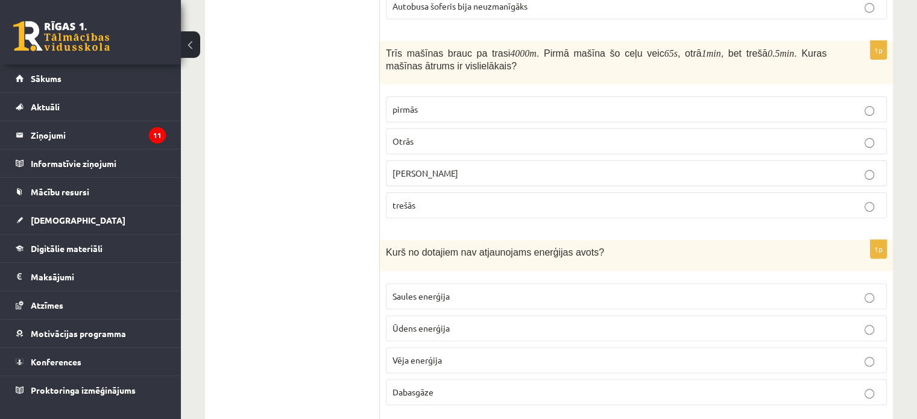
scroll to position [0, 0]
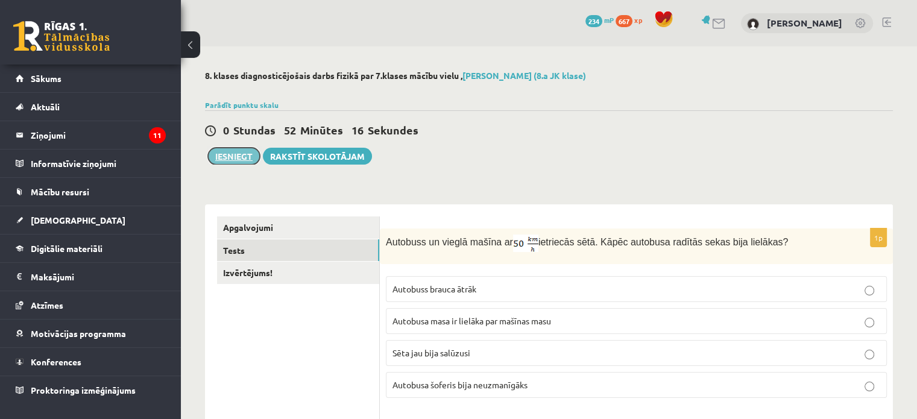
click at [232, 157] on button "Iesniegt" at bounding box center [234, 156] width 52 height 17
click at [250, 153] on button "Iesniegt" at bounding box center [234, 156] width 52 height 17
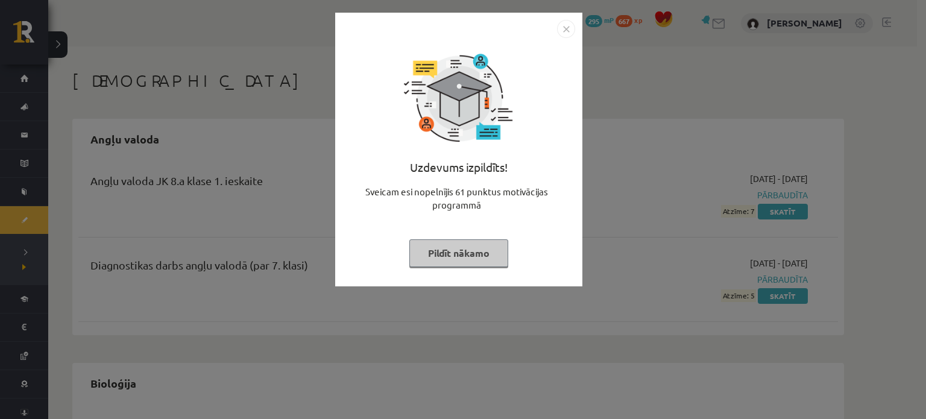
click at [571, 31] on img "Close" at bounding box center [566, 29] width 18 height 18
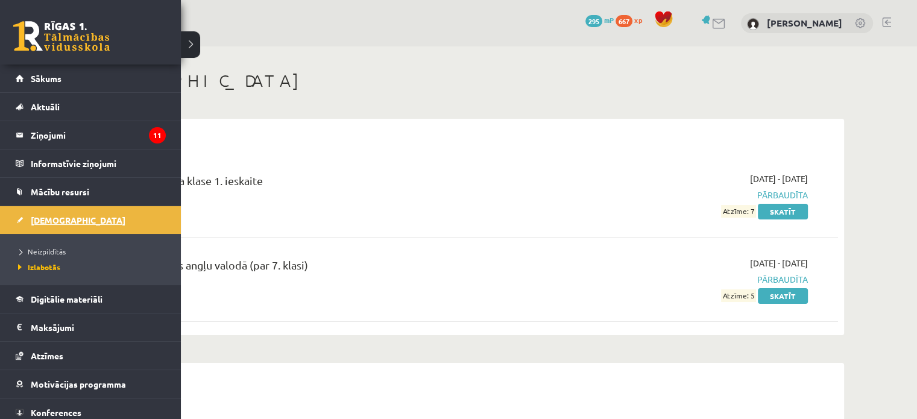
click at [48, 221] on span "[DEMOGRAPHIC_DATA]" at bounding box center [78, 220] width 95 height 11
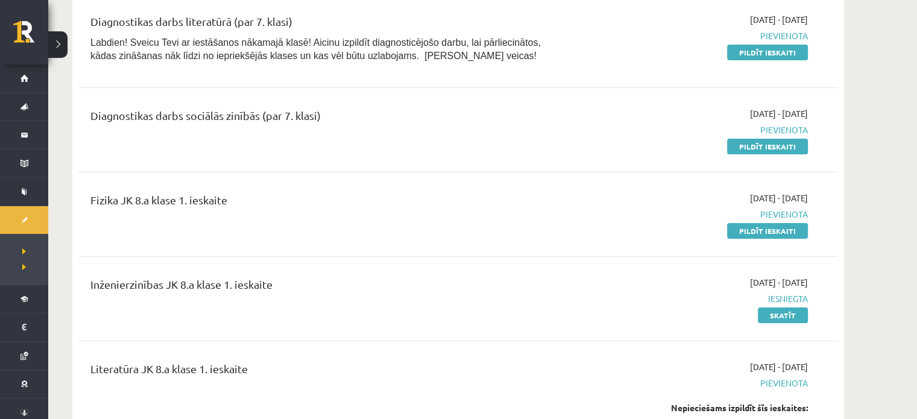
scroll to position [174, 0]
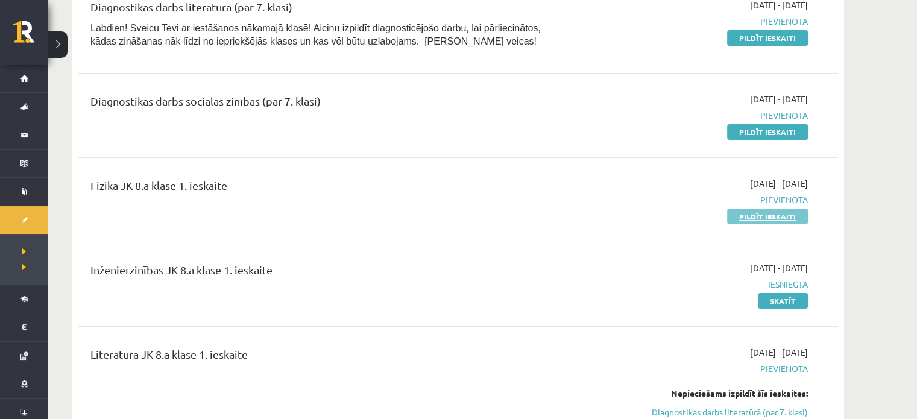
click at [731, 215] on link "Pildīt ieskaiti" at bounding box center [767, 217] width 81 height 16
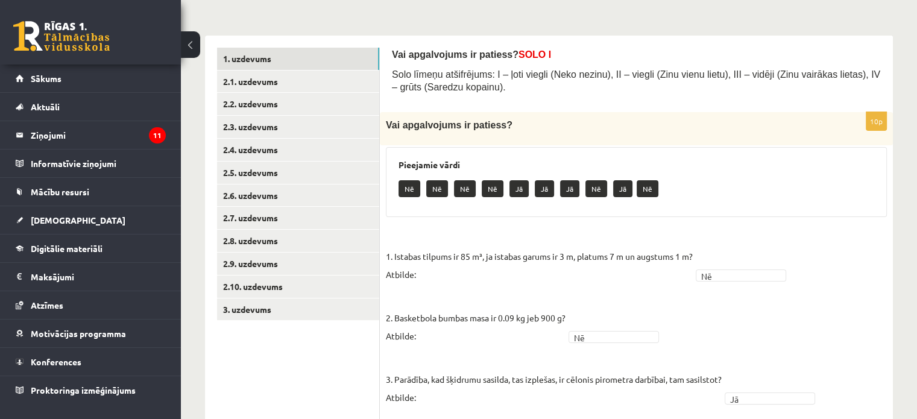
scroll to position [165, 0]
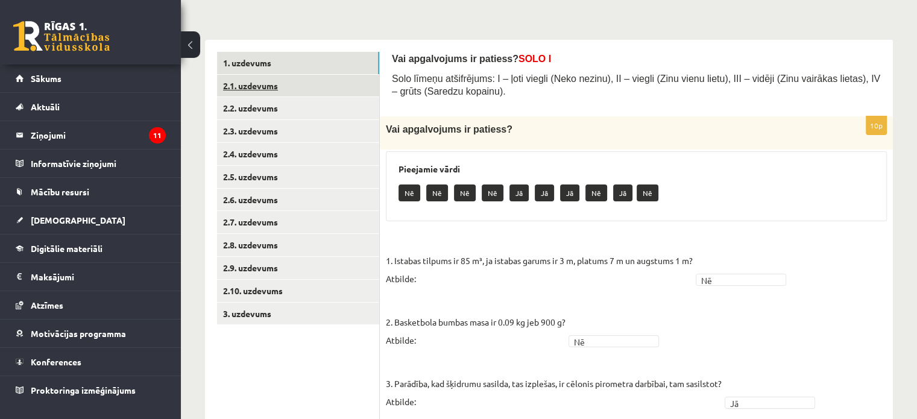
click at [301, 91] on link "2.1. uzdevums" at bounding box center [298, 86] width 162 height 22
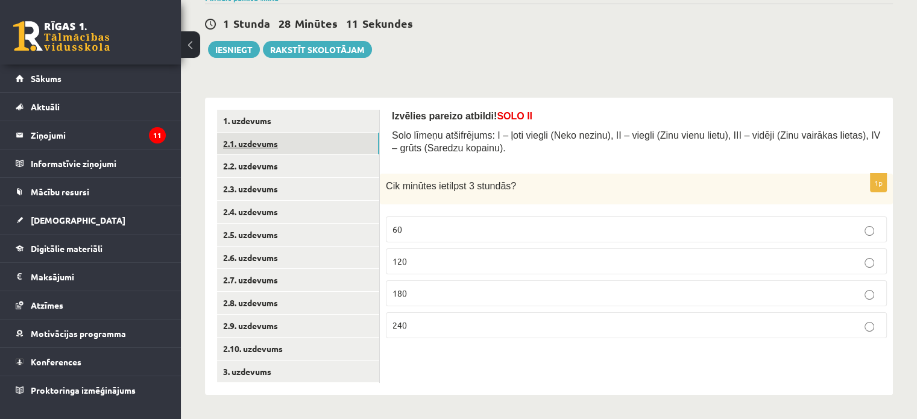
scroll to position [107, 0]
click at [817, 298] on label "180" at bounding box center [636, 293] width 501 height 26
click at [330, 165] on link "2.2. uzdevums" at bounding box center [298, 166] width 162 height 22
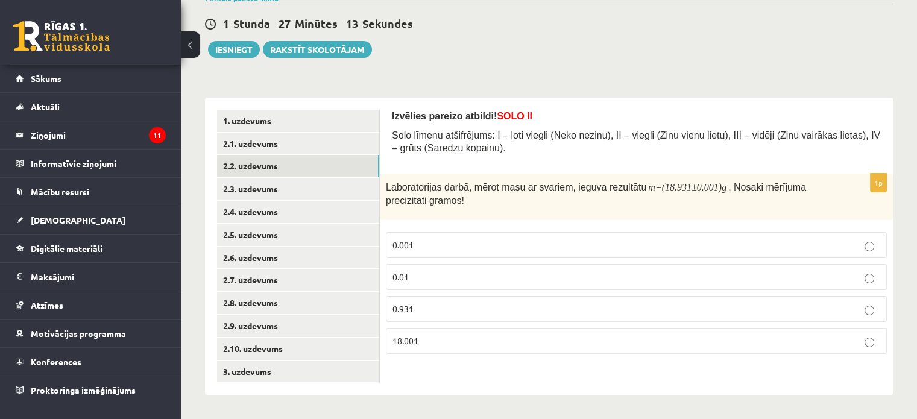
click at [717, 253] on label "0.001" at bounding box center [636, 245] width 501 height 26
click at [346, 193] on link "2.3. uzdevums" at bounding box center [298, 189] width 162 height 22
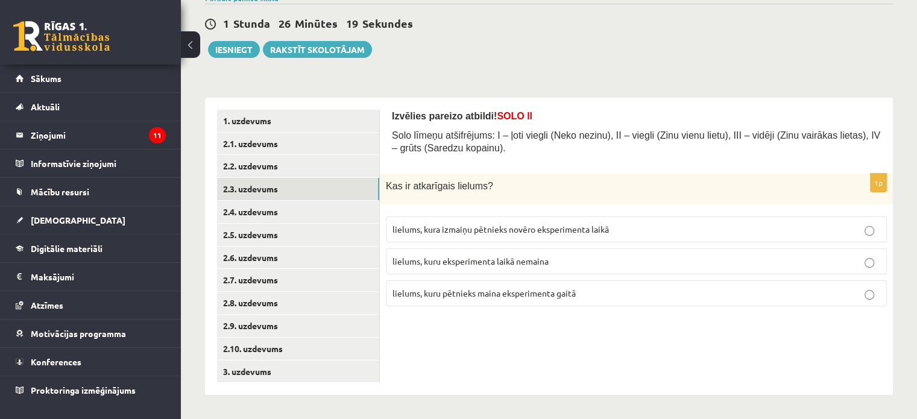
click at [525, 229] on span "lielums, kura izmaiņu pētnieks novēro eksperimenta laikā" at bounding box center [500, 229] width 216 height 11
click at [346, 209] on link "2.4. uzdevums" at bounding box center [298, 212] width 162 height 22
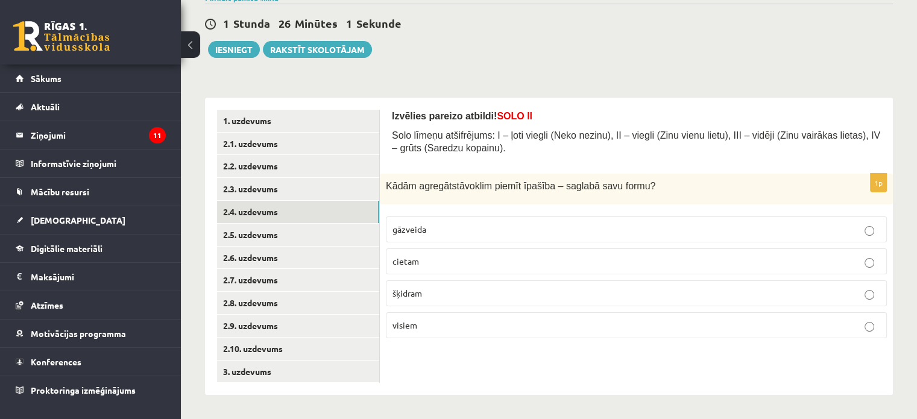
click at [393, 284] on label "šķidram" at bounding box center [636, 293] width 501 height 26
click at [360, 233] on link "2.5. uzdevums" at bounding box center [298, 235] width 162 height 22
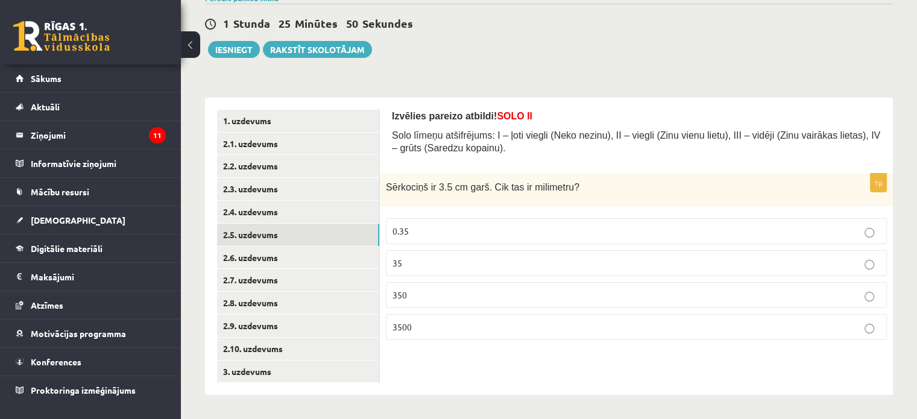
click at [421, 260] on p "35" at bounding box center [636, 263] width 488 height 13
click at [334, 258] on link "2.6. uzdevums" at bounding box center [298, 258] width 162 height 22
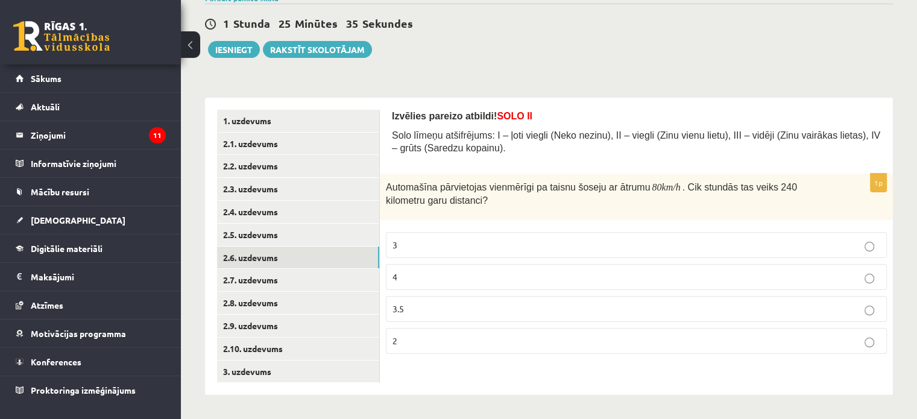
click at [427, 241] on p "3" at bounding box center [636, 245] width 488 height 13
click at [304, 279] on link "2.7. uzdevums" at bounding box center [298, 280] width 162 height 22
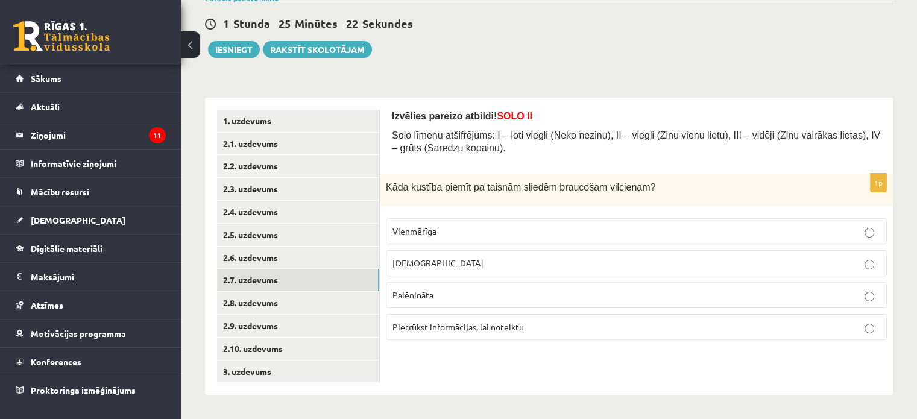
click at [436, 228] on span "Vienmērīga" at bounding box center [414, 230] width 44 height 11
click at [340, 300] on link "2.8. uzdevums" at bounding box center [298, 303] width 162 height 22
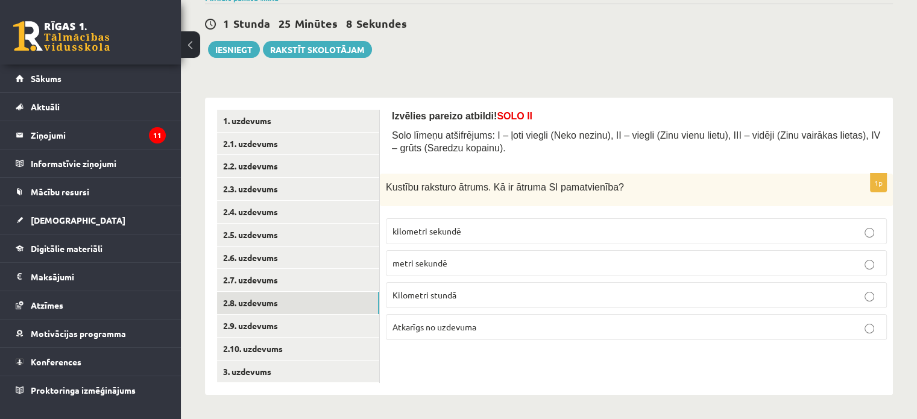
click at [445, 262] on span "metri sekundē" at bounding box center [419, 262] width 55 height 11
click at [326, 327] on link "2.9. uzdevums" at bounding box center [298, 326] width 162 height 22
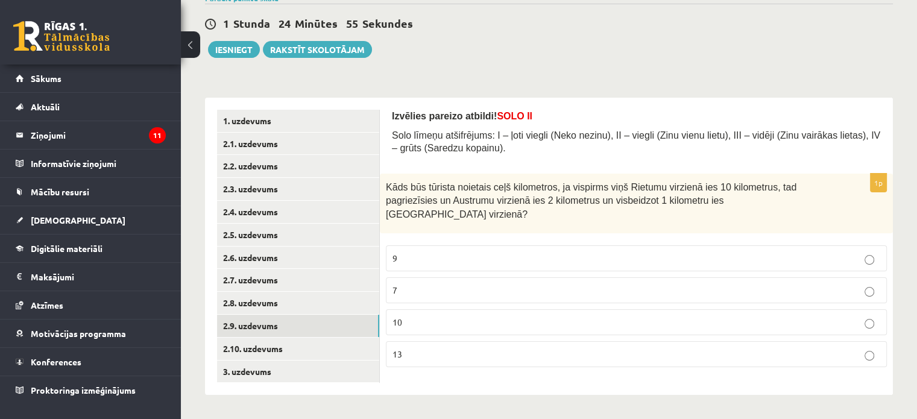
click at [390, 341] on label "13" at bounding box center [636, 354] width 501 height 26
click at [350, 346] on link "2.10. uzdevums" at bounding box center [298, 349] width 162 height 22
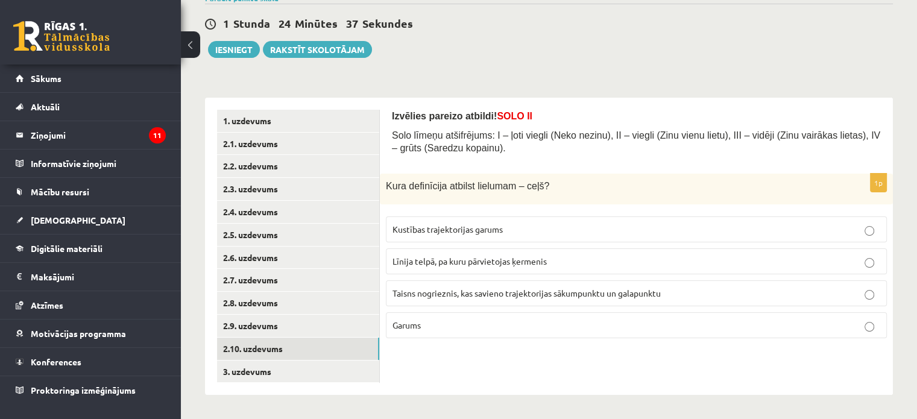
click at [446, 231] on span "Kustības trajektorijas garums" at bounding box center [447, 229] width 110 height 11
click at [323, 373] on link "3. uzdevums" at bounding box center [298, 371] width 162 height 22
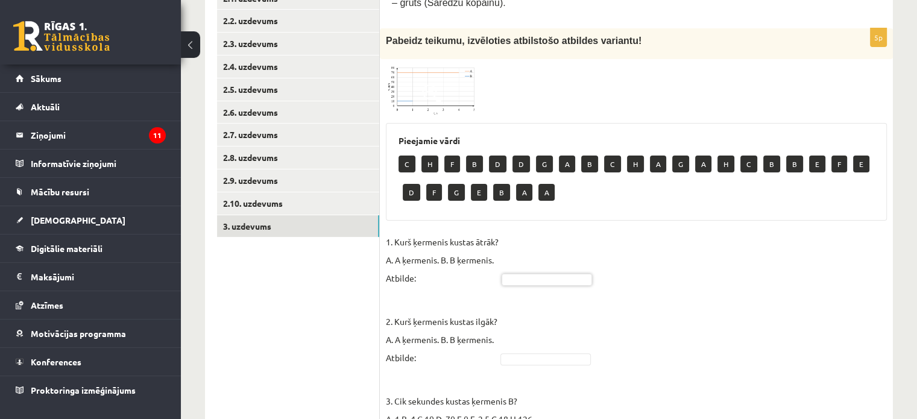
scroll to position [241, 0]
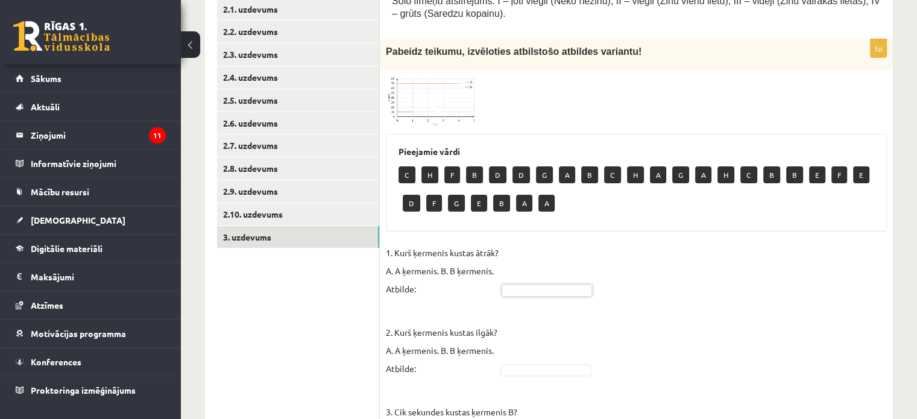
click at [460, 98] on img at bounding box center [431, 101] width 90 height 50
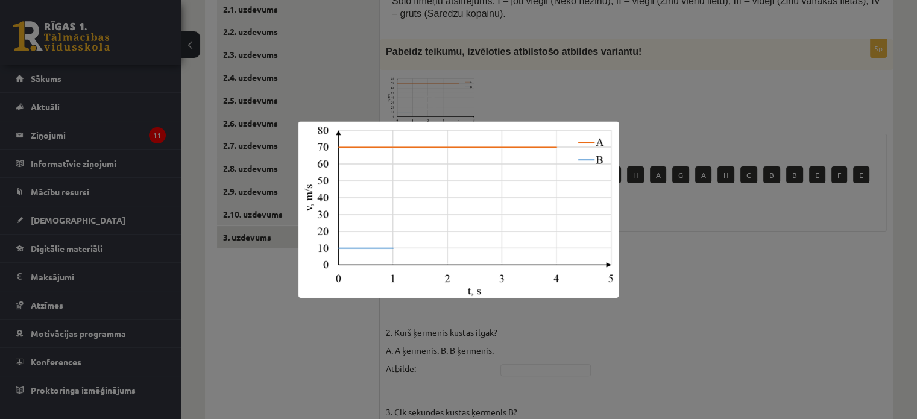
click at [440, 301] on div at bounding box center [458, 209] width 917 height 419
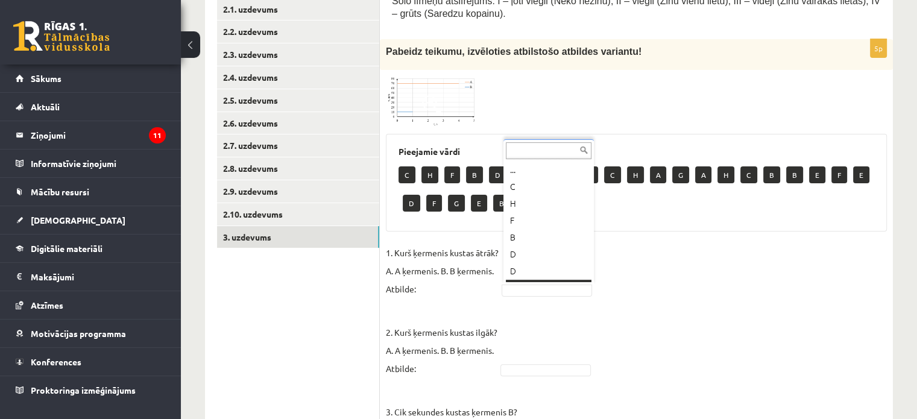
scroll to position [14, 0]
type input "*"
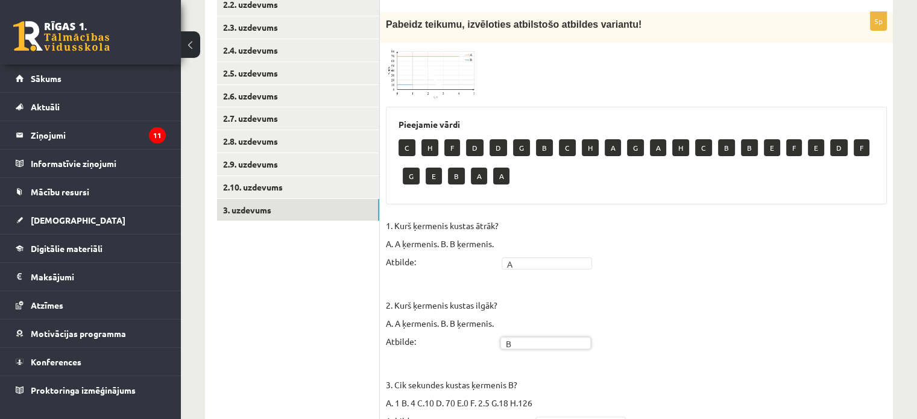
scroll to position [264, 0]
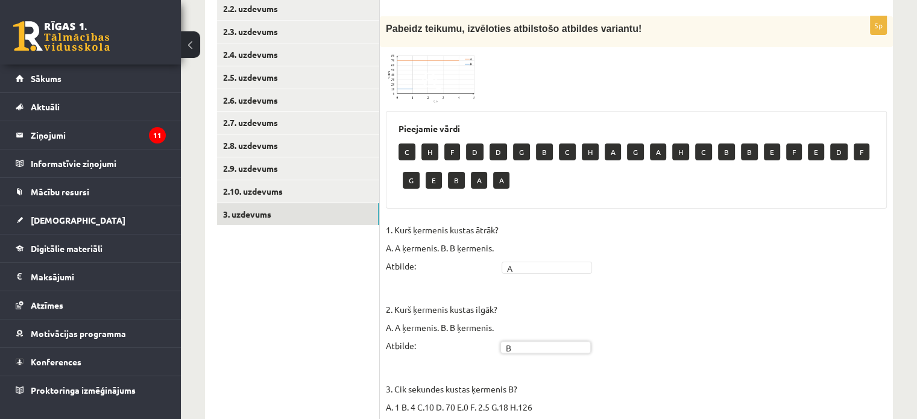
click at [451, 78] on img at bounding box center [431, 78] width 90 height 50
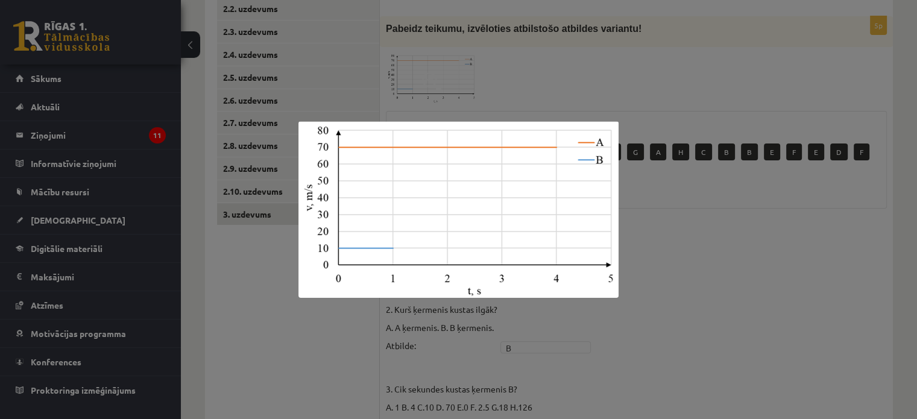
click at [659, 216] on div at bounding box center [458, 209] width 917 height 419
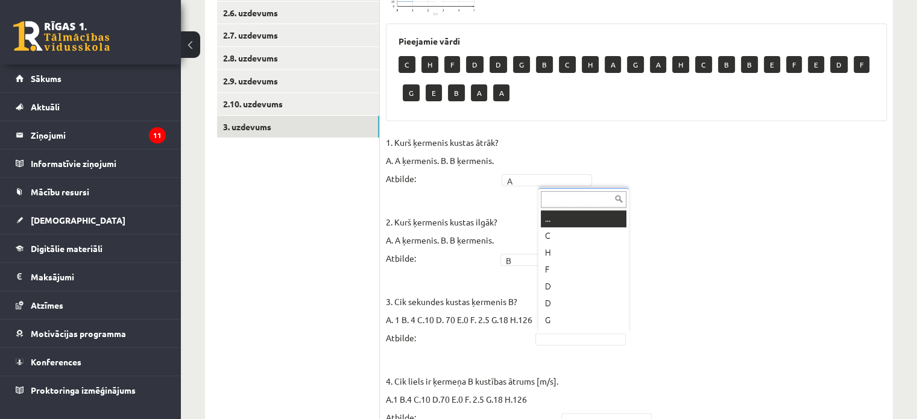
scroll to position [14, 0]
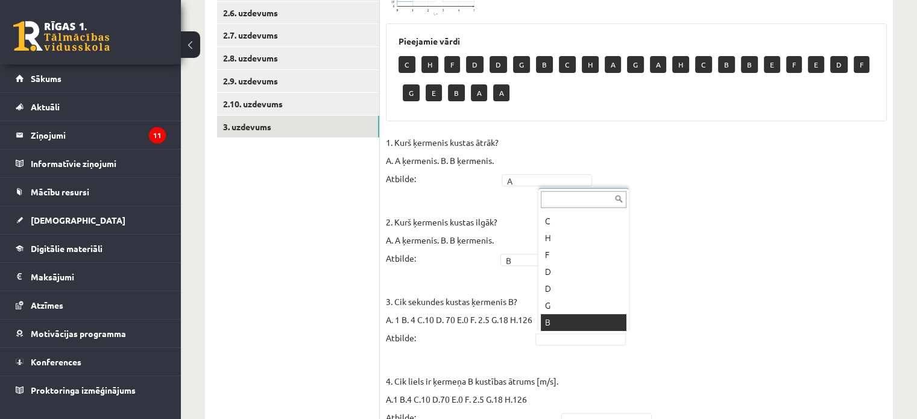
type input "*"
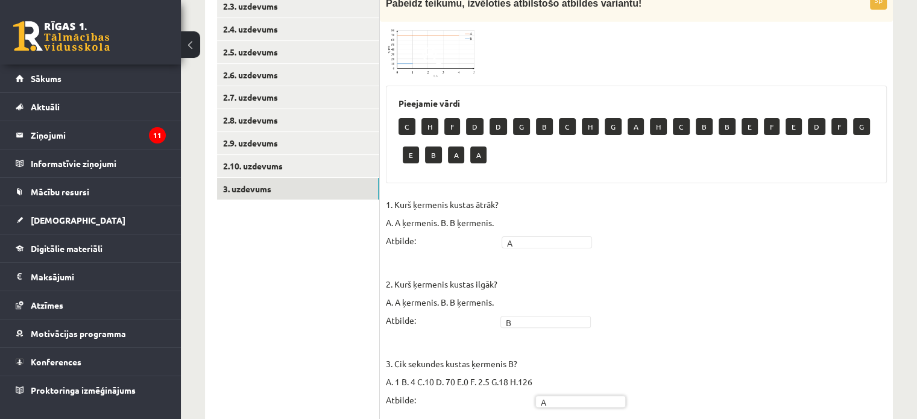
scroll to position [262, 0]
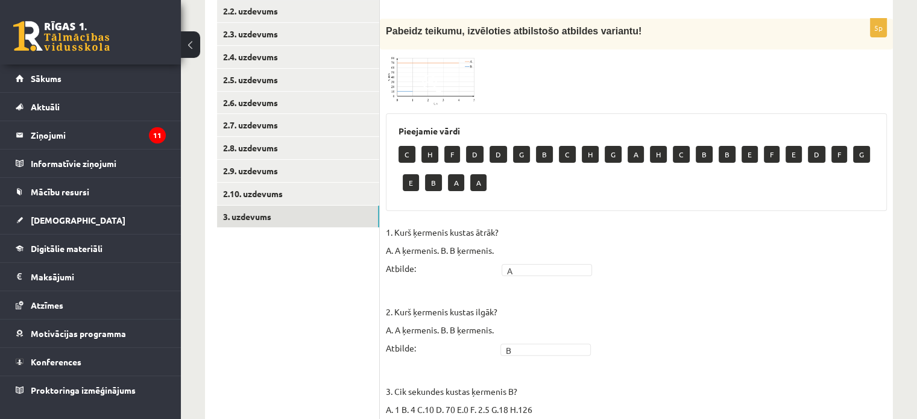
click at [456, 79] on img at bounding box center [431, 80] width 90 height 50
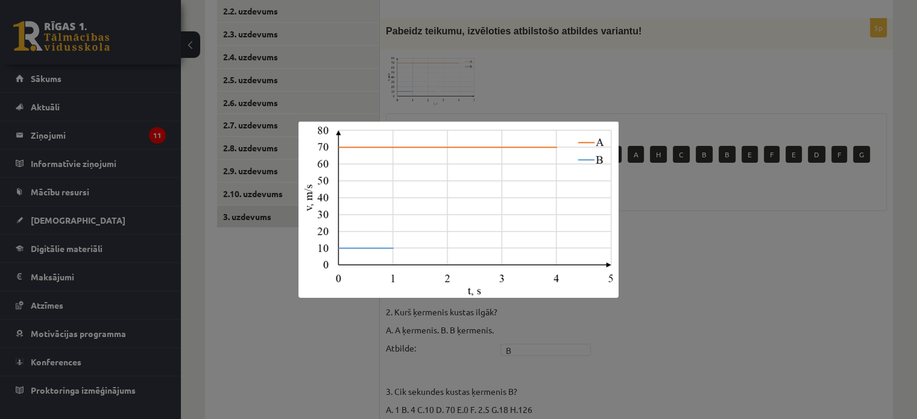
click at [793, 375] on div at bounding box center [458, 209] width 917 height 419
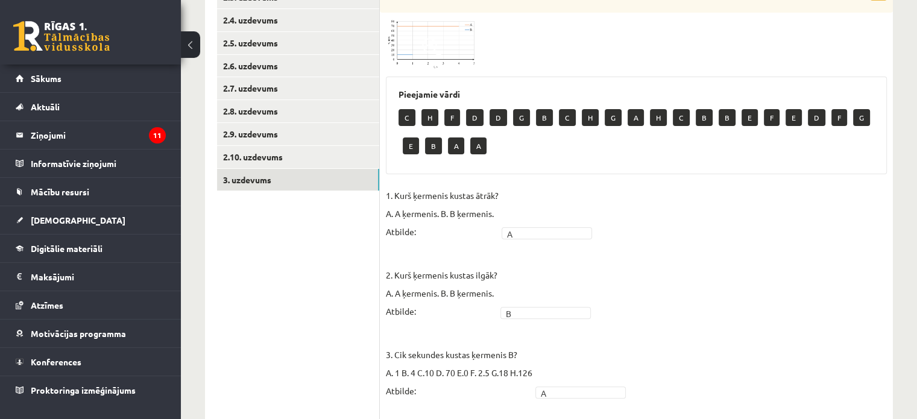
scroll to position [297, 0]
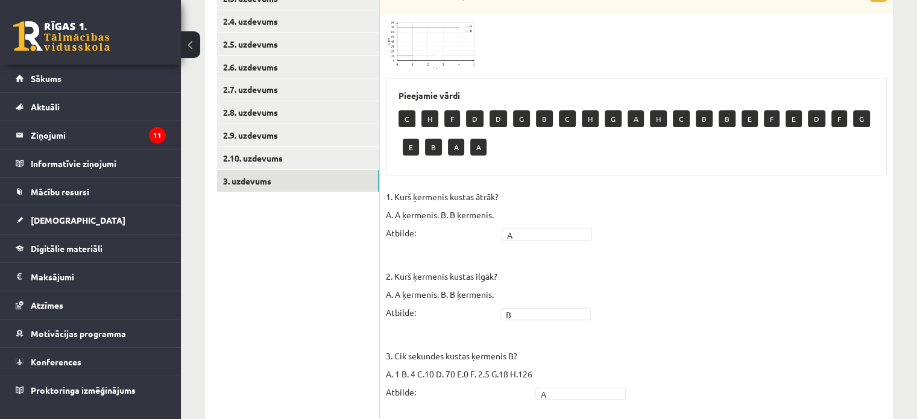
click at [456, 43] on img at bounding box center [431, 45] width 90 height 50
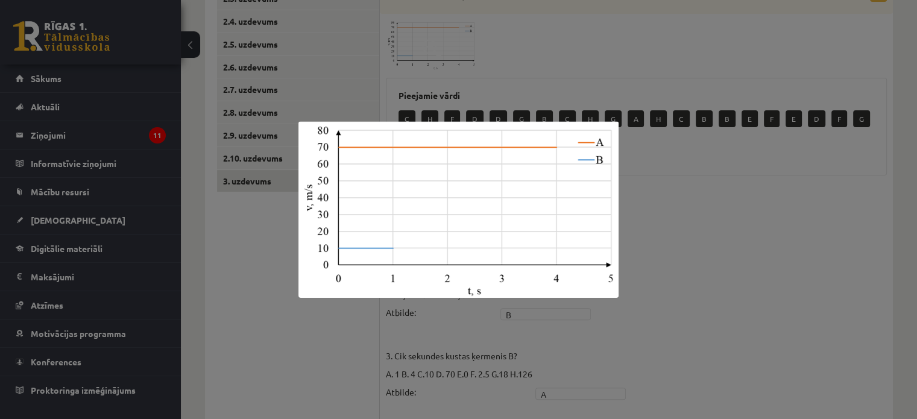
click at [685, 191] on div at bounding box center [458, 209] width 917 height 419
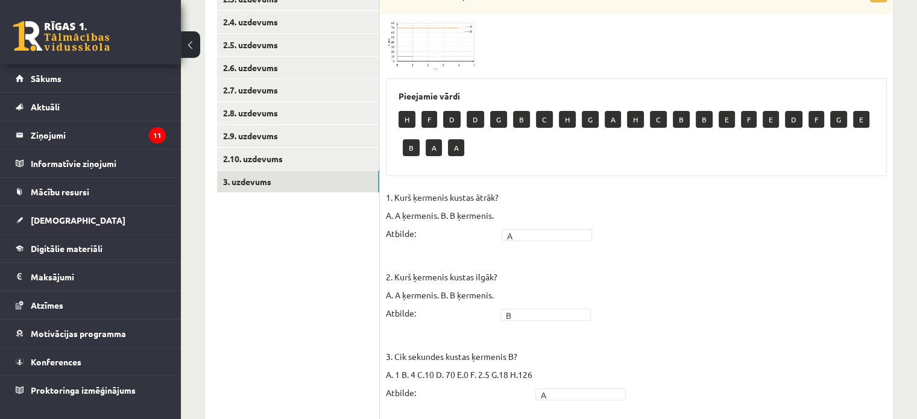
scroll to position [271, 0]
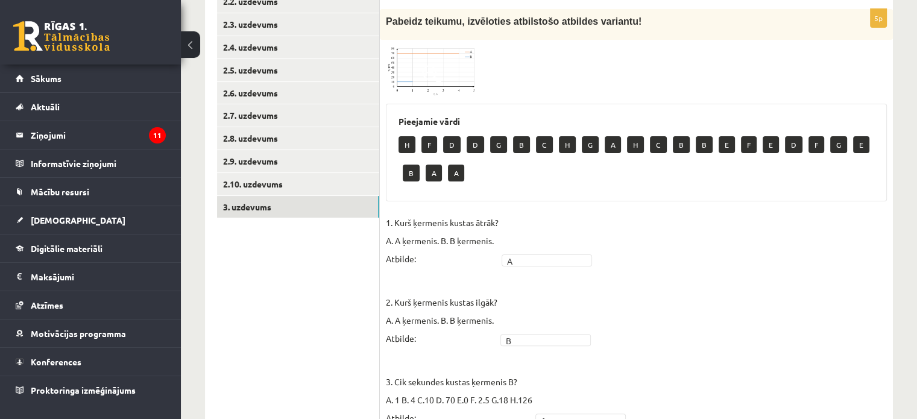
click at [427, 55] on img at bounding box center [431, 71] width 90 height 50
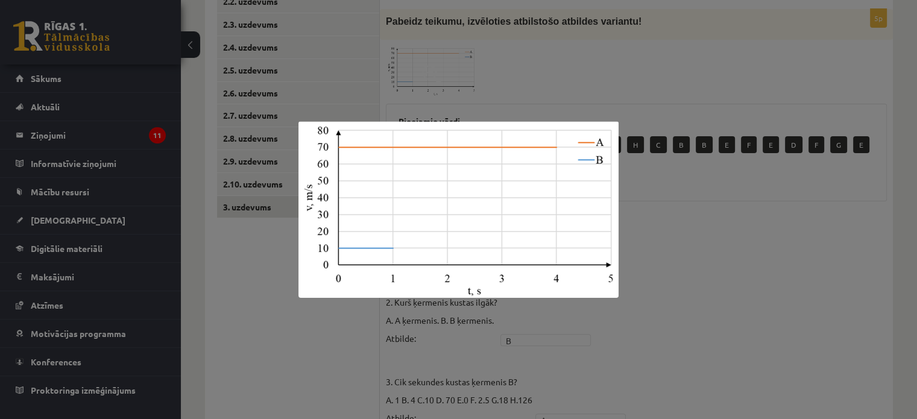
click at [256, 319] on div at bounding box center [458, 209] width 917 height 419
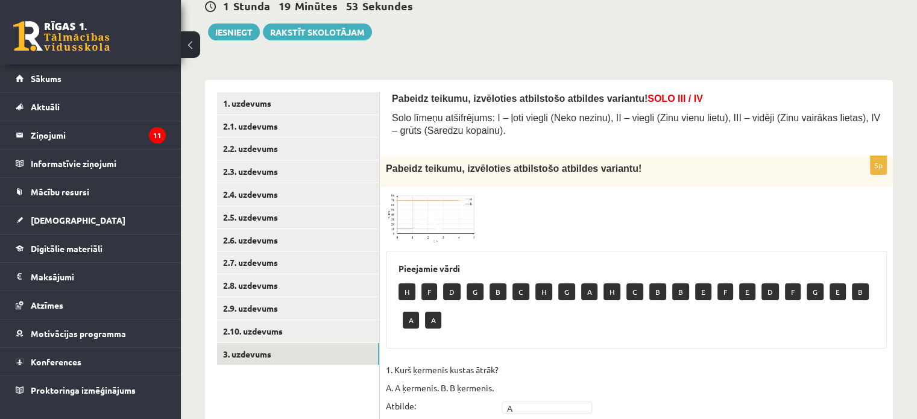
scroll to position [128, 0]
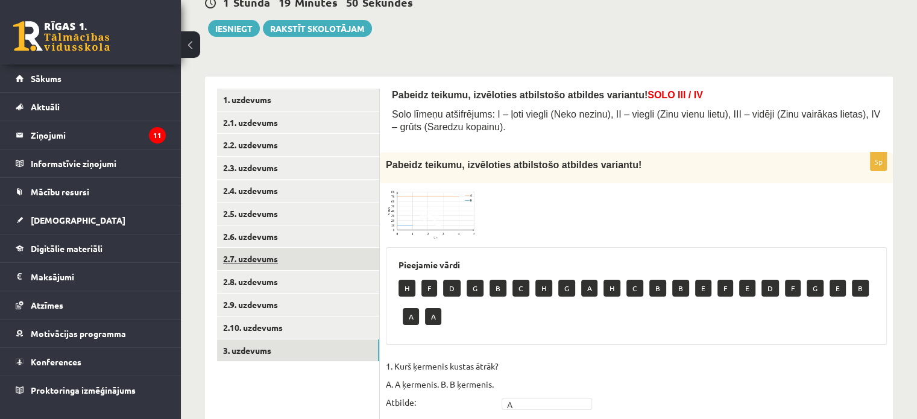
click at [316, 262] on link "2.7. uzdevums" at bounding box center [298, 259] width 162 height 22
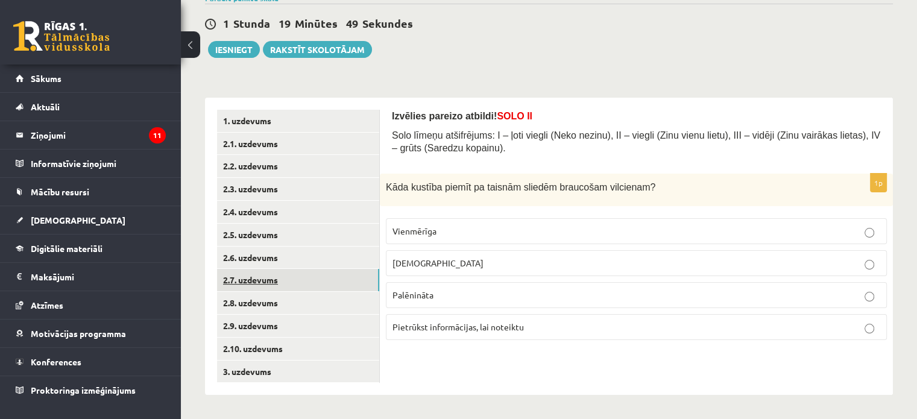
scroll to position [107, 0]
click at [294, 127] on link "1. uzdevums" at bounding box center [298, 121] width 162 height 22
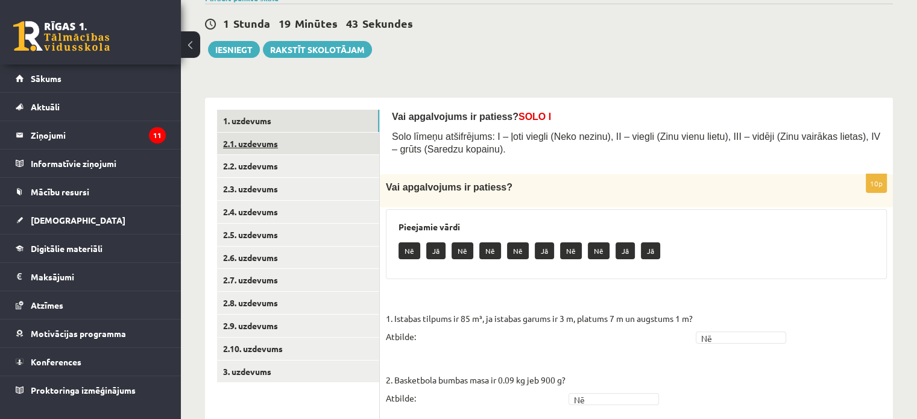
click at [280, 148] on link "2.1. uzdevums" at bounding box center [298, 144] width 162 height 22
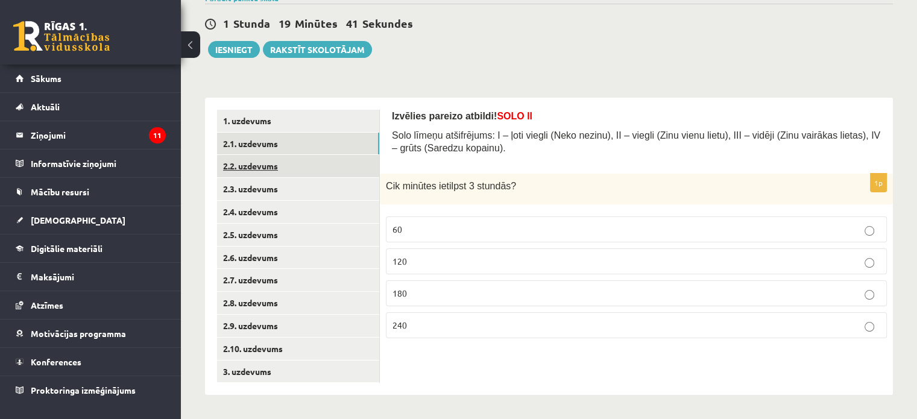
click at [284, 160] on link "2.2. uzdevums" at bounding box center [298, 166] width 162 height 22
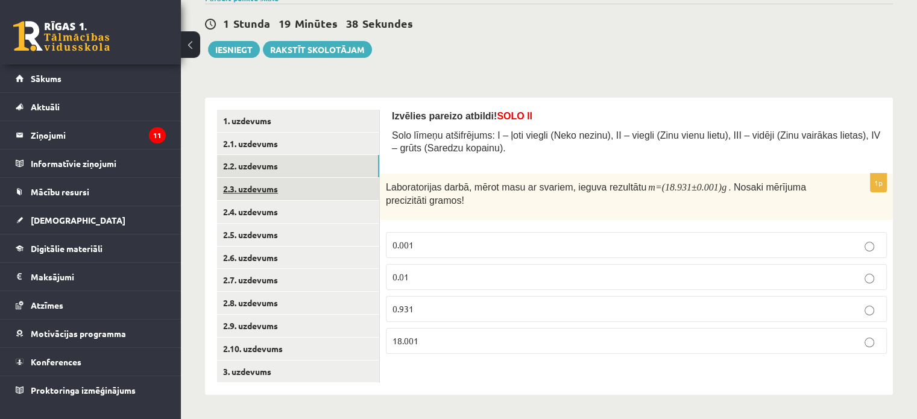
click at [277, 191] on link "2.3. uzdevums" at bounding box center [298, 189] width 162 height 22
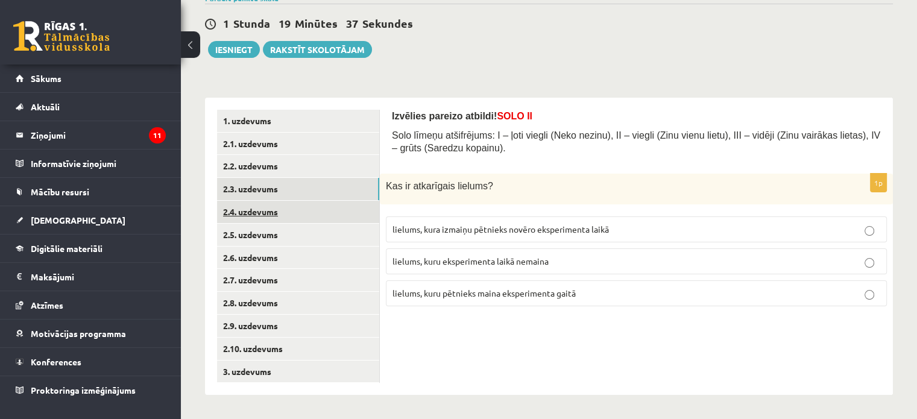
click at [271, 214] on link "2.4. uzdevums" at bounding box center [298, 212] width 162 height 22
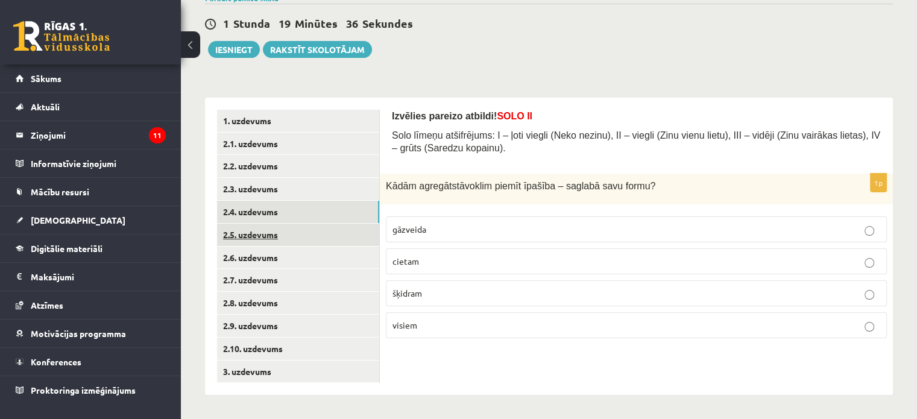
click at [265, 233] on link "2.5. uzdevums" at bounding box center [298, 235] width 162 height 22
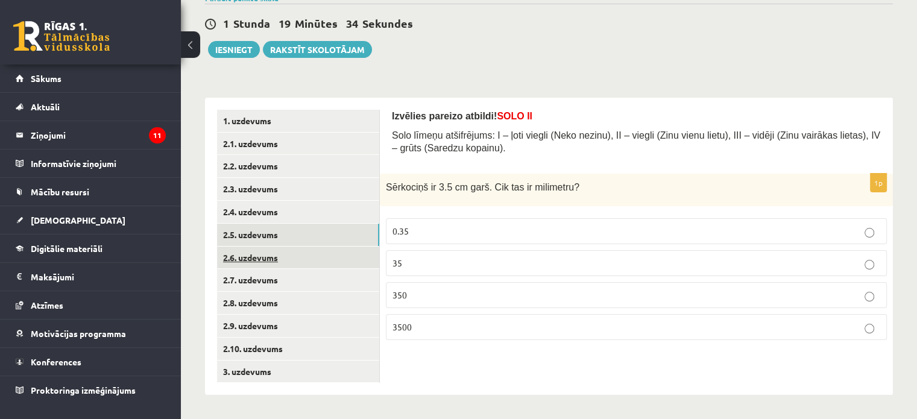
click at [261, 265] on link "2.6. uzdevums" at bounding box center [298, 258] width 162 height 22
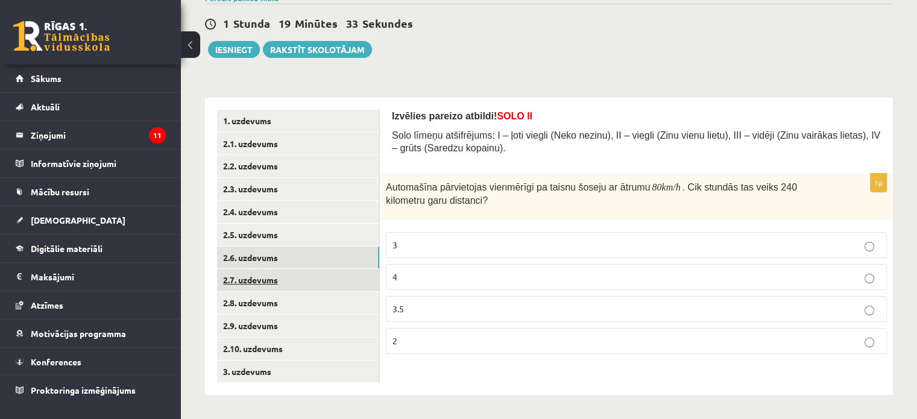
click at [260, 284] on link "2.7. uzdevums" at bounding box center [298, 280] width 162 height 22
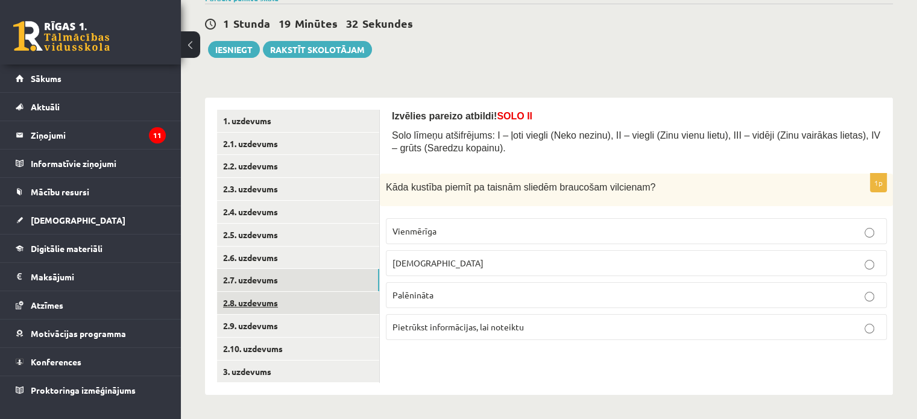
click at [256, 300] on link "2.8. uzdevums" at bounding box center [298, 303] width 162 height 22
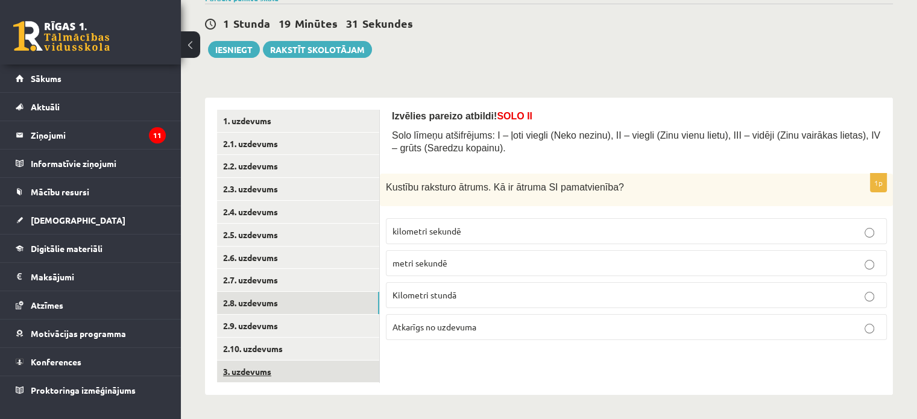
click at [243, 365] on link "3. uzdevums" at bounding box center [298, 371] width 162 height 22
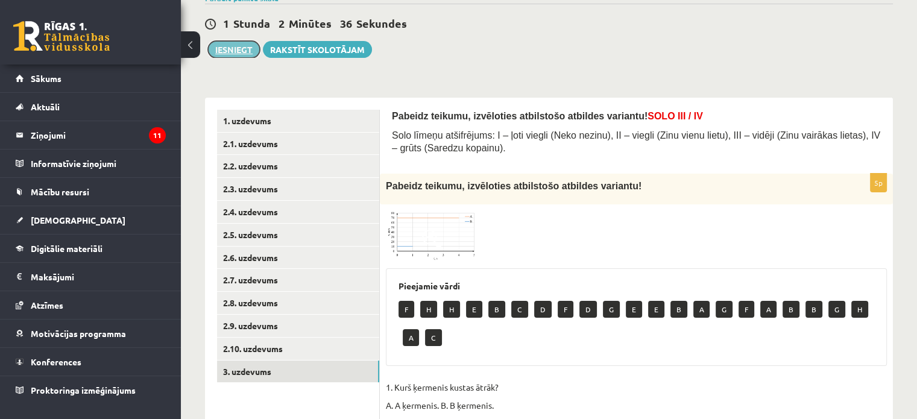
click at [239, 54] on button "Iesniegt" at bounding box center [234, 49] width 52 height 17
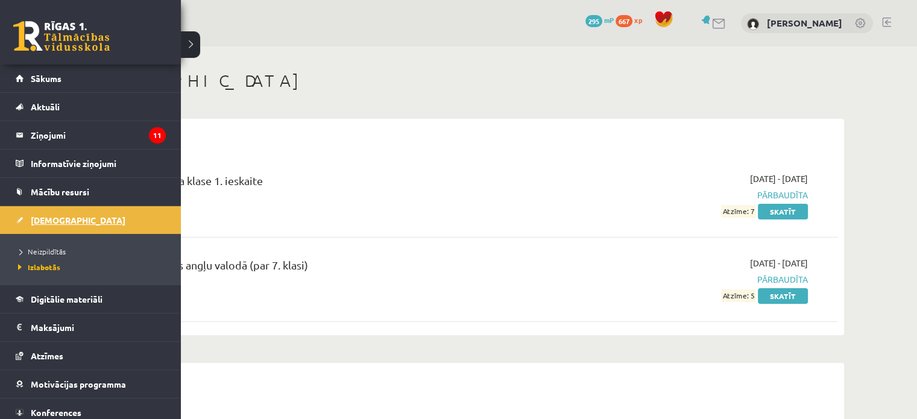
click at [57, 218] on span "[DEMOGRAPHIC_DATA]" at bounding box center [78, 220] width 95 height 11
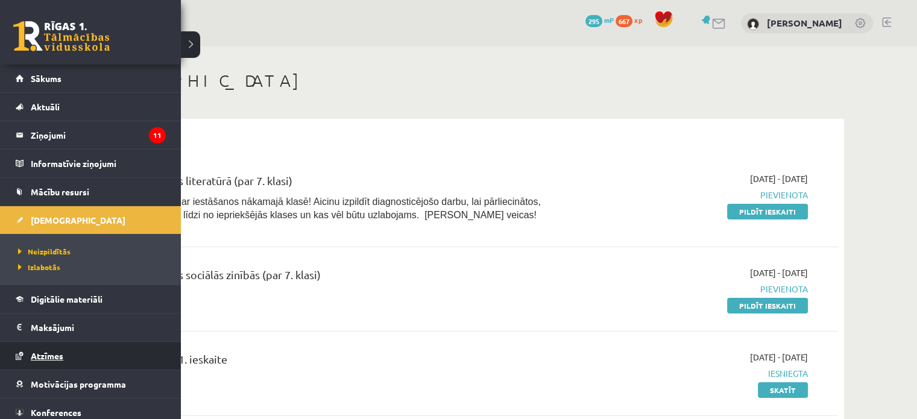
click at [55, 357] on span "Atzīmes" at bounding box center [47, 355] width 33 height 11
